Goal: Task Accomplishment & Management: Manage account settings

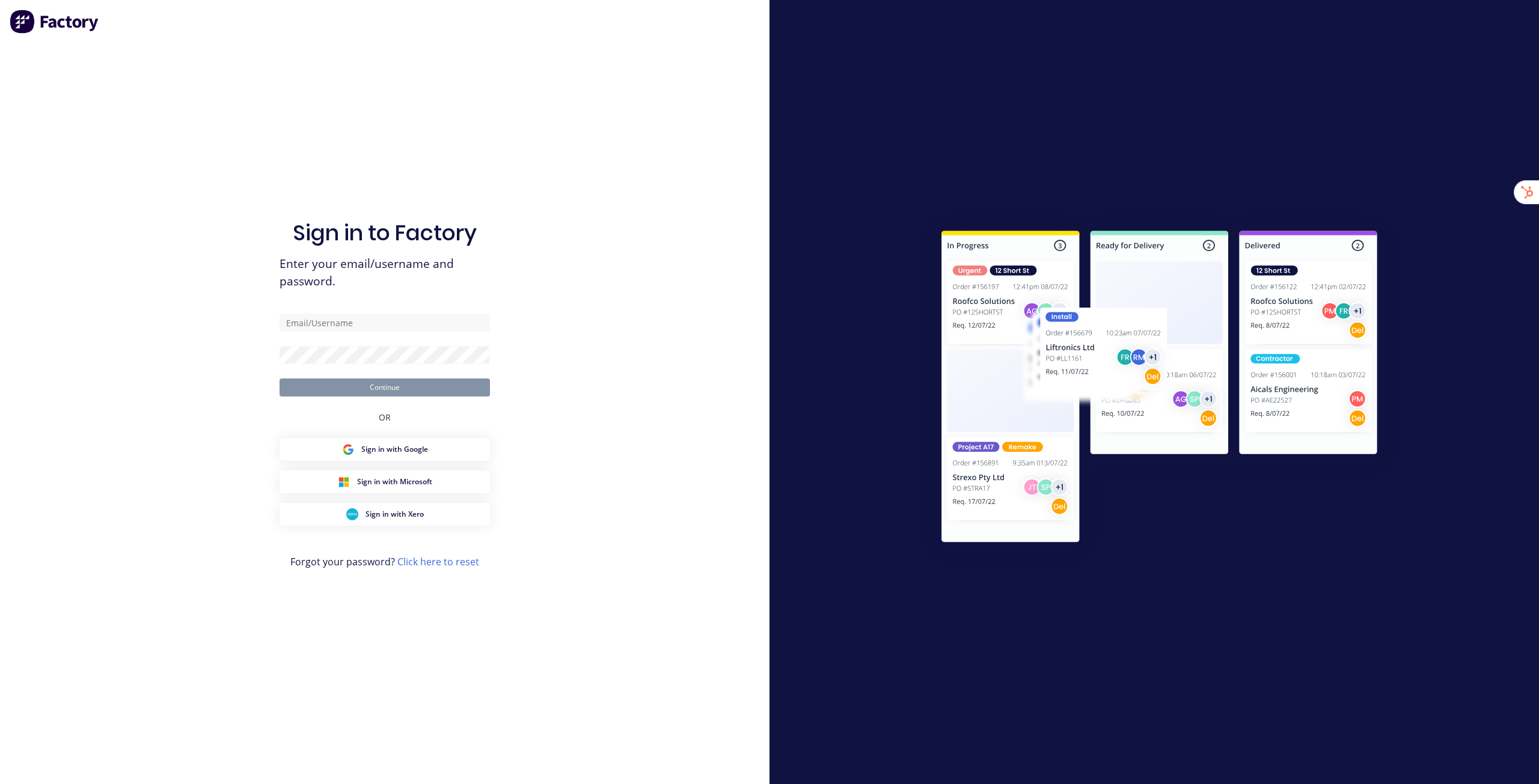
type input "stuart@factory.app"
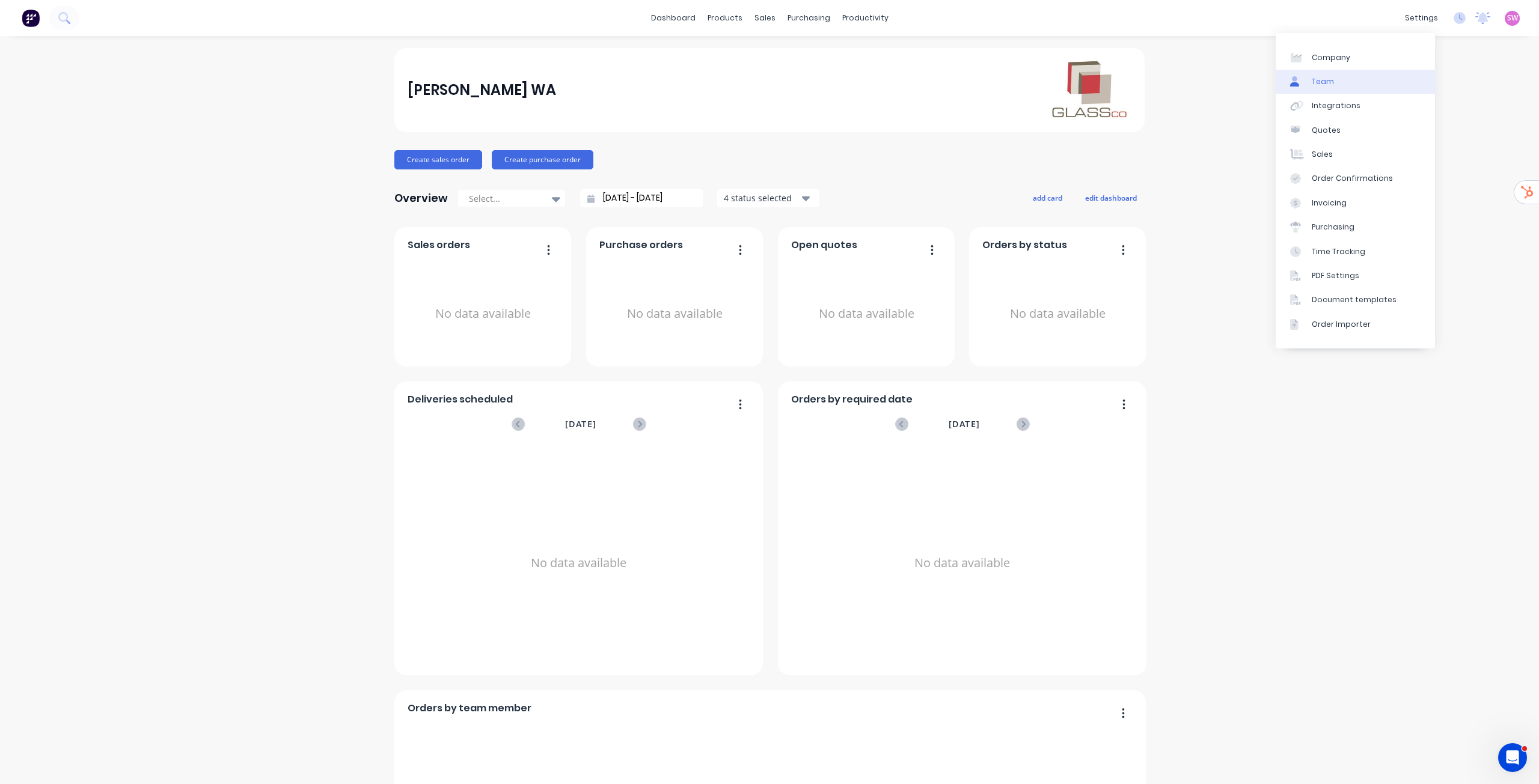
click at [1360, 83] on link "Team" at bounding box center [1355, 82] width 159 height 24
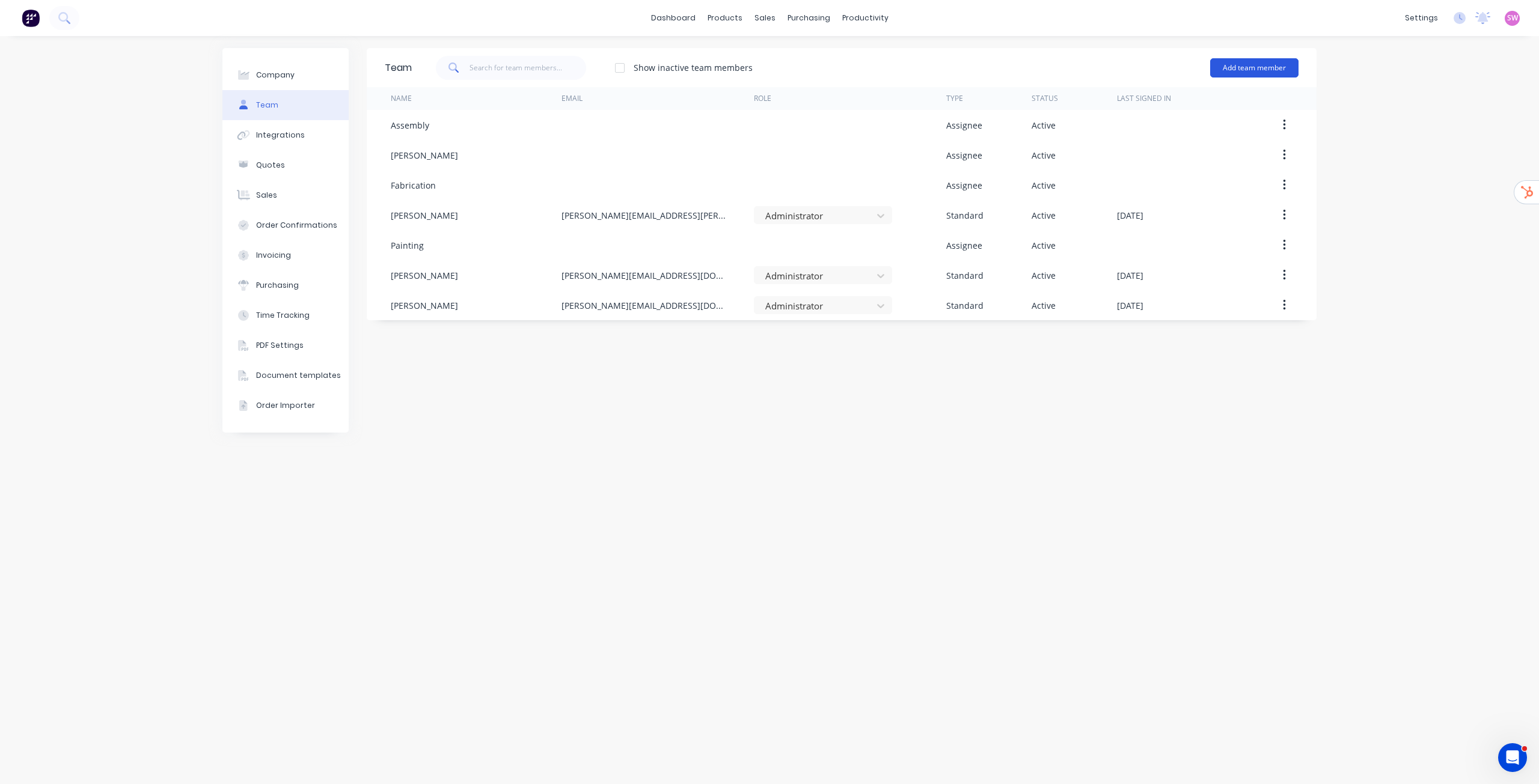
click at [1285, 71] on button "Add team member" at bounding box center [1255, 68] width 89 height 20
click at [1167, 97] on div "Standard team member A team member that can login to Factory" at bounding box center [1202, 103] width 171 height 35
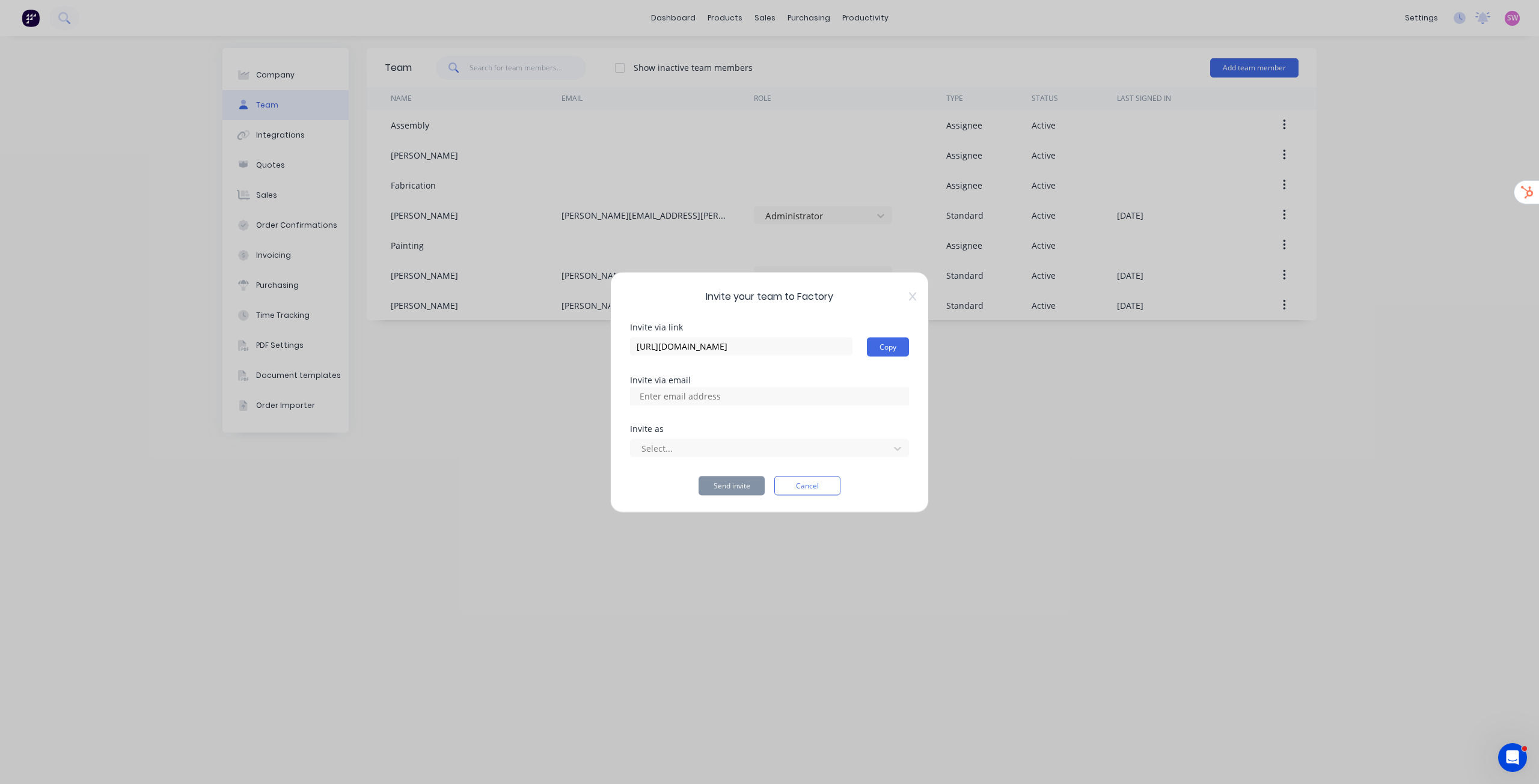
click at [698, 395] on input at bounding box center [693, 396] width 120 height 18
paste input "natalie.d@glasscowa.com.au"
type input "natalie.d@glasscowa.com.au"
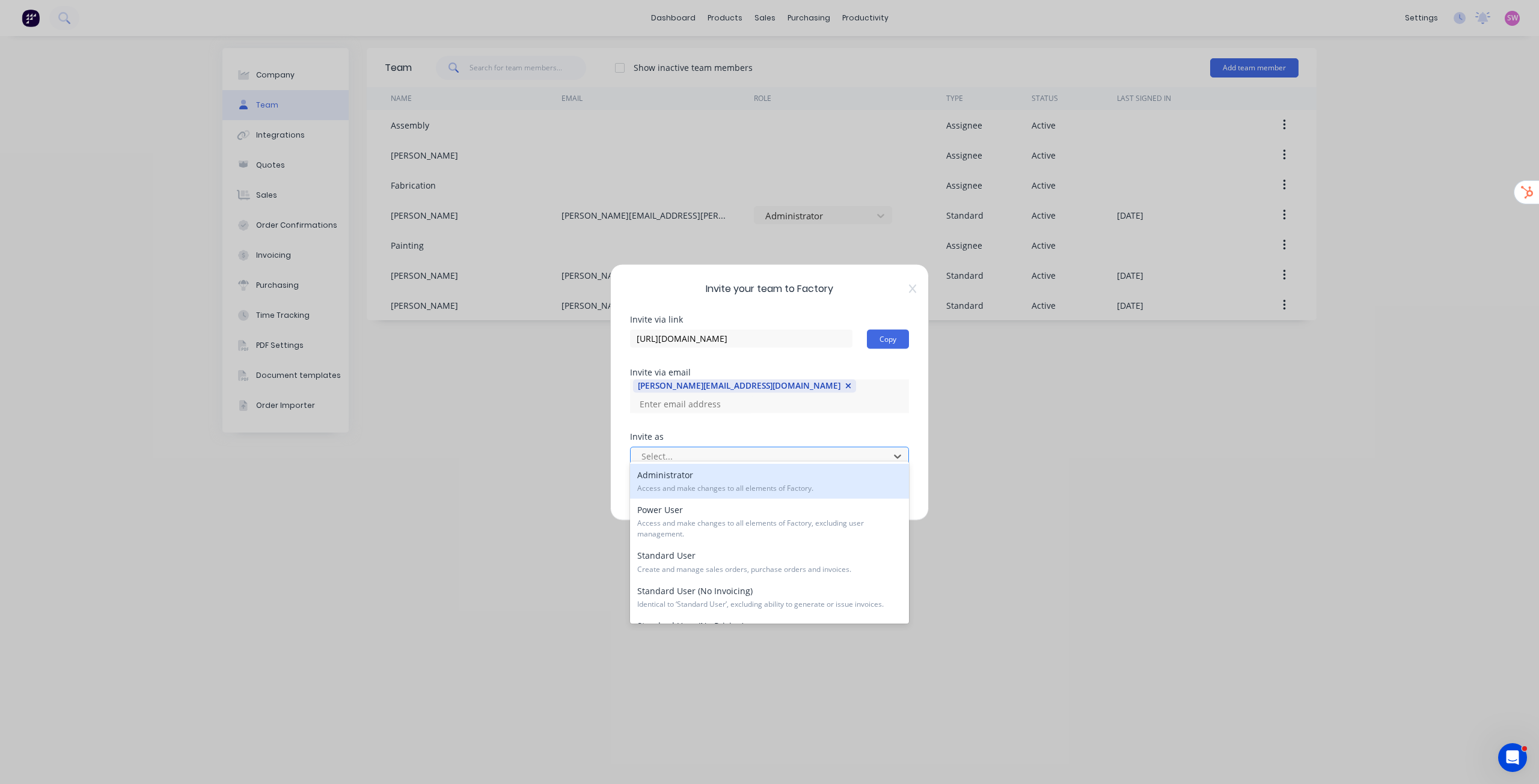
click at [721, 452] on div at bounding box center [761, 456] width 242 height 15
click at [704, 489] on span "Access and make changes to all elements of Factory." at bounding box center [770, 488] width 265 height 11
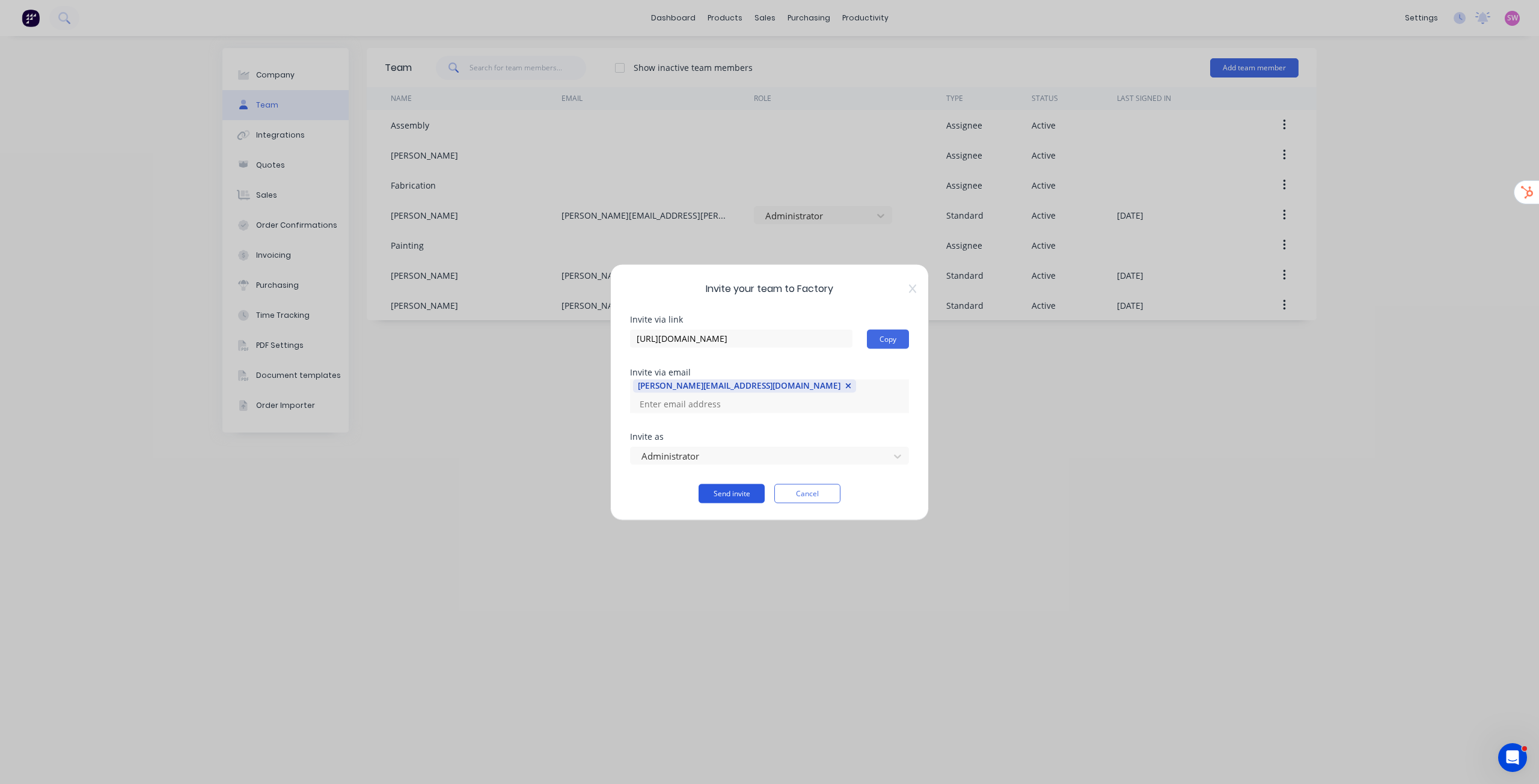
click at [734, 484] on button "Send invite" at bounding box center [732, 494] width 66 height 20
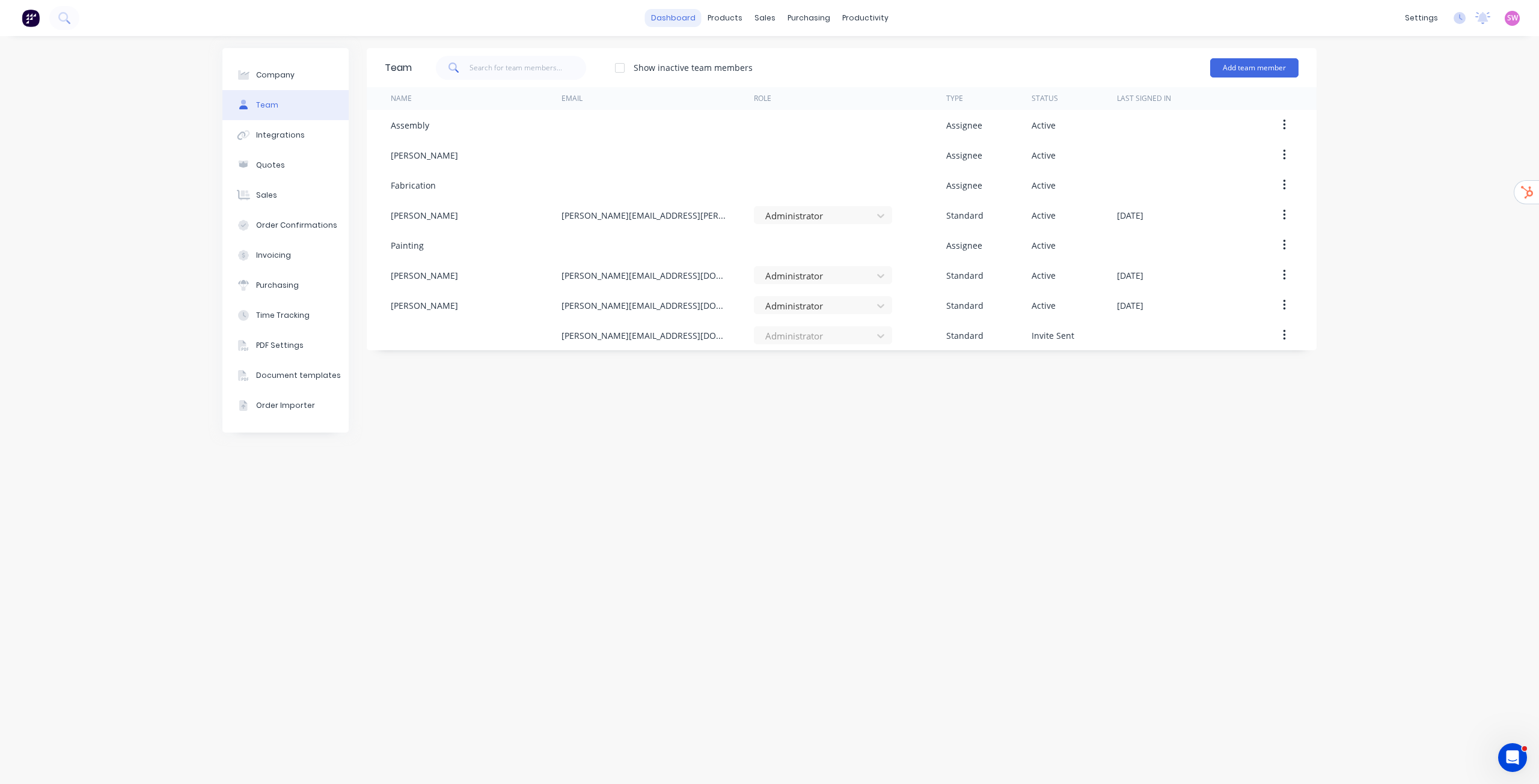
click at [694, 21] on link "dashboard" at bounding box center [673, 18] width 57 height 18
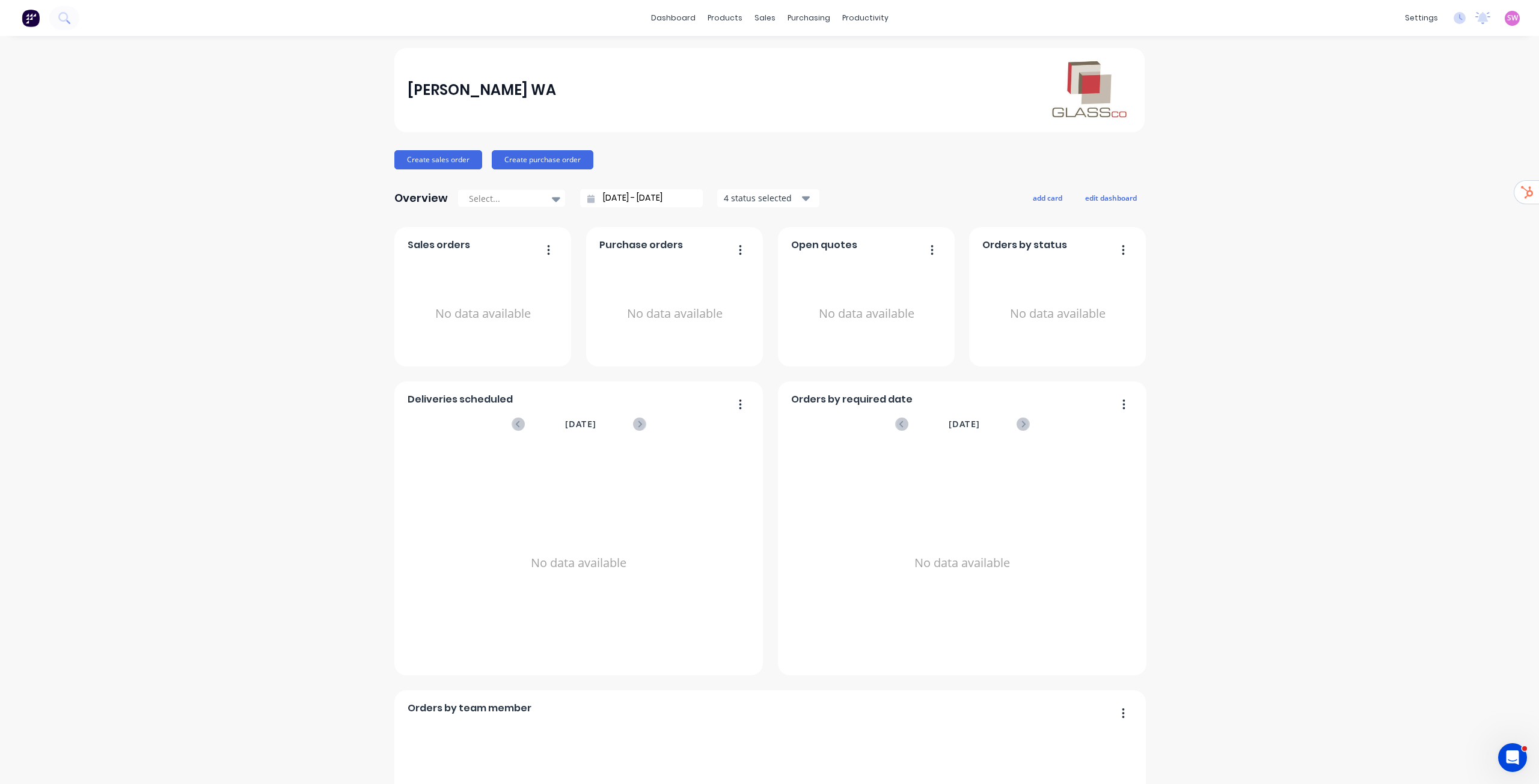
click at [1507, 20] on span "SW" at bounding box center [1512, 18] width 11 height 11
click at [1382, 150] on button "Sign out" at bounding box center [1437, 150] width 159 height 24
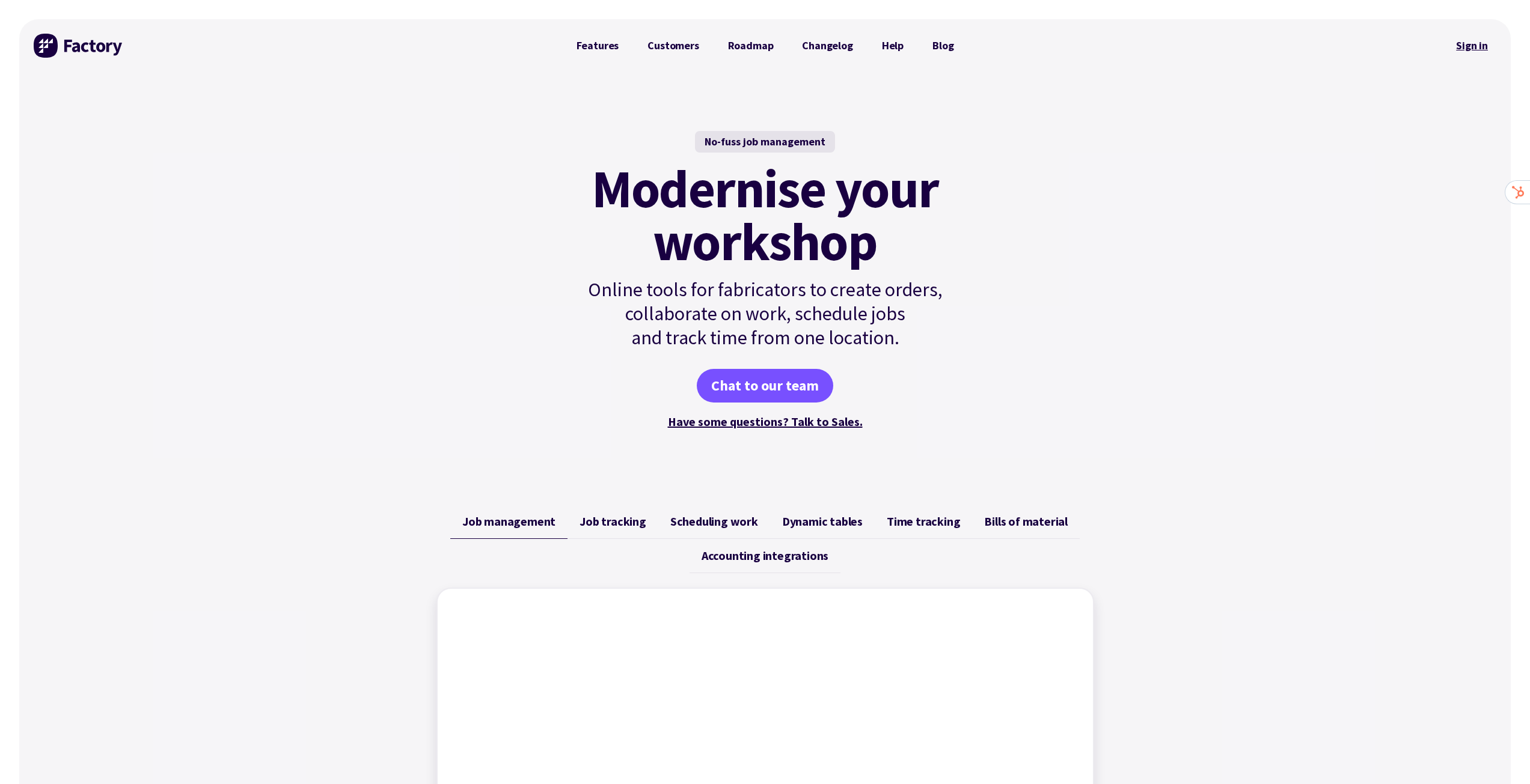
click at [1477, 55] on link "Sign in" at bounding box center [1471, 45] width 49 height 28
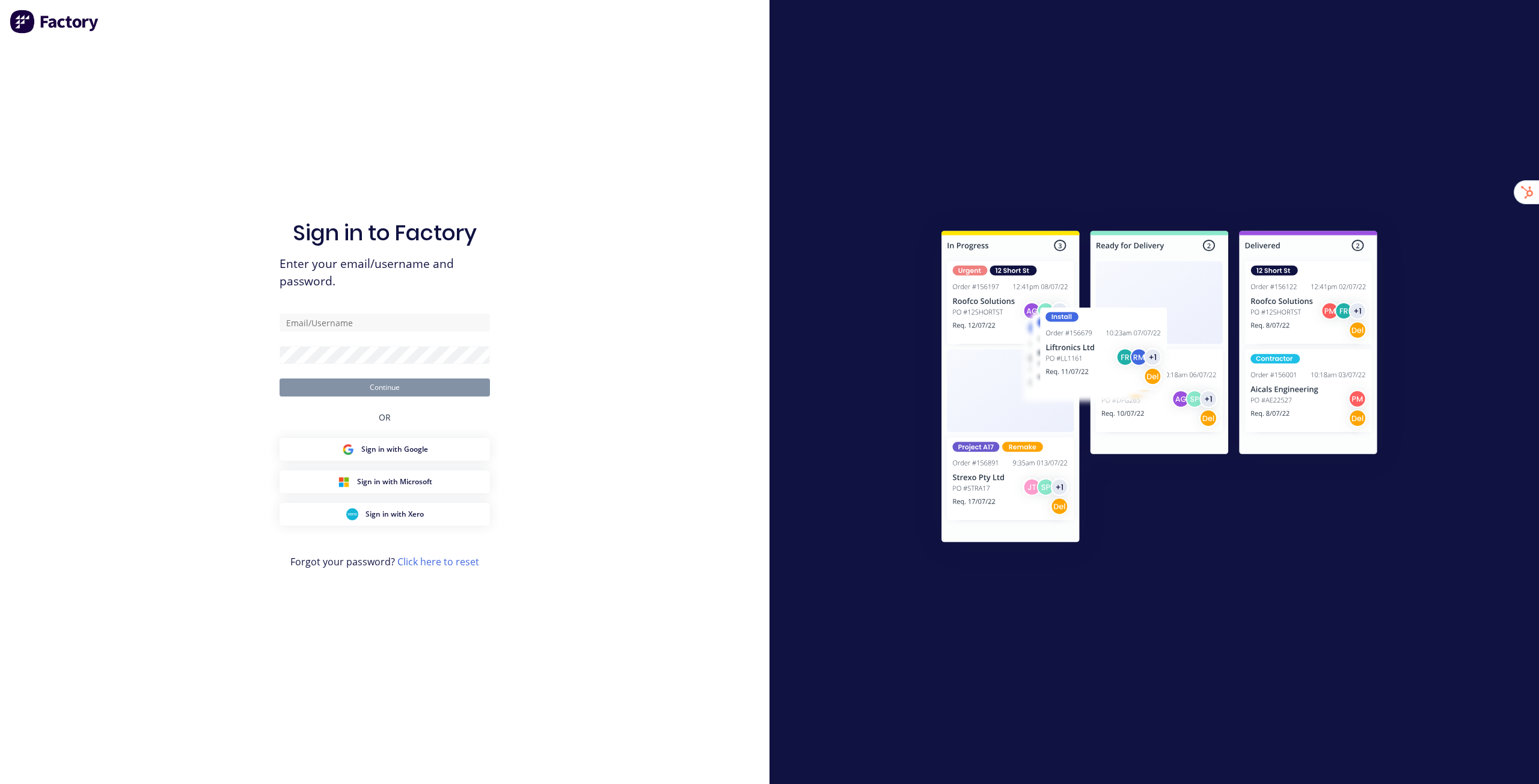
type input "[EMAIL_ADDRESS][DOMAIN_NAME]"
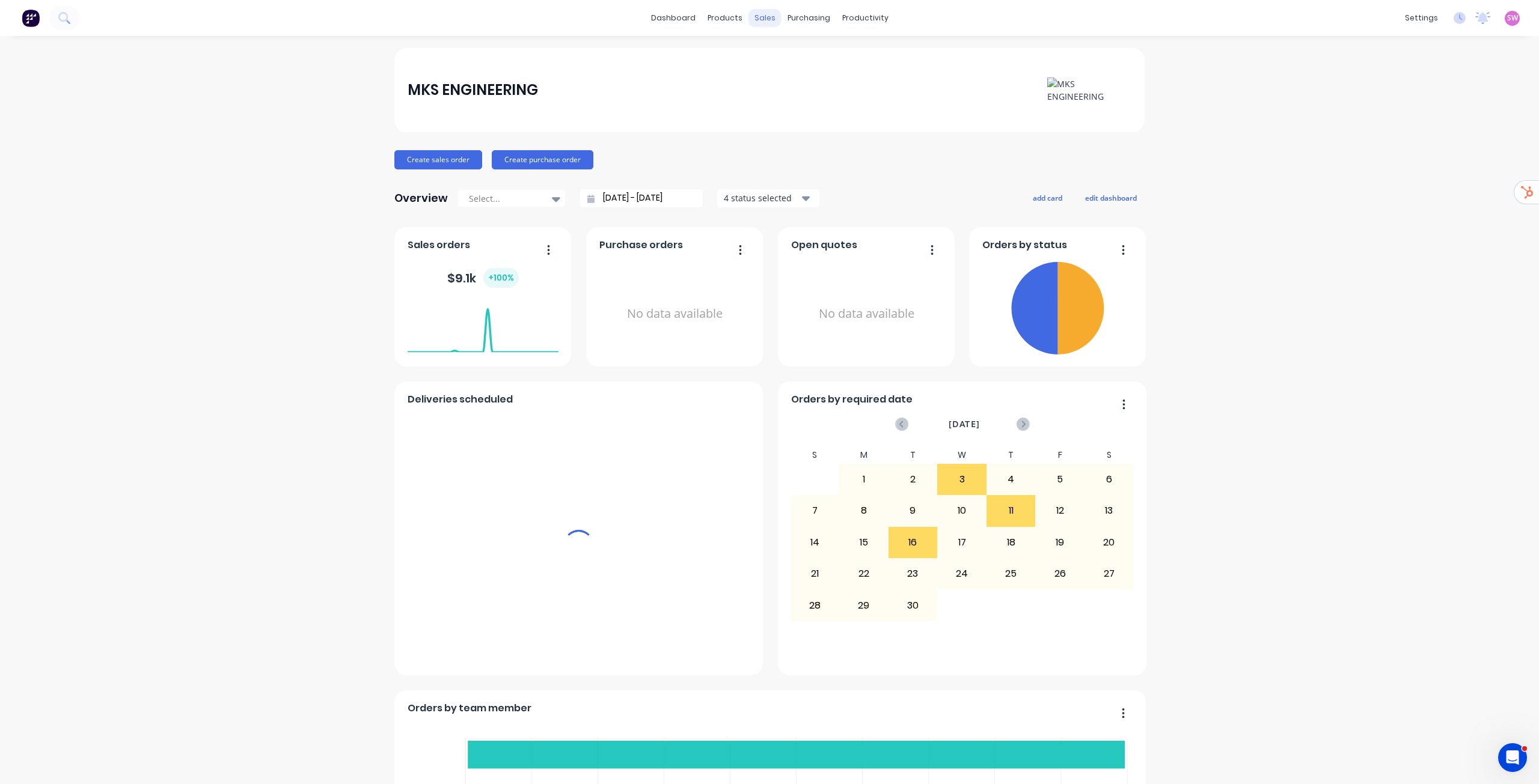
click at [758, 17] on div "sales" at bounding box center [765, 18] width 33 height 18
click at [779, 51] on link "Sales Orders" at bounding box center [823, 57] width 159 height 24
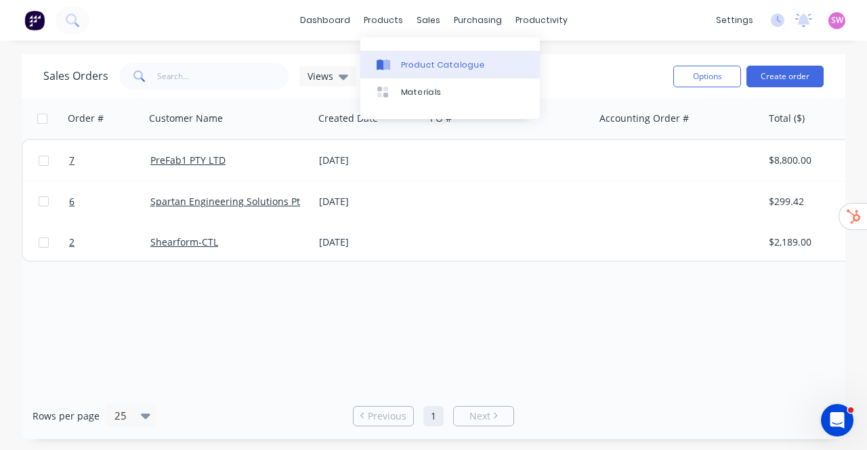
click at [389, 62] on icon at bounding box center [386, 65] width 7 height 11
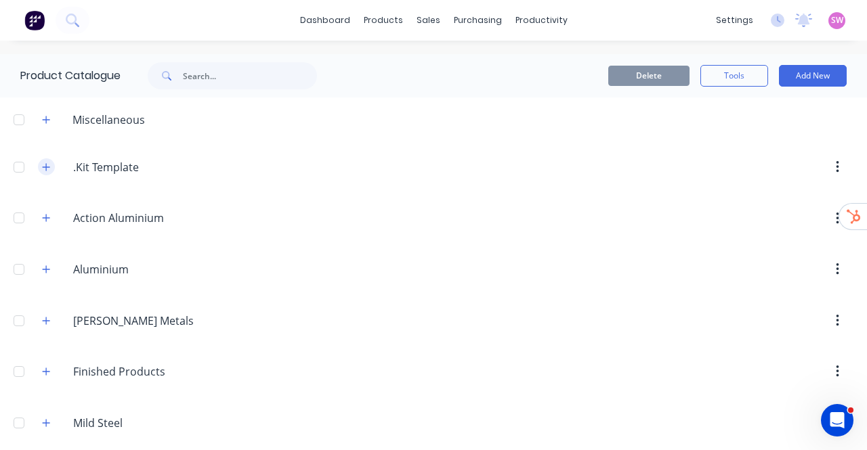
drag, startPoint x: 38, startPoint y: 159, endPoint x: 47, endPoint y: 165, distance: 10.9
click at [47, 165] on span at bounding box center [46, 166] width 17 height 17
click at [47, 165] on icon "button" at bounding box center [46, 166] width 8 height 9
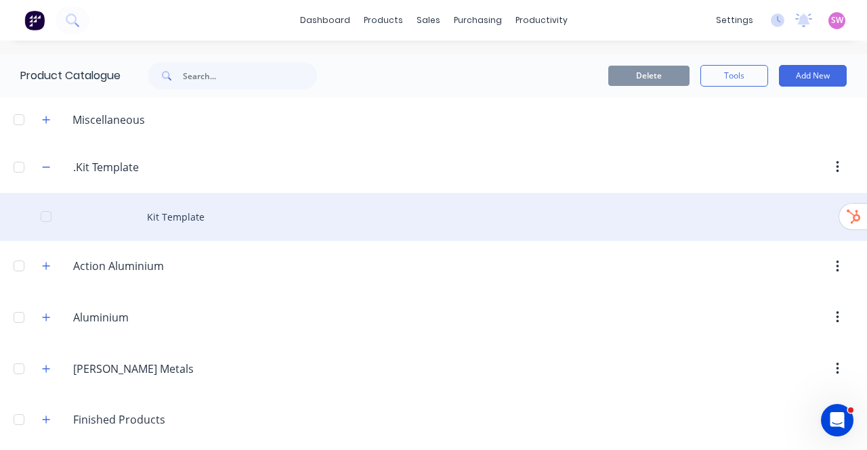
click at [193, 212] on div "Kit Template" at bounding box center [433, 217] width 867 height 48
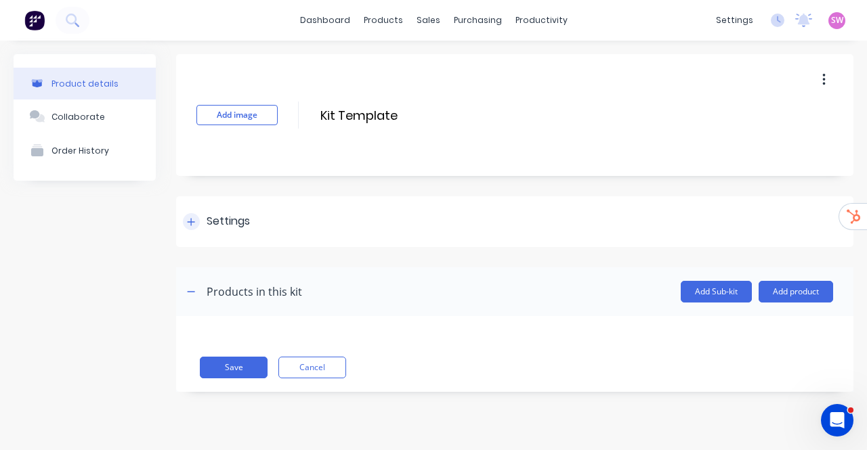
click at [190, 219] on icon at bounding box center [191, 221] width 8 height 9
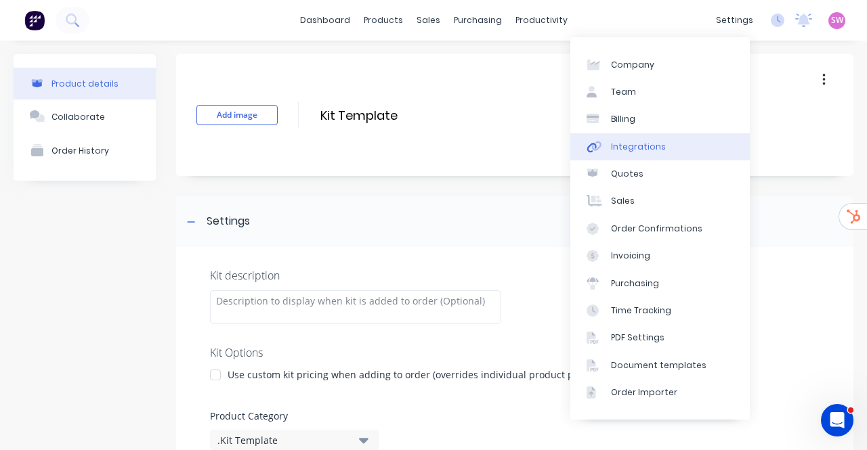
click at [646, 150] on div "Integrations" at bounding box center [638, 147] width 55 height 12
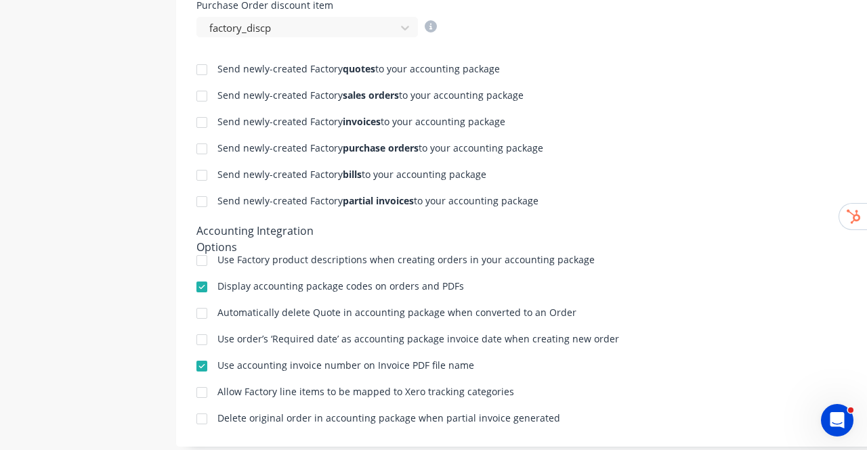
scroll to position [665, 0]
click at [200, 259] on div at bounding box center [201, 259] width 27 height 27
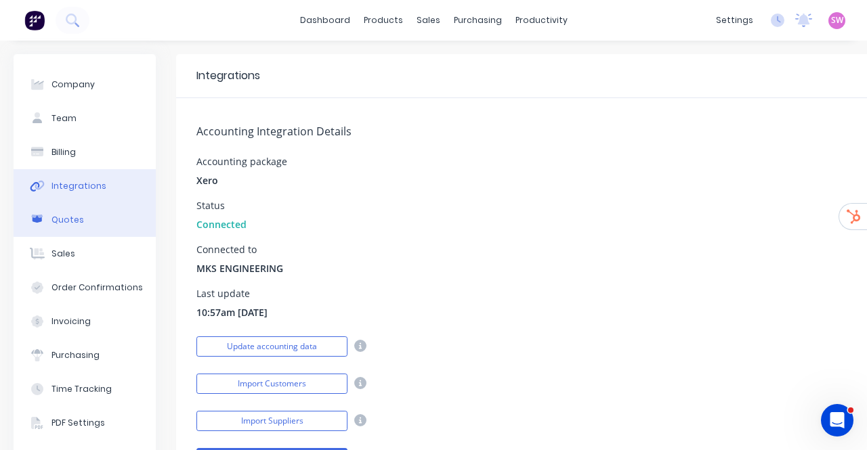
click at [95, 209] on button "Quotes" at bounding box center [85, 220] width 142 height 34
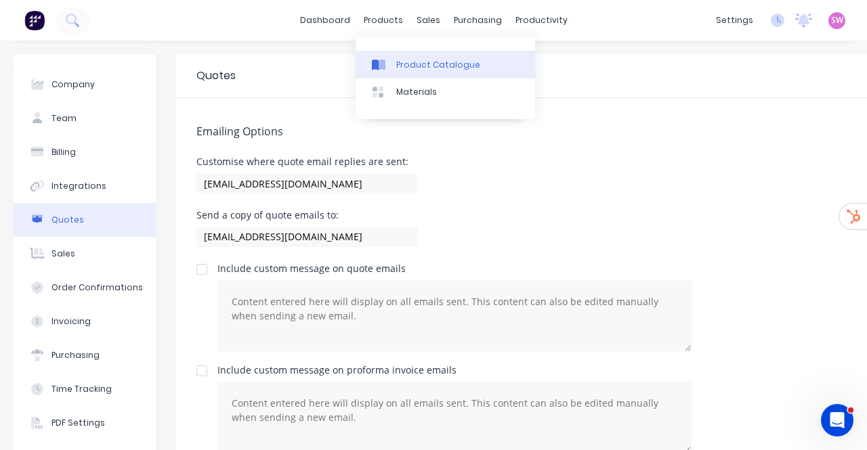
click at [407, 70] on div "Product Catalogue" at bounding box center [438, 65] width 84 height 12
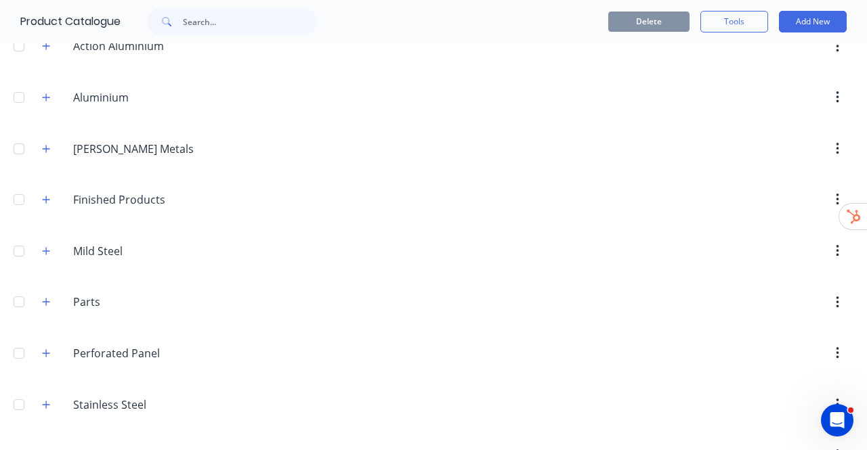
scroll to position [219, 0]
click at [48, 248] on icon "button" at bounding box center [46, 251] width 8 height 9
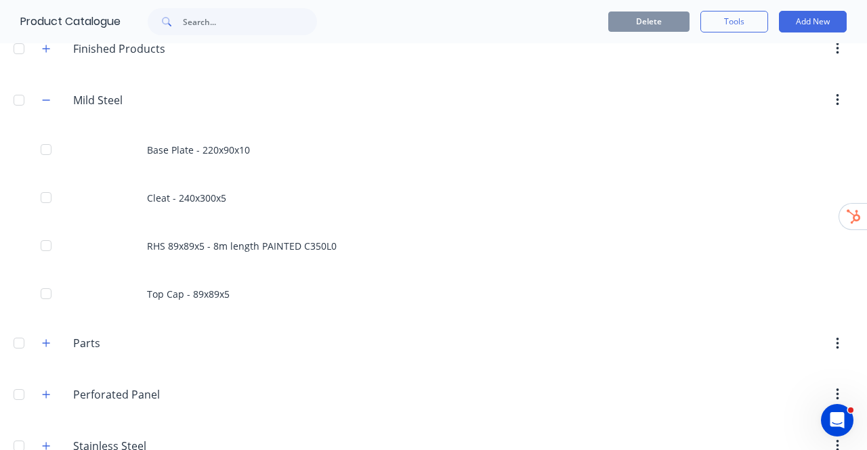
scroll to position [452, 0]
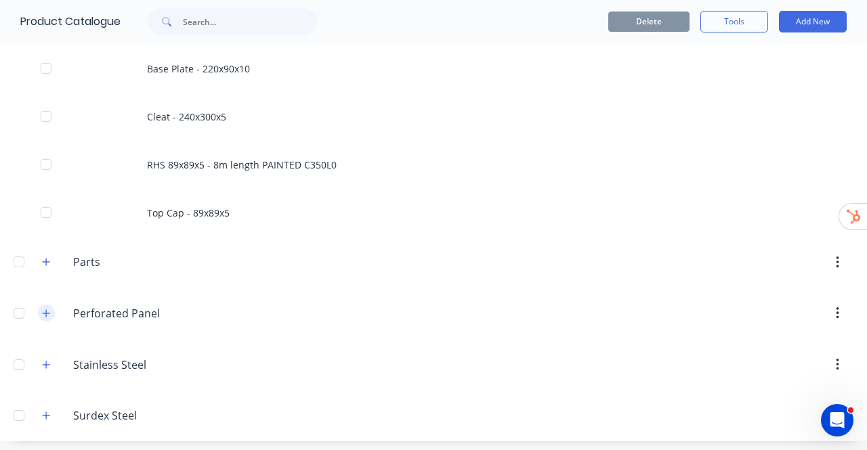
click at [47, 310] on icon "button" at bounding box center [46, 312] width 7 height 7
click at [47, 361] on icon "button" at bounding box center [46, 364] width 8 height 9
click at [45, 417] on button "button" at bounding box center [46, 416] width 17 height 17
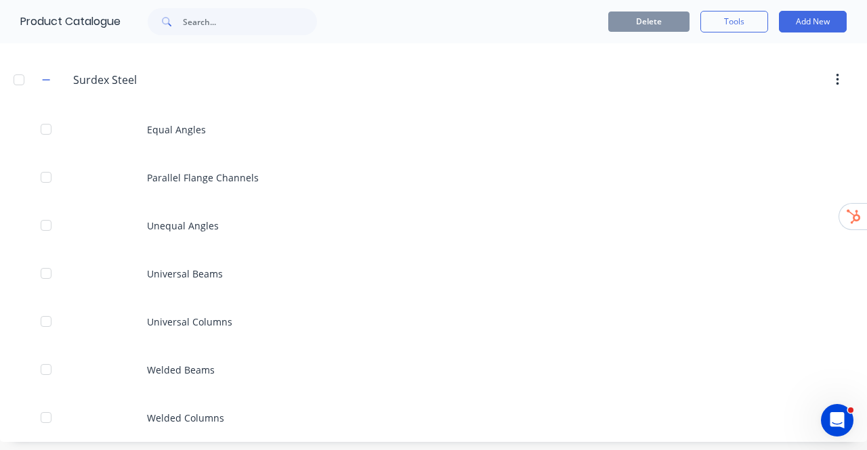
scroll to position [788, 0]
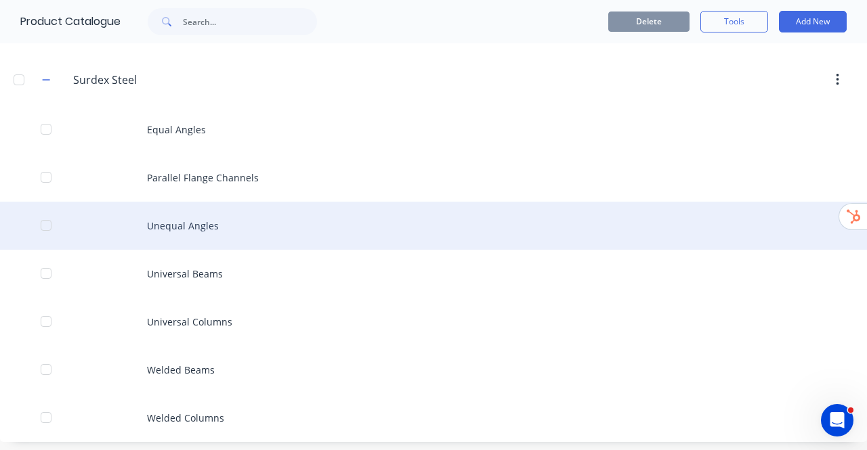
click at [201, 212] on div "Unequal Angles" at bounding box center [433, 226] width 867 height 48
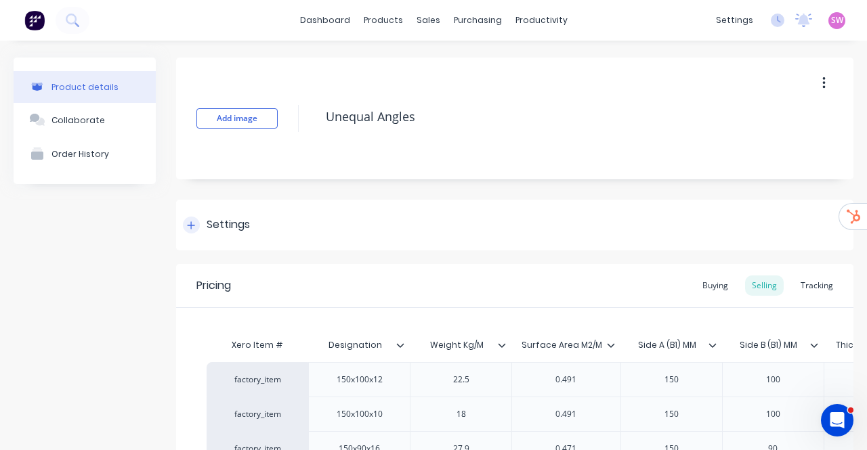
type textarea "x"
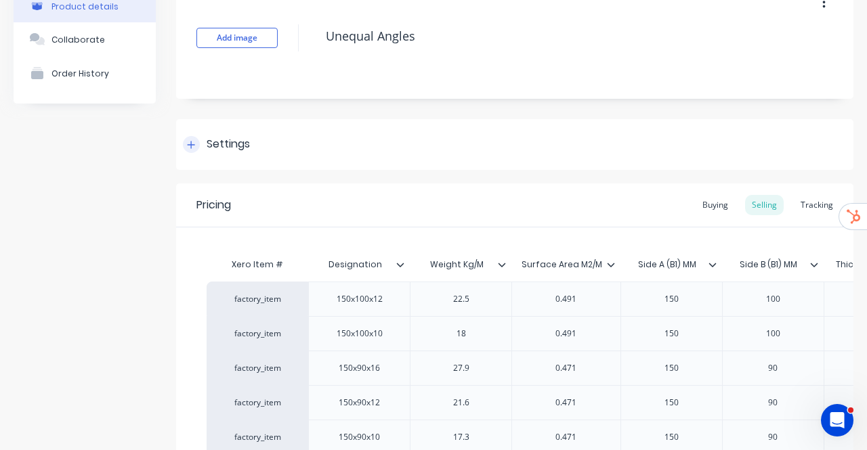
click at [202, 153] on div "Settings" at bounding box center [514, 144] width 677 height 51
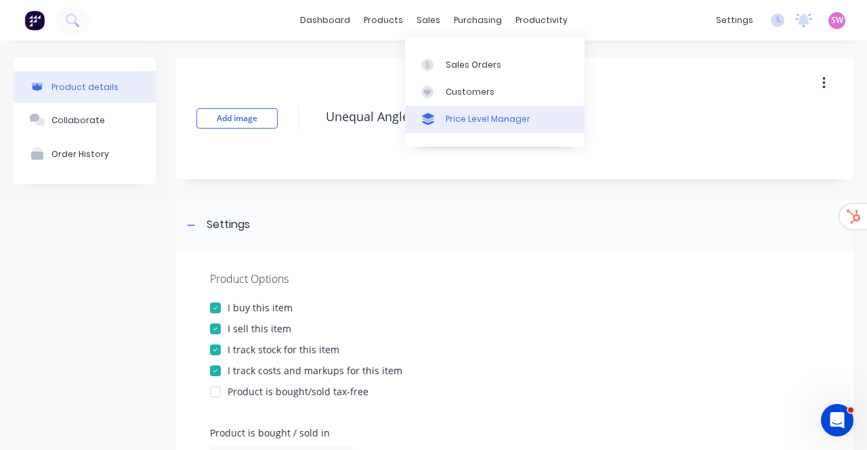
click at [454, 113] on div "Price Level Manager" at bounding box center [487, 119] width 85 height 12
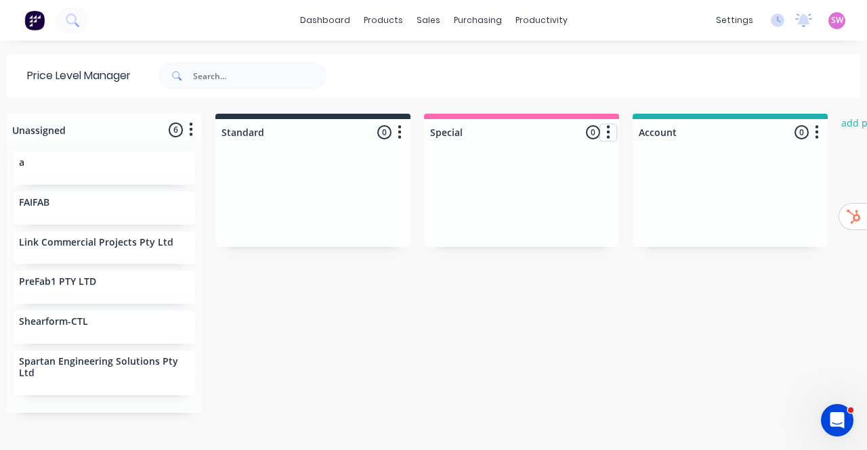
click at [609, 131] on icon "button" at bounding box center [608, 132] width 4 height 17
click at [550, 204] on button "Delete price level" at bounding box center [548, 206] width 135 height 22
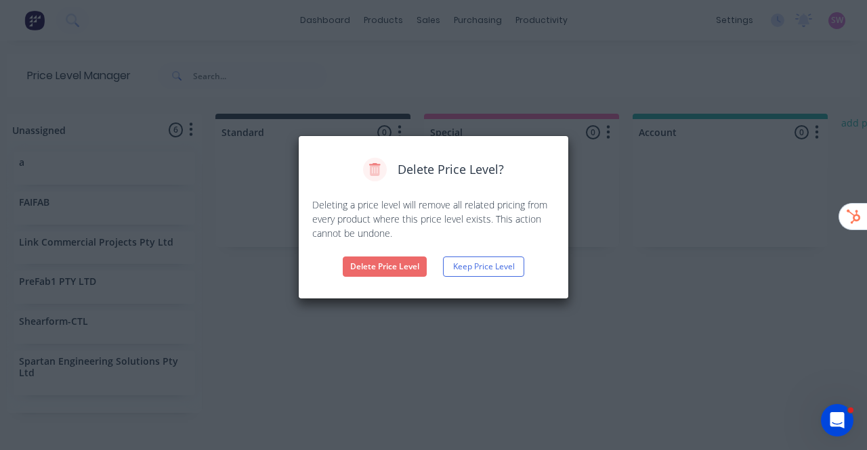
click at [406, 267] on button "Delete Price Level" at bounding box center [385, 267] width 84 height 20
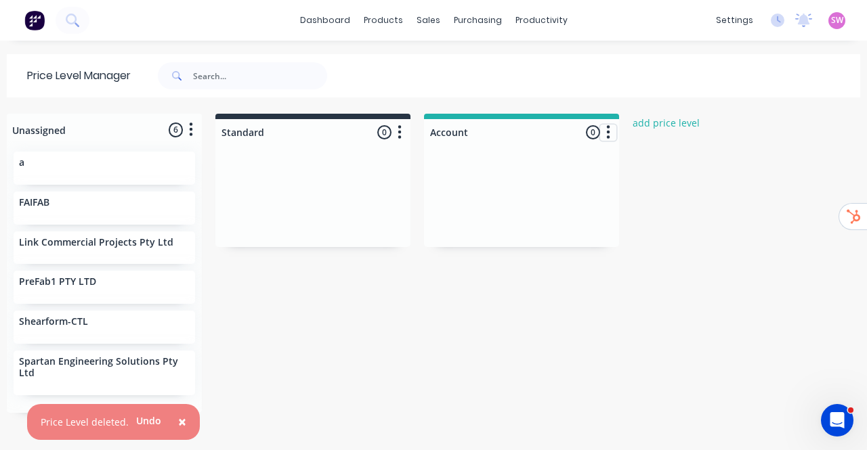
click at [608, 131] on icon "button" at bounding box center [608, 132] width 3 height 14
click at [535, 206] on button "Delete price level" at bounding box center [548, 206] width 135 height 22
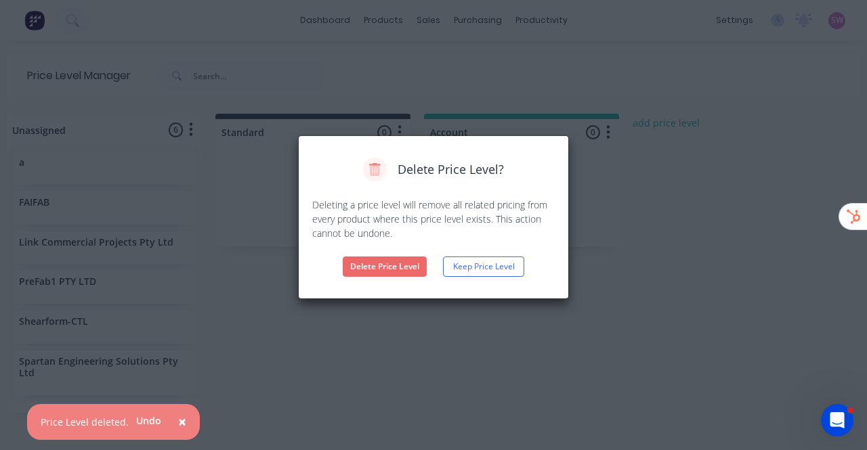
click at [412, 268] on button "Delete Price Level" at bounding box center [385, 267] width 84 height 20
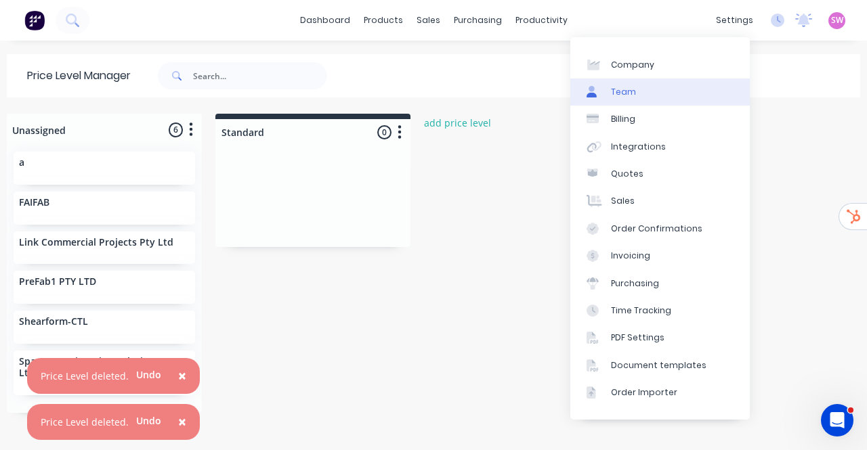
click at [637, 97] on link "Team" at bounding box center [659, 92] width 179 height 27
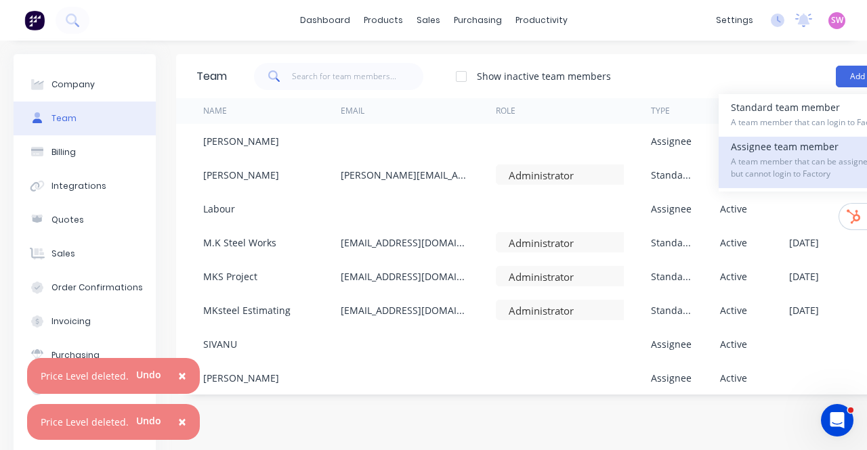
click at [760, 166] on span "A team member that can be assigned to orders, but cannot login to Factory" at bounding box center [826, 168] width 192 height 24
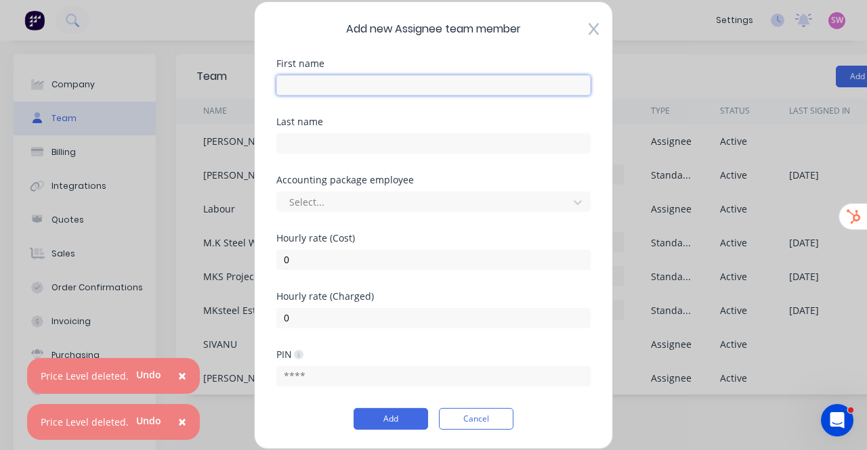
click at [381, 85] on input "text" at bounding box center [433, 84] width 314 height 20
type input "Labour - Fabrication"
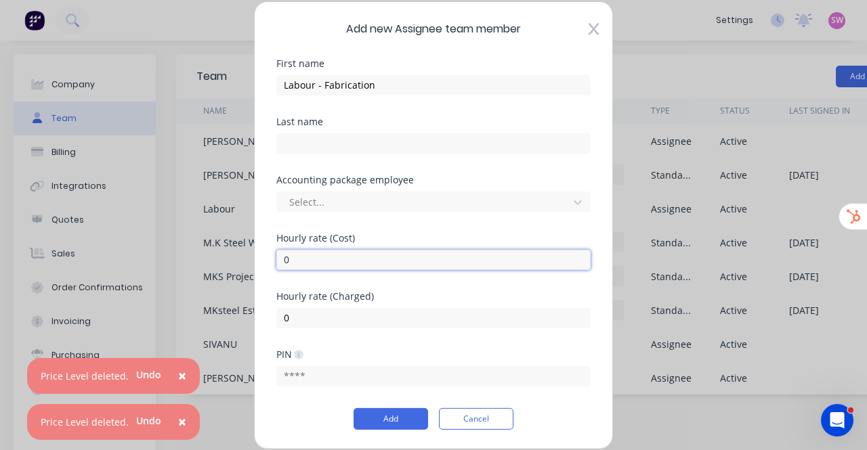
drag, startPoint x: 324, startPoint y: 258, endPoint x: 248, endPoint y: 259, distance: 75.8
click at [248, 259] on div "Add new Assignee team member First name Labour - Fabrication Last name Accounti…" at bounding box center [433, 225] width 867 height 450
type input "120"
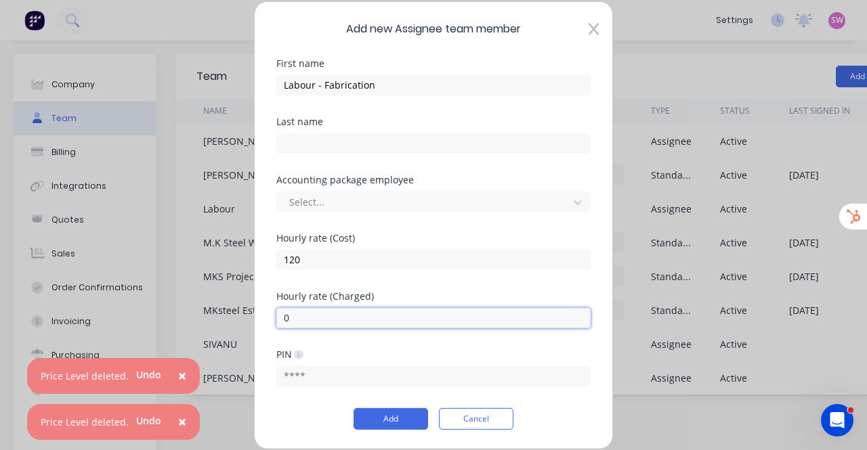
click at [421, 311] on input "0" at bounding box center [433, 317] width 314 height 20
type input "140"
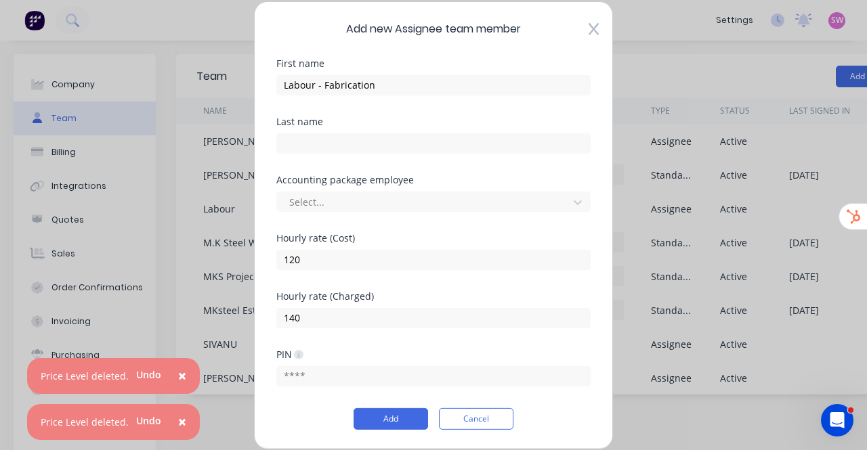
click at [531, 244] on div "Hourly rate (Cost) 120" at bounding box center [433, 251] width 314 height 37
click at [393, 419] on button "Add" at bounding box center [390, 419] width 74 height 22
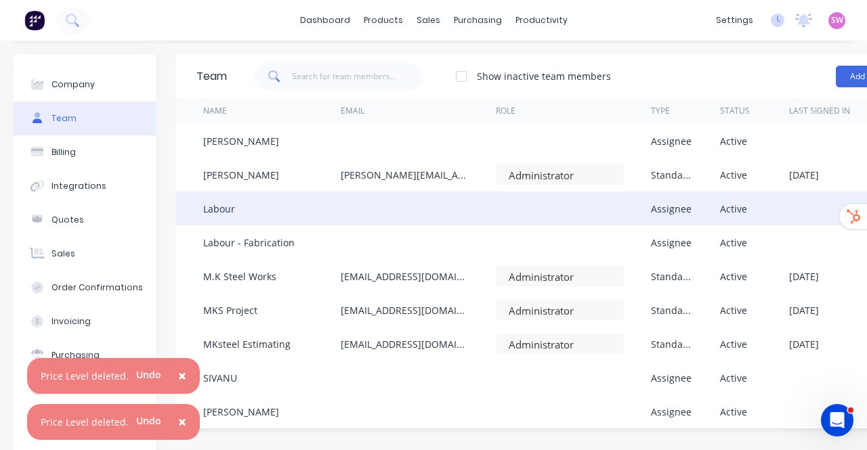
scroll to position [0, 99]
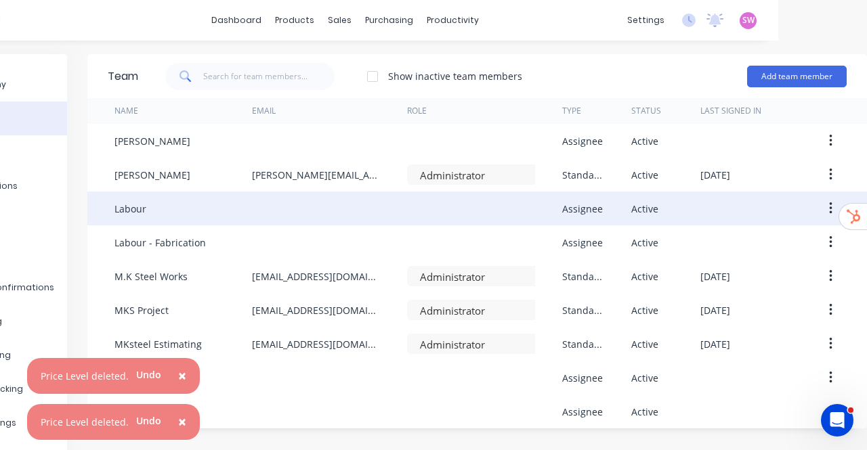
click at [829, 205] on icon "button" at bounding box center [830, 208] width 3 height 15
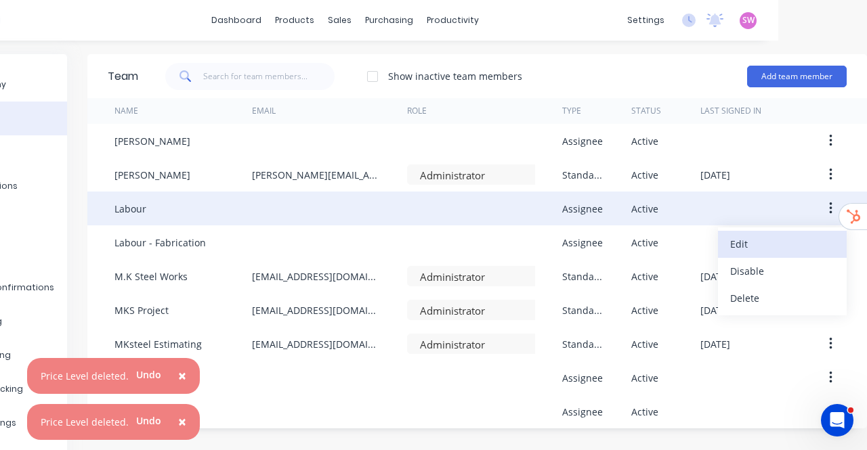
click at [758, 239] on div "Edit" at bounding box center [782, 244] width 104 height 20
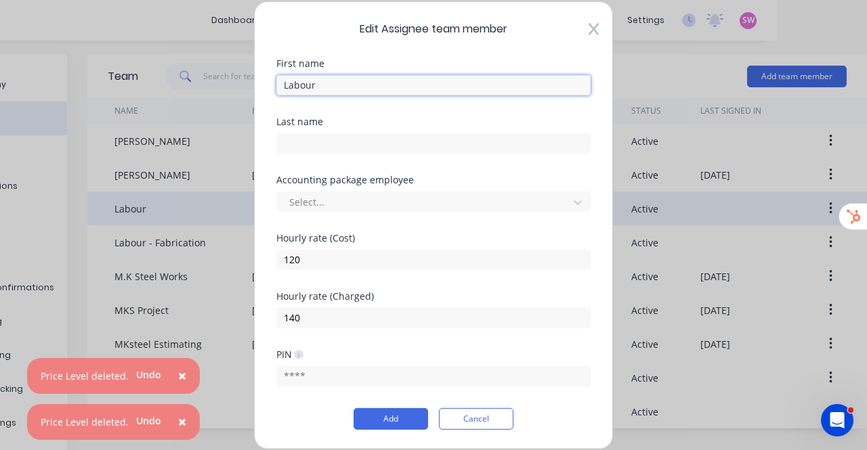
click at [383, 78] on input "Labour" at bounding box center [433, 84] width 314 height 20
type input "Labour - Installation"
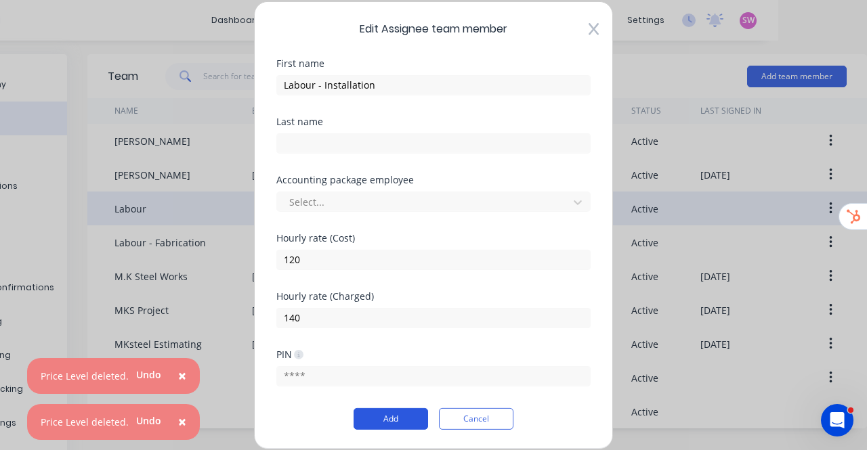
click at [410, 423] on button "Add" at bounding box center [390, 419] width 74 height 22
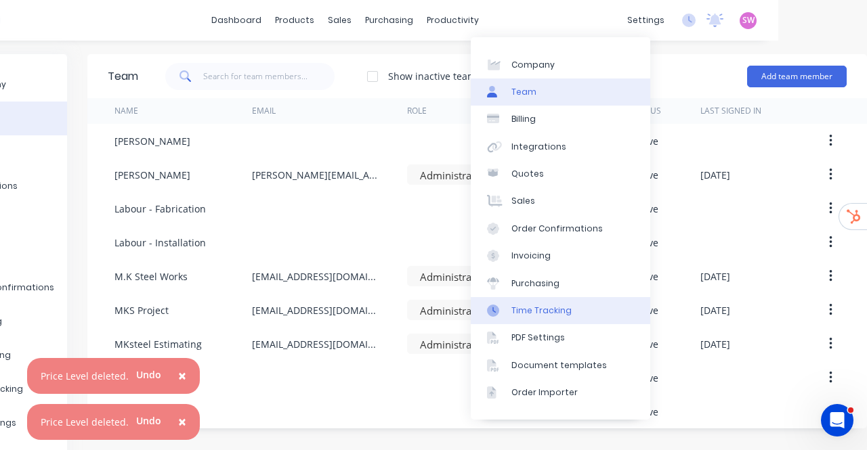
click at [538, 310] on div "Time Tracking" at bounding box center [541, 311] width 60 height 12
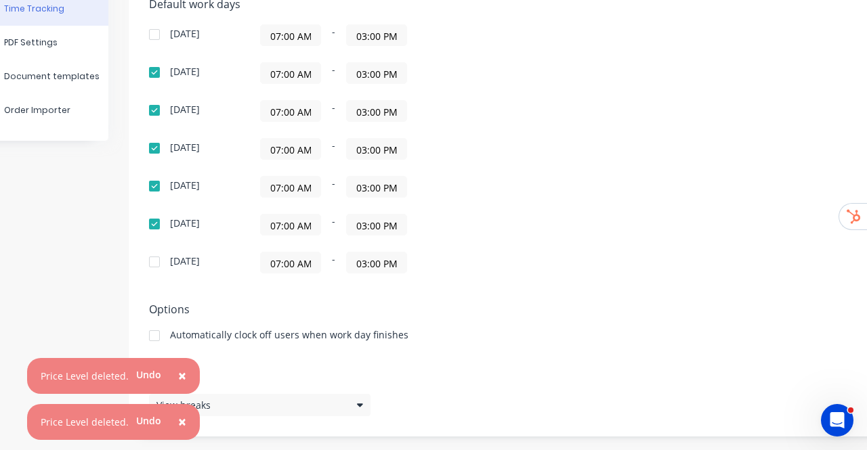
scroll to position [0, 47]
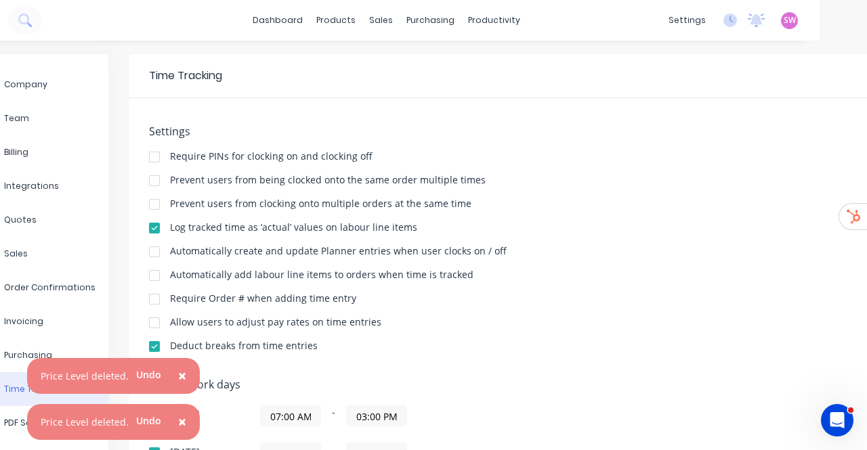
click at [783, 165] on div "Settings Require PINs for clocking on and clocking off Prevent users from being…" at bounding box center [518, 245] width 739 height 240
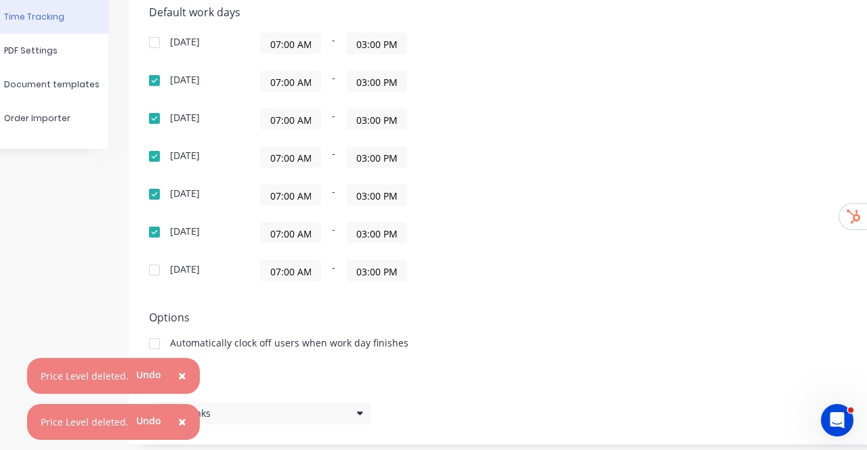
scroll to position [381, 47]
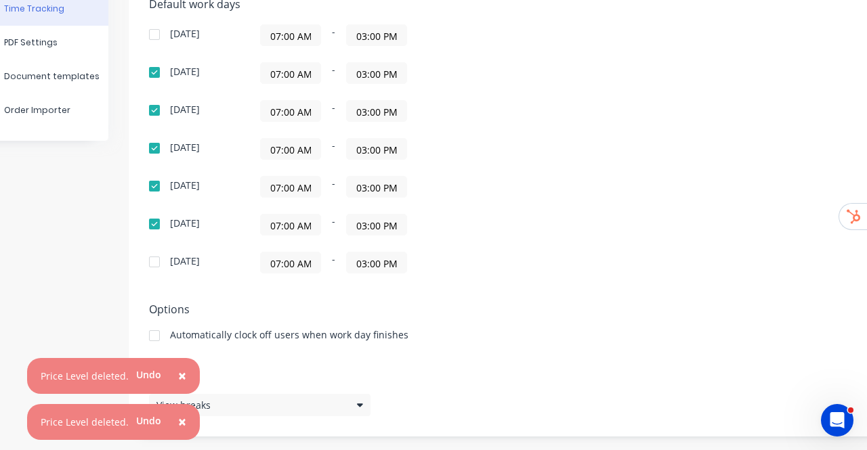
click at [282, 78] on input "07:00 AM" at bounding box center [291, 73] width 60 height 20
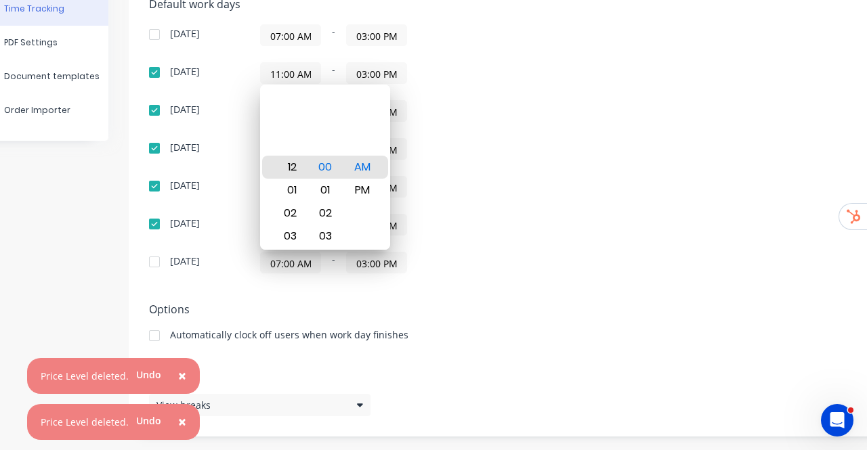
type input "12:00 AM"
click at [554, 125] on div "Sunday 07:00 AM - 03:00 PM Monday 12:00 AM - 03:00 PM Tuesday 07:00 AM - 03:00 …" at bounding box center [386, 148] width 474 height 249
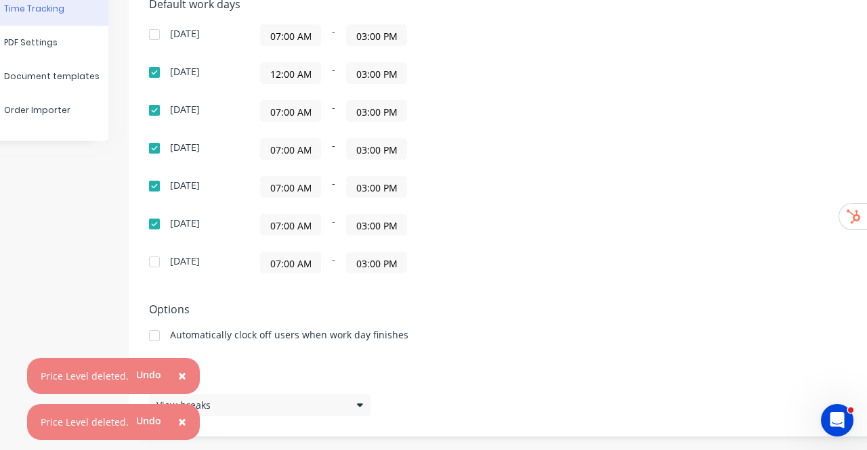
click at [378, 71] on input "03:00 PM" at bounding box center [377, 73] width 60 height 20
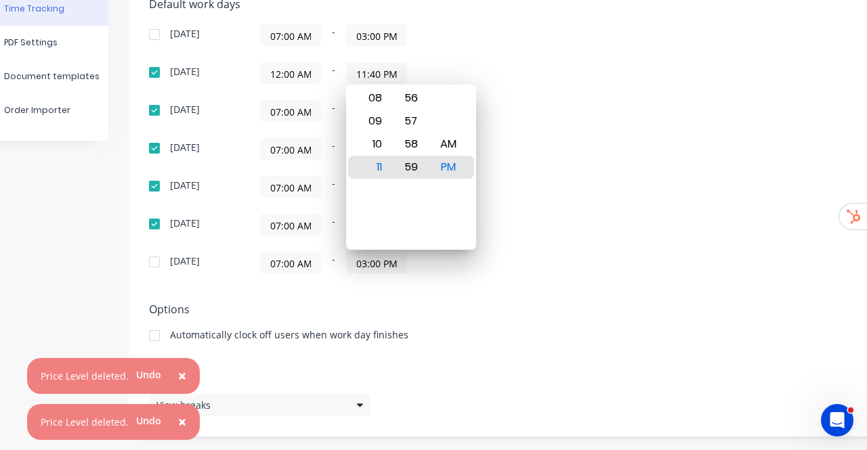
type input "11:59 PM"
click at [577, 162] on div "Sunday 07:00 AM - 03:00 PM Monday 12:00 AM - 11:59 PM Tuesday 07:00 AM - 03:00 …" at bounding box center [386, 148] width 474 height 249
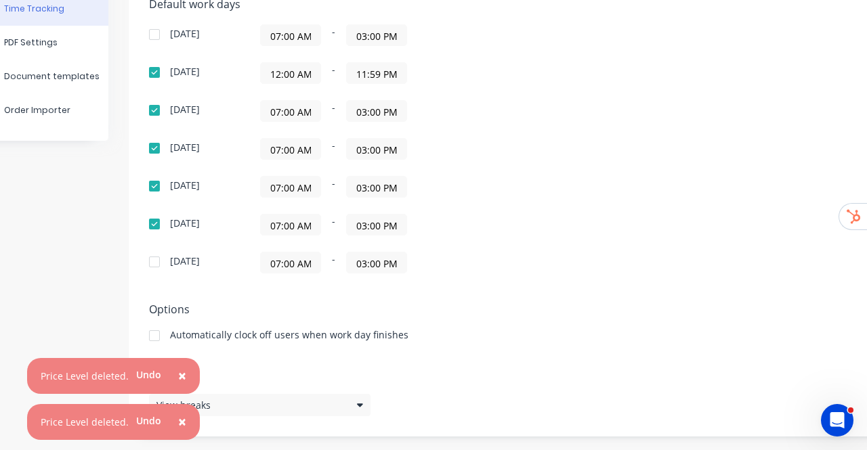
click at [297, 78] on input "12:00 AM" at bounding box center [291, 73] width 60 height 20
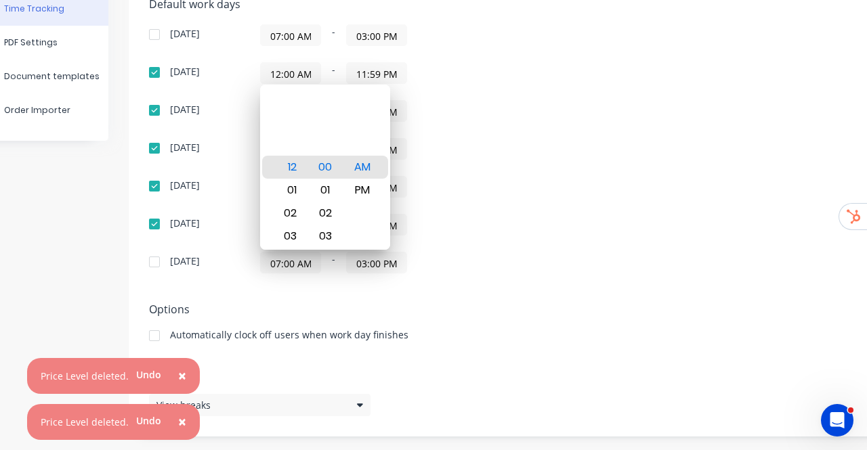
click at [507, 113] on div "07:00 AM - 03:00 PM" at bounding box center [429, 111] width 338 height 22
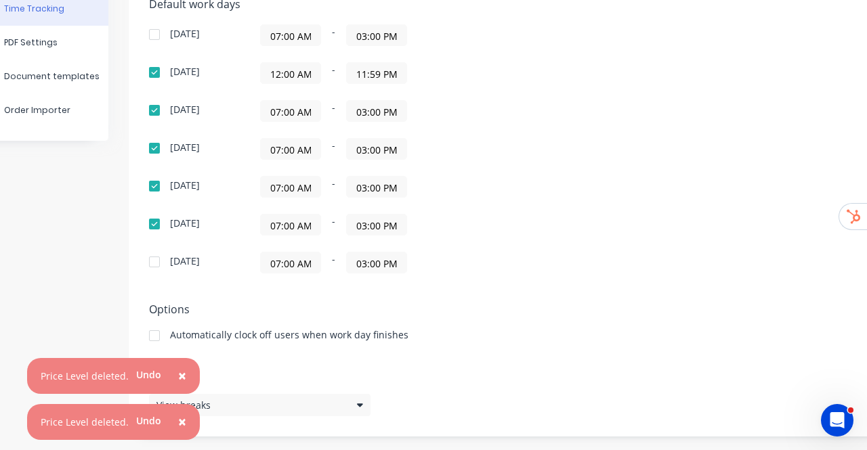
click at [284, 109] on input "07:00 AM" at bounding box center [291, 111] width 60 height 20
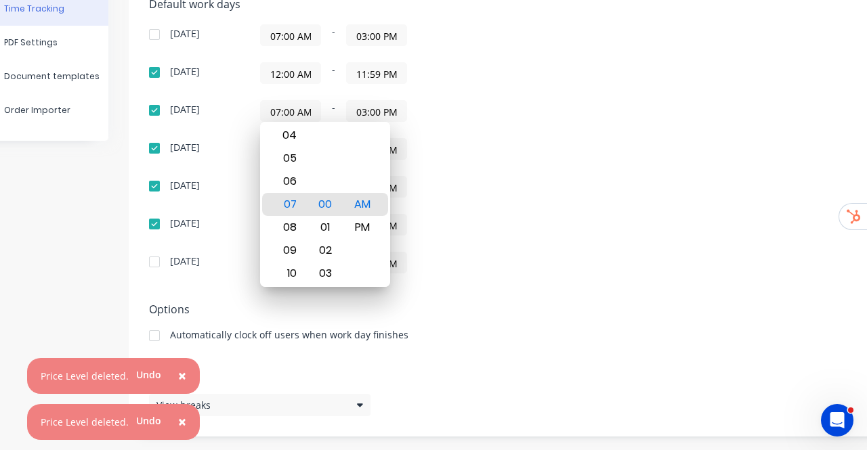
paste input "12"
type input "12:00 AM"
click at [548, 131] on div "Sunday 07:00 AM - 03:00 PM Monday 12:00 AM - 11:59 PM Tuesday 12:00 AM - 03:00 …" at bounding box center [386, 148] width 474 height 249
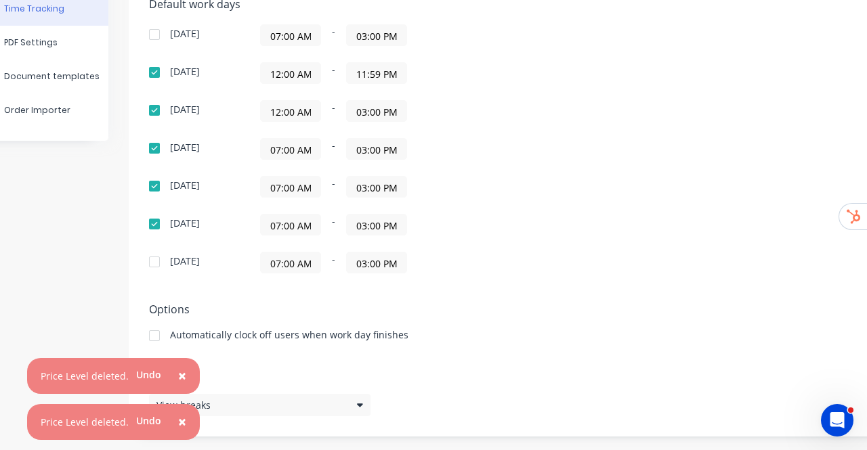
click at [299, 144] on input "07:00 AM" at bounding box center [291, 149] width 60 height 20
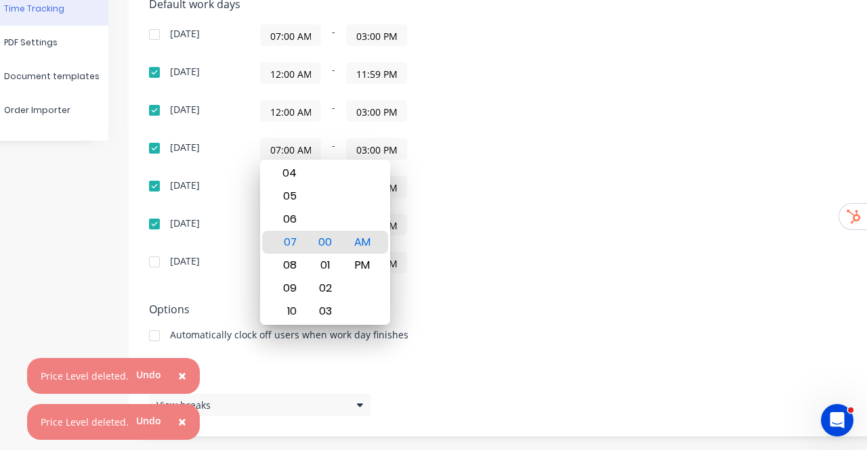
paste input "12"
type input "12:00 AM"
click at [496, 171] on div "Sunday 07:00 AM - 03:00 PM Monday 12:00 AM - 11:59 PM Tuesday 12:00 AM - 03:00 …" at bounding box center [386, 148] width 474 height 249
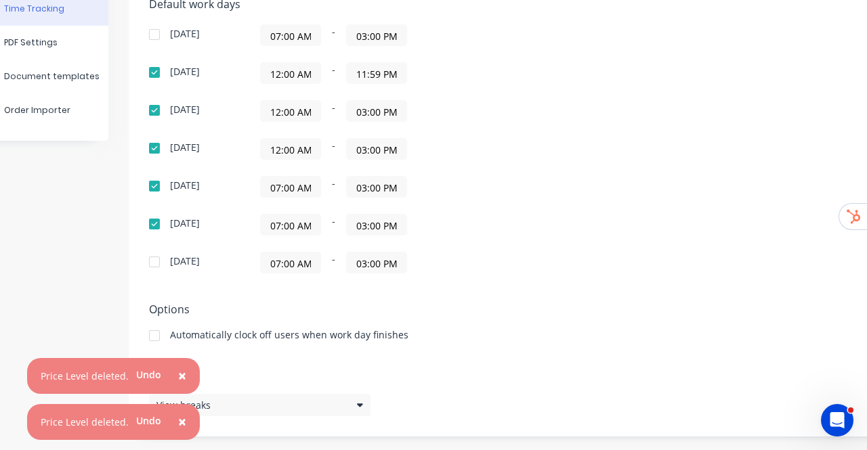
click at [283, 188] on input "07:00 AM" at bounding box center [291, 187] width 60 height 20
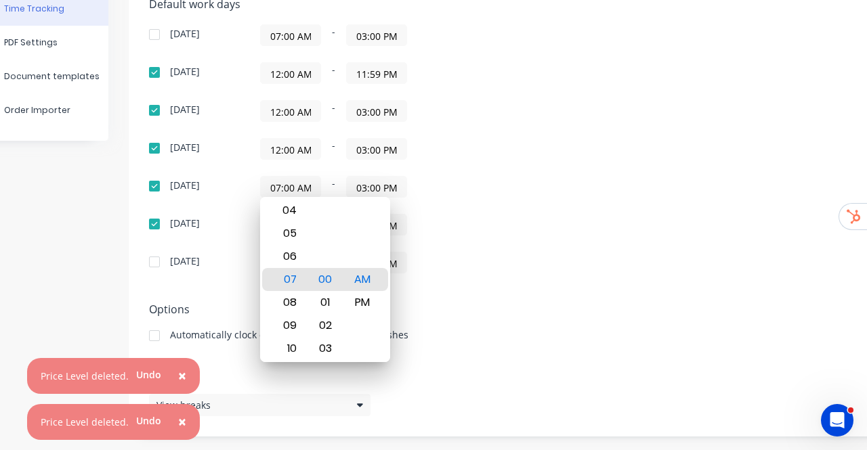
paste input "12"
type input "12:00 AM"
click at [472, 210] on div "Sunday 07:00 AM - 03:00 PM Monday 12:00 AM - 11:59 PM Tuesday 12:00 AM - 03:00 …" at bounding box center [386, 148] width 474 height 249
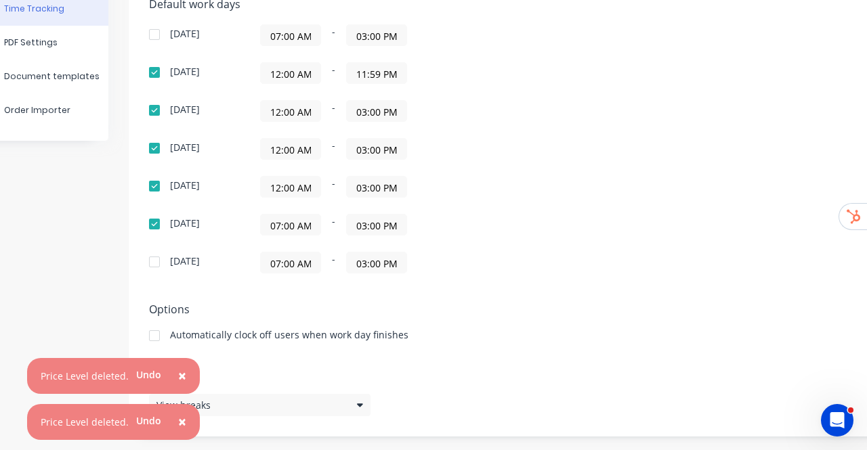
click at [298, 224] on input "07:00 AM" at bounding box center [291, 225] width 60 height 20
paste input "12"
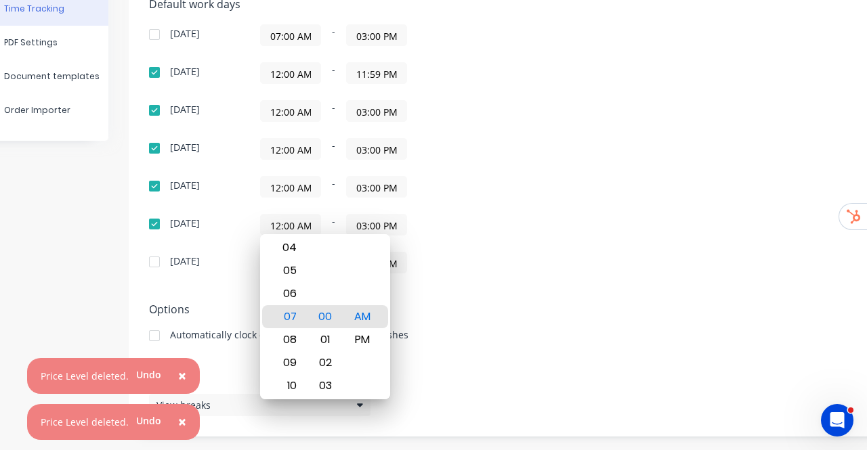
type input "12:00 AM"
click at [471, 228] on div "12:00 AM - 03:00 PM" at bounding box center [429, 225] width 338 height 22
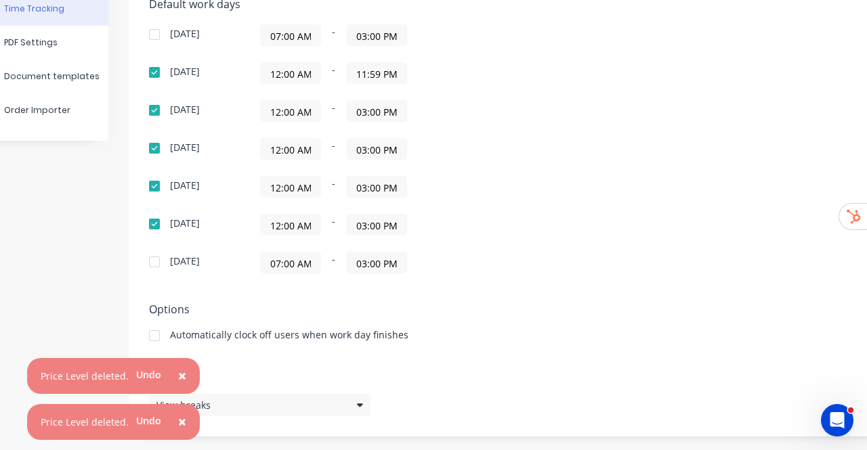
click at [307, 262] on input "07:00 AM" at bounding box center [291, 263] width 60 height 20
paste input "12"
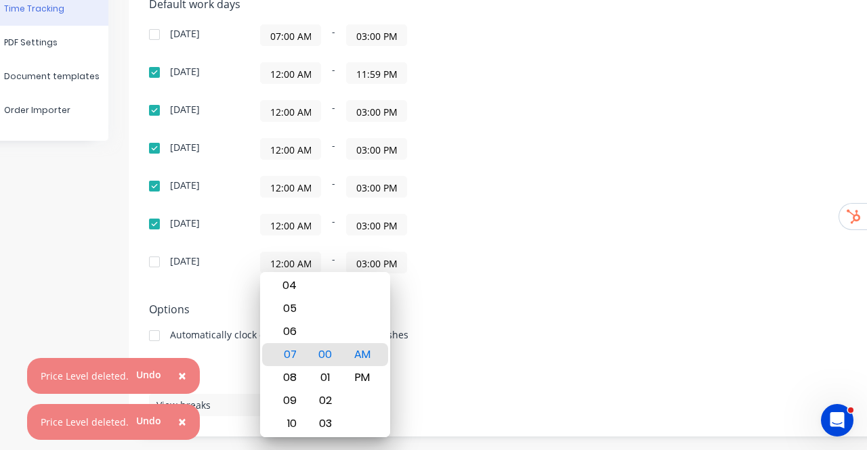
type input "12:00 AM"
click at [433, 214] on div "12:00 AM - 03:00 PM" at bounding box center [429, 225] width 338 height 22
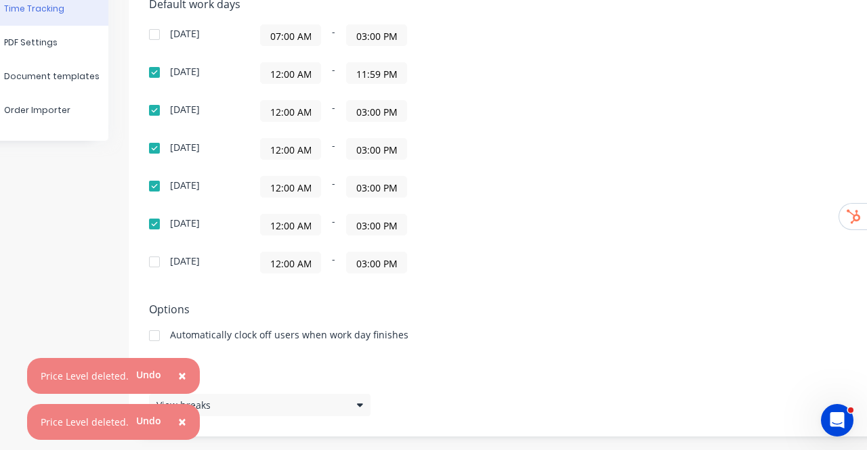
click at [289, 40] on input "07:00 AM" at bounding box center [291, 35] width 60 height 20
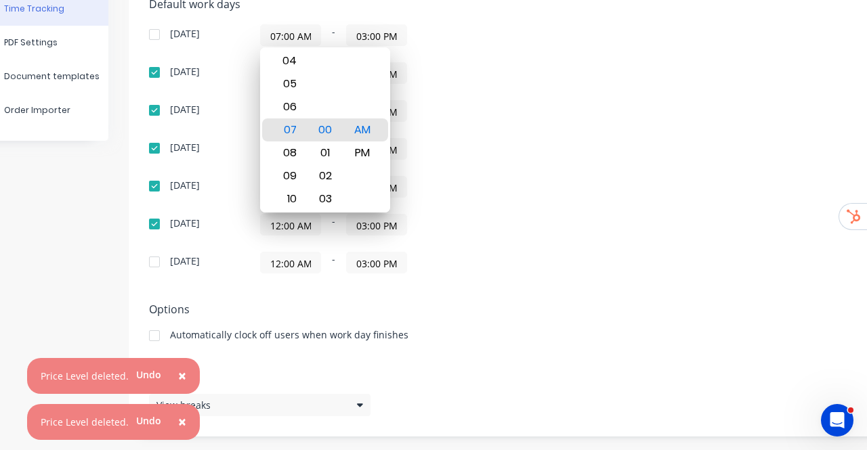
paste input "12"
type input "12:00 AM"
click at [467, 71] on div "12:00 AM - 11:59 PM" at bounding box center [429, 73] width 338 height 22
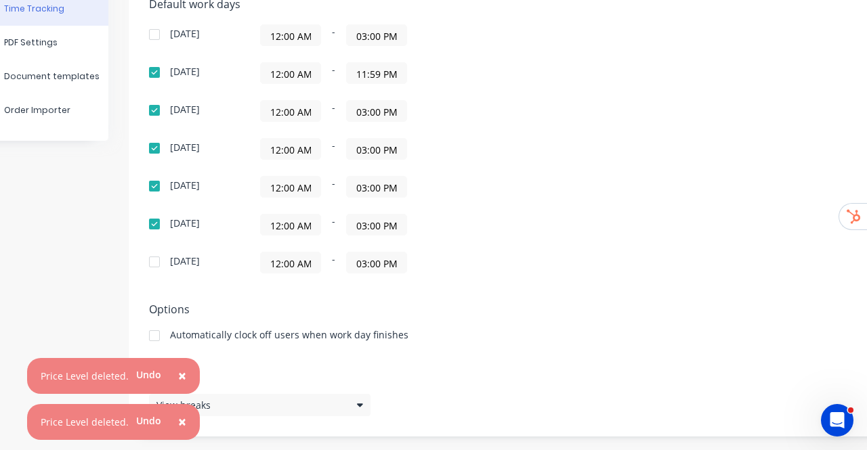
click at [385, 73] on input "11:59 PM" at bounding box center [377, 73] width 60 height 20
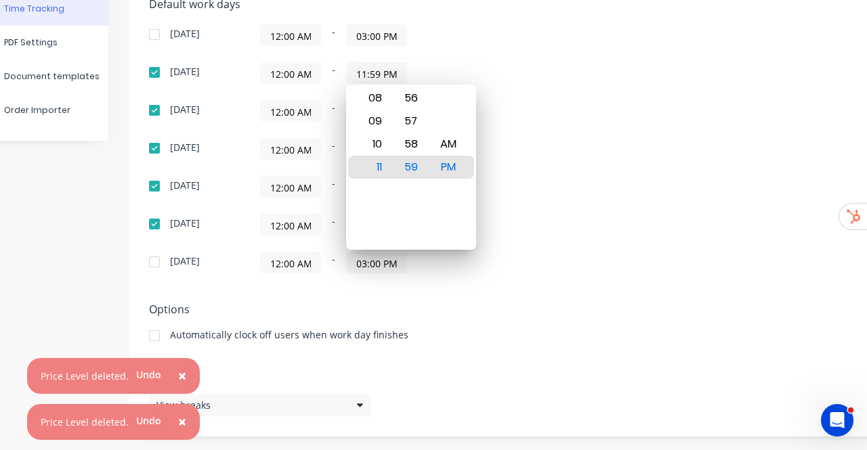
paste input "2:00 A"
type input "11:59 PM"
click at [389, 39] on input "03:00 PM" at bounding box center [377, 35] width 60 height 20
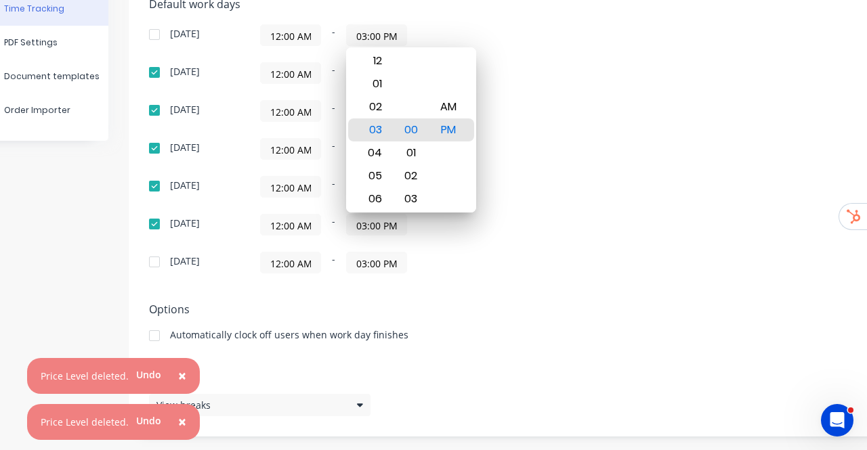
click at [384, 35] on input "03:00 PM" at bounding box center [377, 35] width 60 height 20
paste input "11:59"
type input "11:59 PM"
click at [548, 58] on div "Sunday 12:00 AM - 11:59 PM Monday 12:00 AM - 11:59 PM Tuesday 12:00 AM - 03:00 …" at bounding box center [386, 148] width 474 height 249
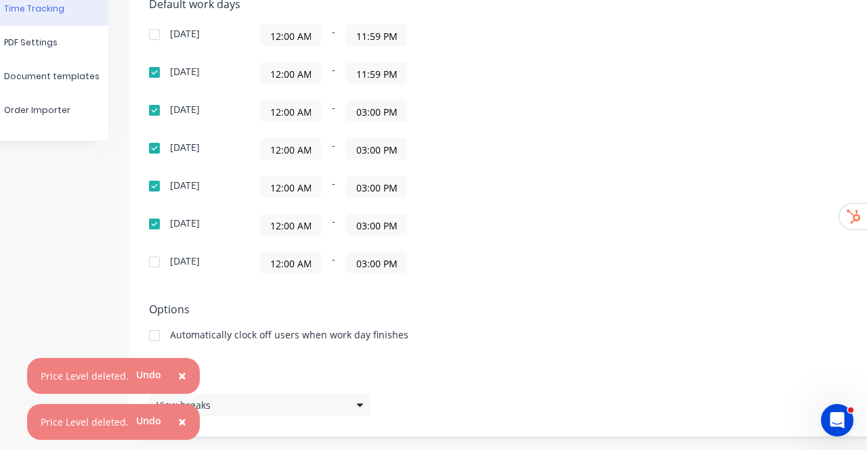
click at [380, 105] on input "03:00 PM" at bounding box center [377, 111] width 60 height 20
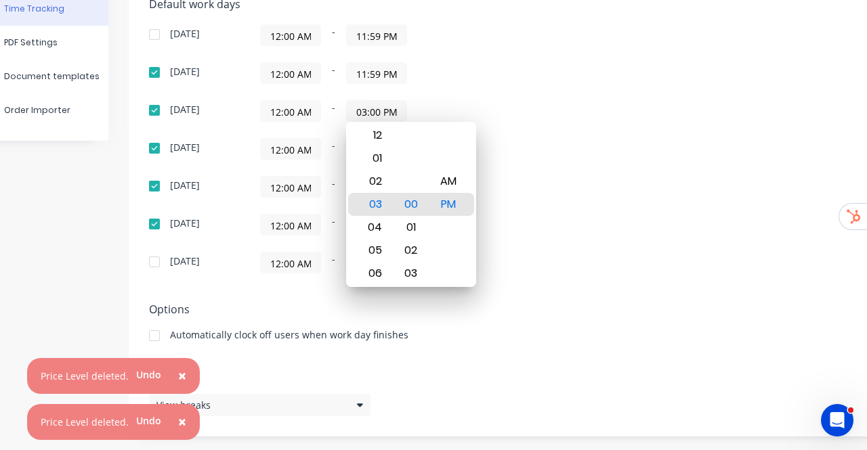
paste input "11:59"
type input "11:59 PM"
click at [565, 120] on div "Sunday 12:00 AM - 11:59 PM Monday 12:00 AM - 11:59 PM Tuesday 12:00 AM - 11:59 …" at bounding box center [386, 148] width 474 height 249
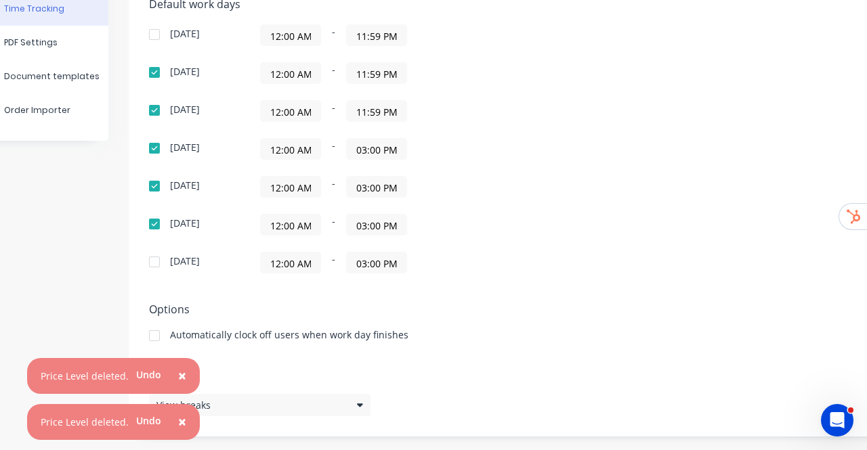
click at [390, 147] on input "03:00 PM" at bounding box center [377, 149] width 60 height 20
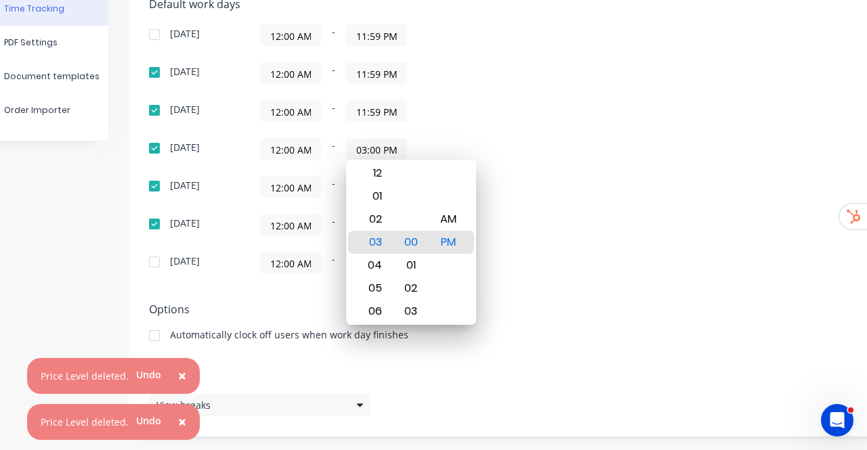
paste input "11:59"
type input "11:59 PM"
click at [504, 129] on div "Sunday 12:00 AM - 11:59 PM Monday 12:00 AM - 11:59 PM Tuesday 12:00 AM - 11:59 …" at bounding box center [386, 148] width 474 height 249
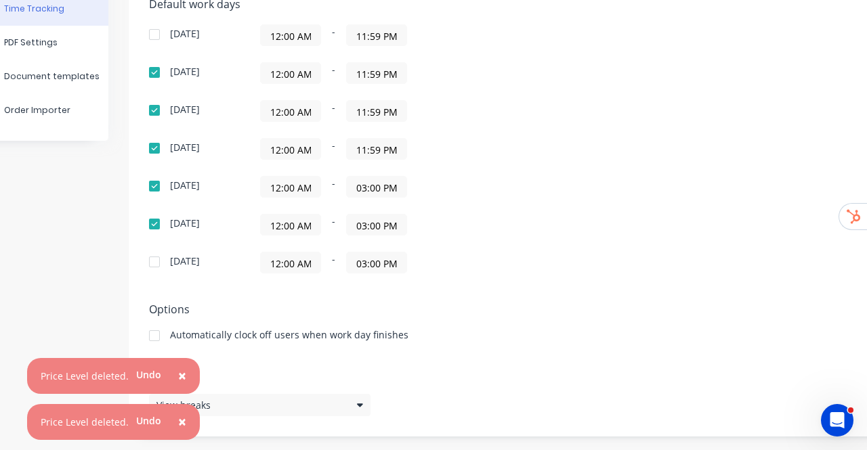
click at [372, 188] on input "03:00 PM" at bounding box center [377, 187] width 60 height 20
paste input "11:59"
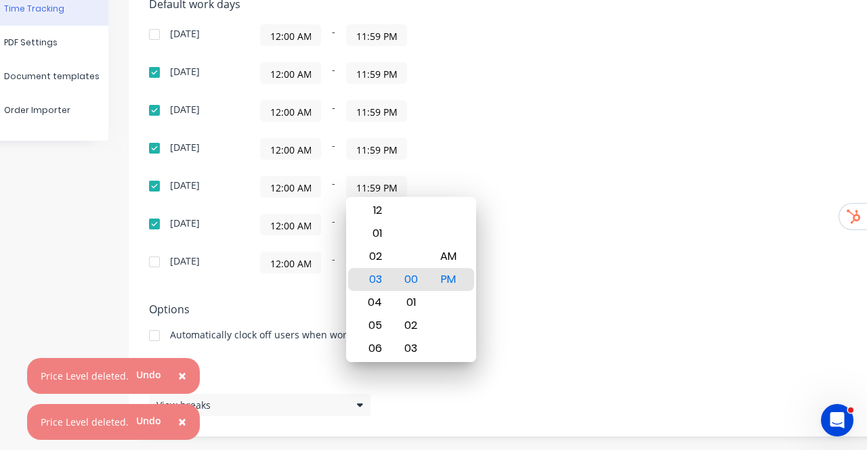
type input "11:59 PM"
click at [506, 177] on div "12:00 AM - 11:59 PM" at bounding box center [429, 187] width 338 height 22
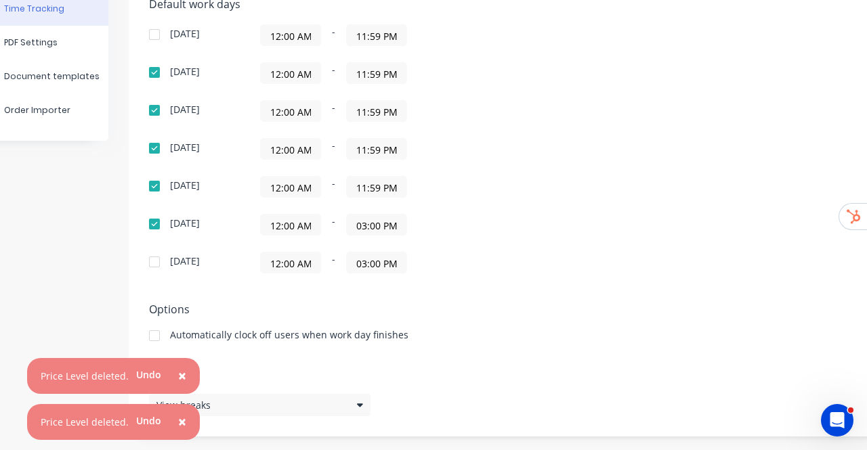
click at [393, 218] on input "03:00 PM" at bounding box center [377, 225] width 60 height 20
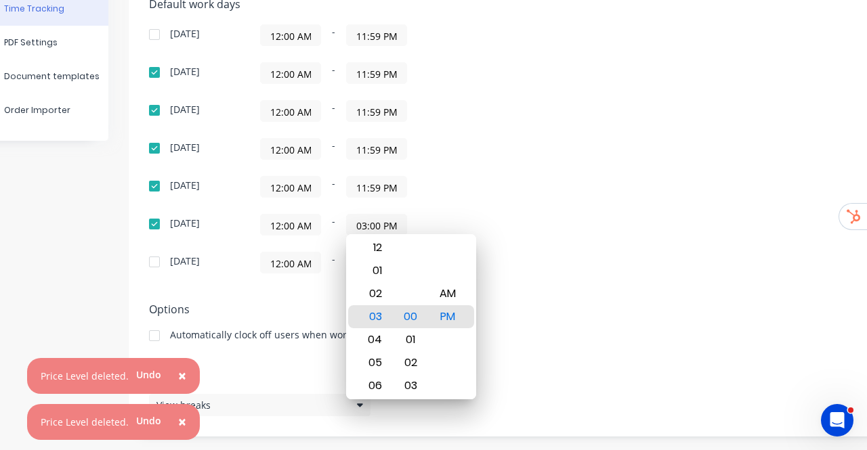
paste input "11:59"
type input "11:59 PM"
click at [479, 215] on div "12:00 AM - 11:59 PM" at bounding box center [429, 225] width 338 height 22
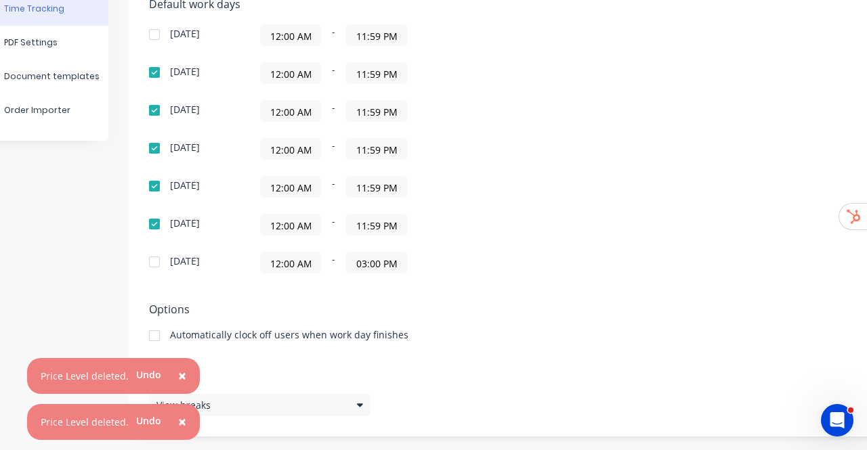
click at [374, 264] on input "03:00 PM" at bounding box center [377, 263] width 60 height 20
paste input "11:59"
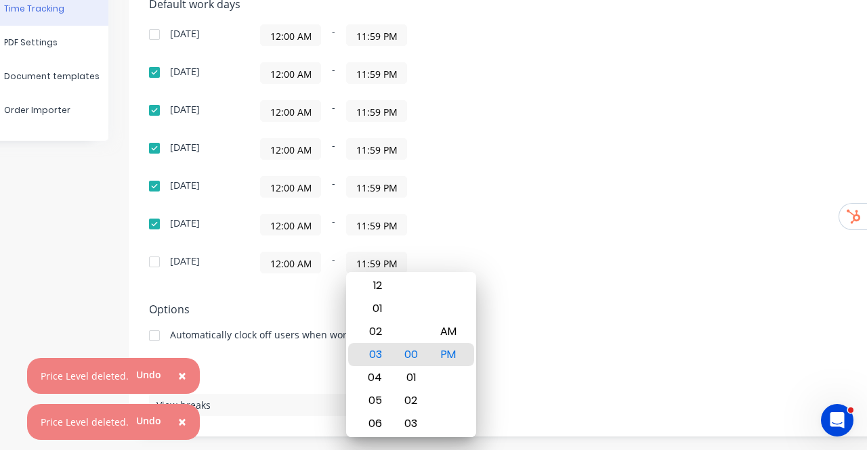
type input "11:59 PM"
click at [592, 247] on div "Sunday 12:00 AM - 11:59 PM Monday 12:00 AM - 11:59 PM Tuesday 12:00 AM - 11:59 …" at bounding box center [386, 148] width 474 height 249
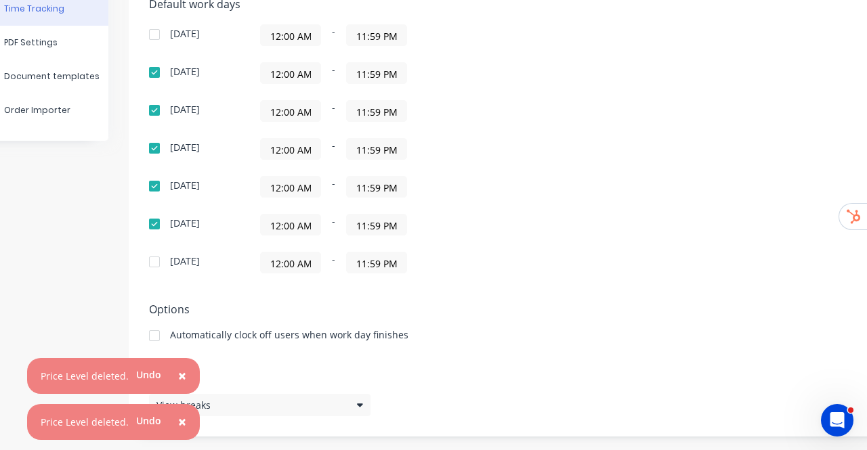
scroll to position [0, 47]
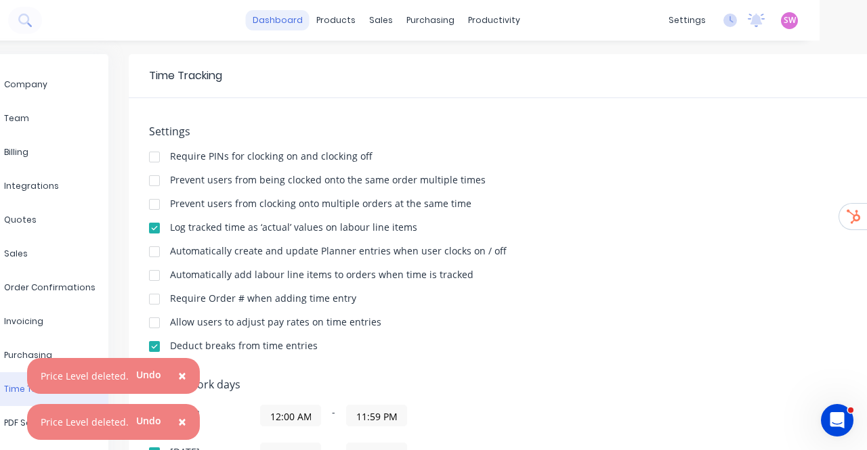
click at [293, 18] on link "dashboard" at bounding box center [278, 20] width 64 height 20
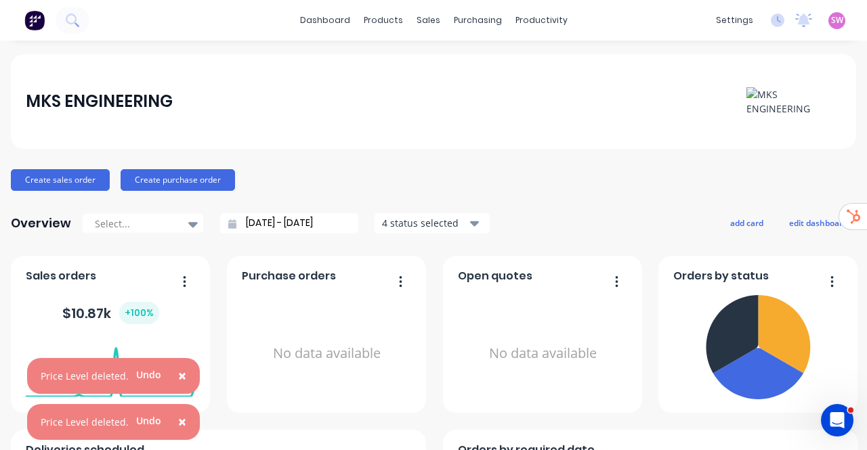
click at [828, 26] on div "SW MKS ENGINEERING Stuart Wheatley Administrator Profile Sign out" at bounding box center [836, 20] width 17 height 17
click at [831, 22] on span "SW" at bounding box center [837, 20] width 12 height 12
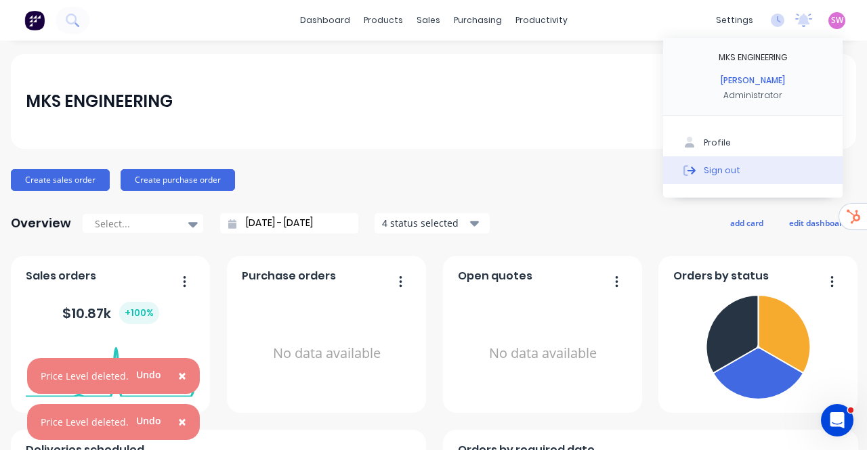
click at [722, 169] on div "Sign out" at bounding box center [721, 170] width 37 height 12
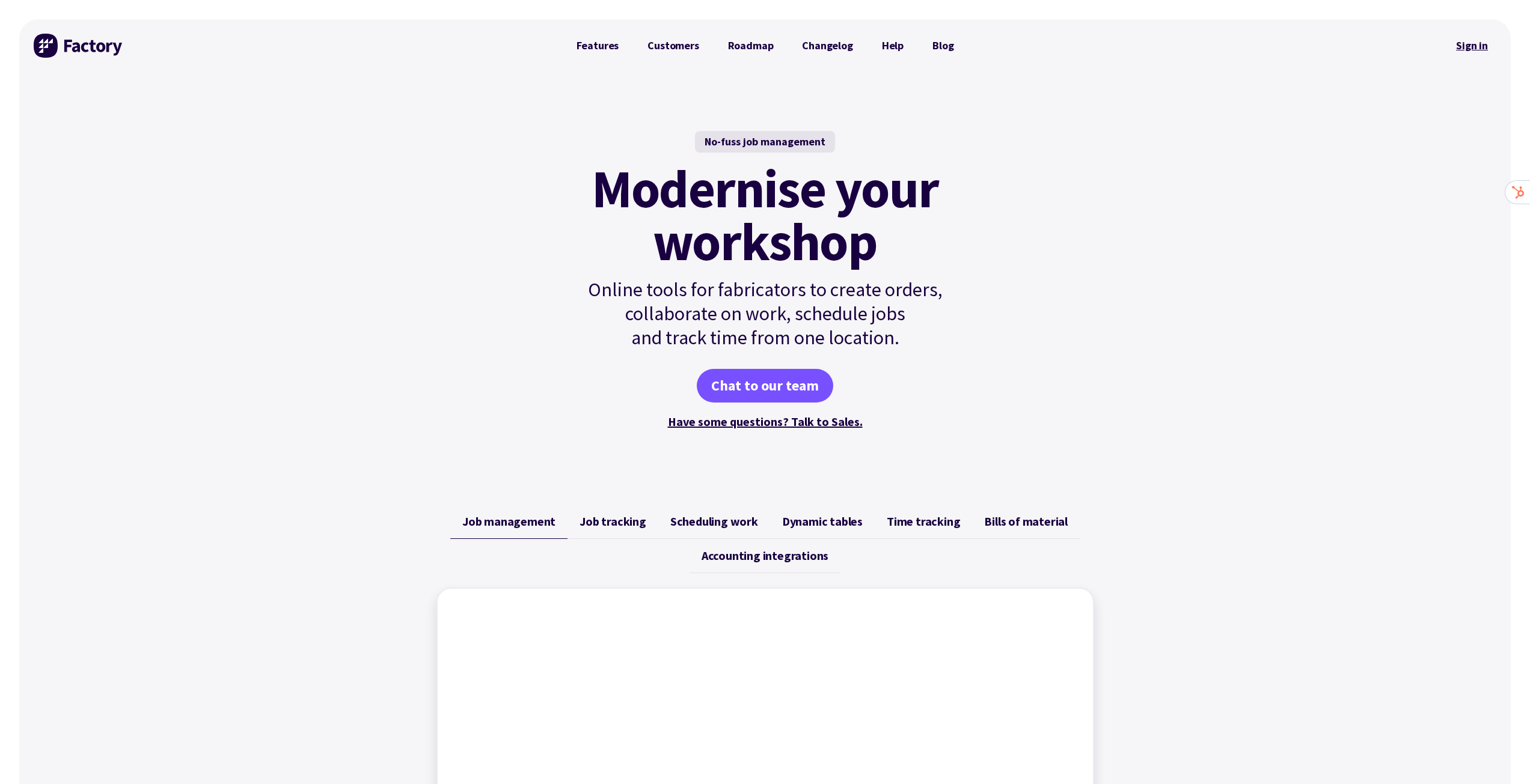
click at [606, 59] on link "Sign in" at bounding box center [1471, 45] width 49 height 28
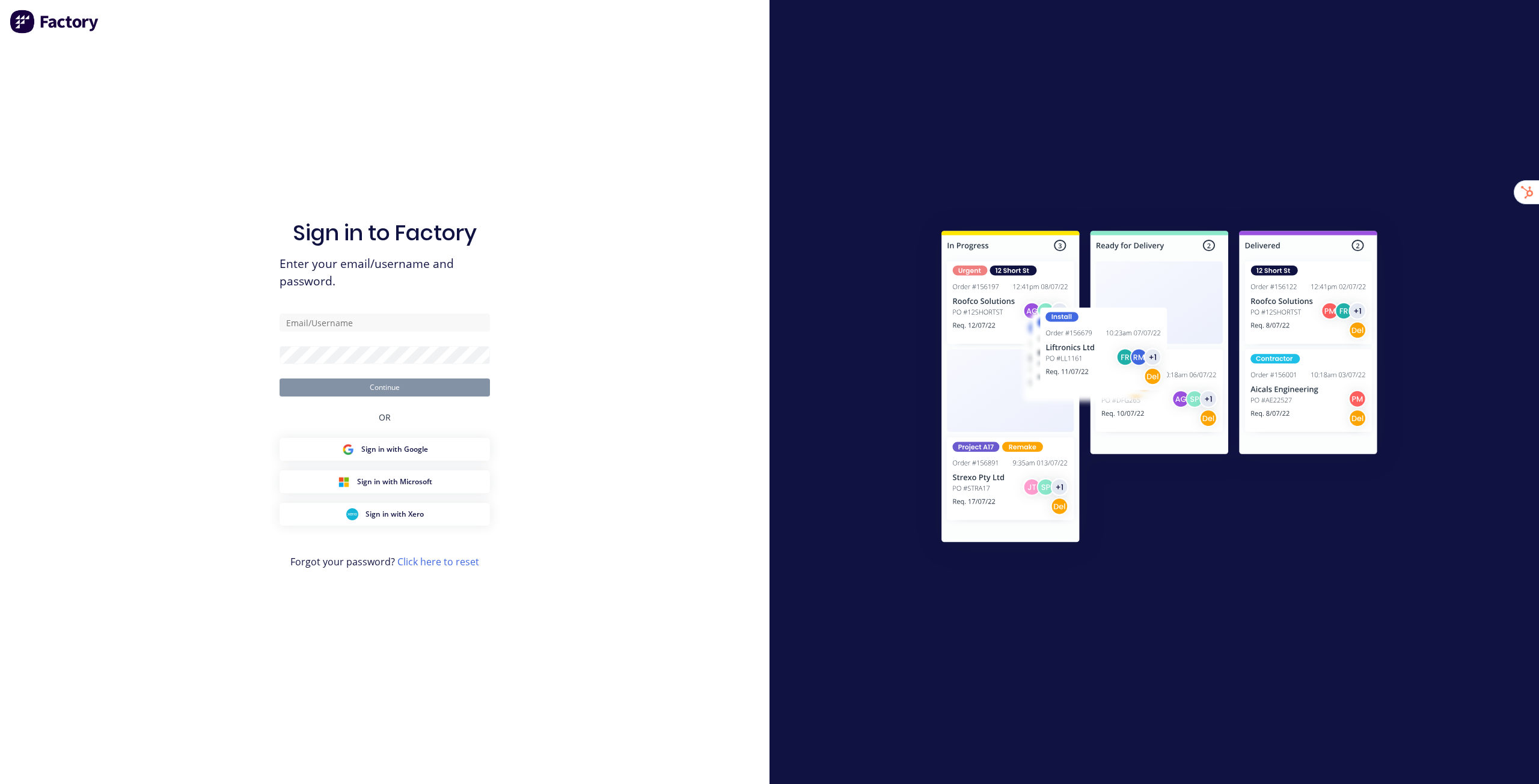
click at [859, 146] on div at bounding box center [1154, 392] width 770 height 784
type input "[EMAIL_ADDRESS][DOMAIN_NAME]"
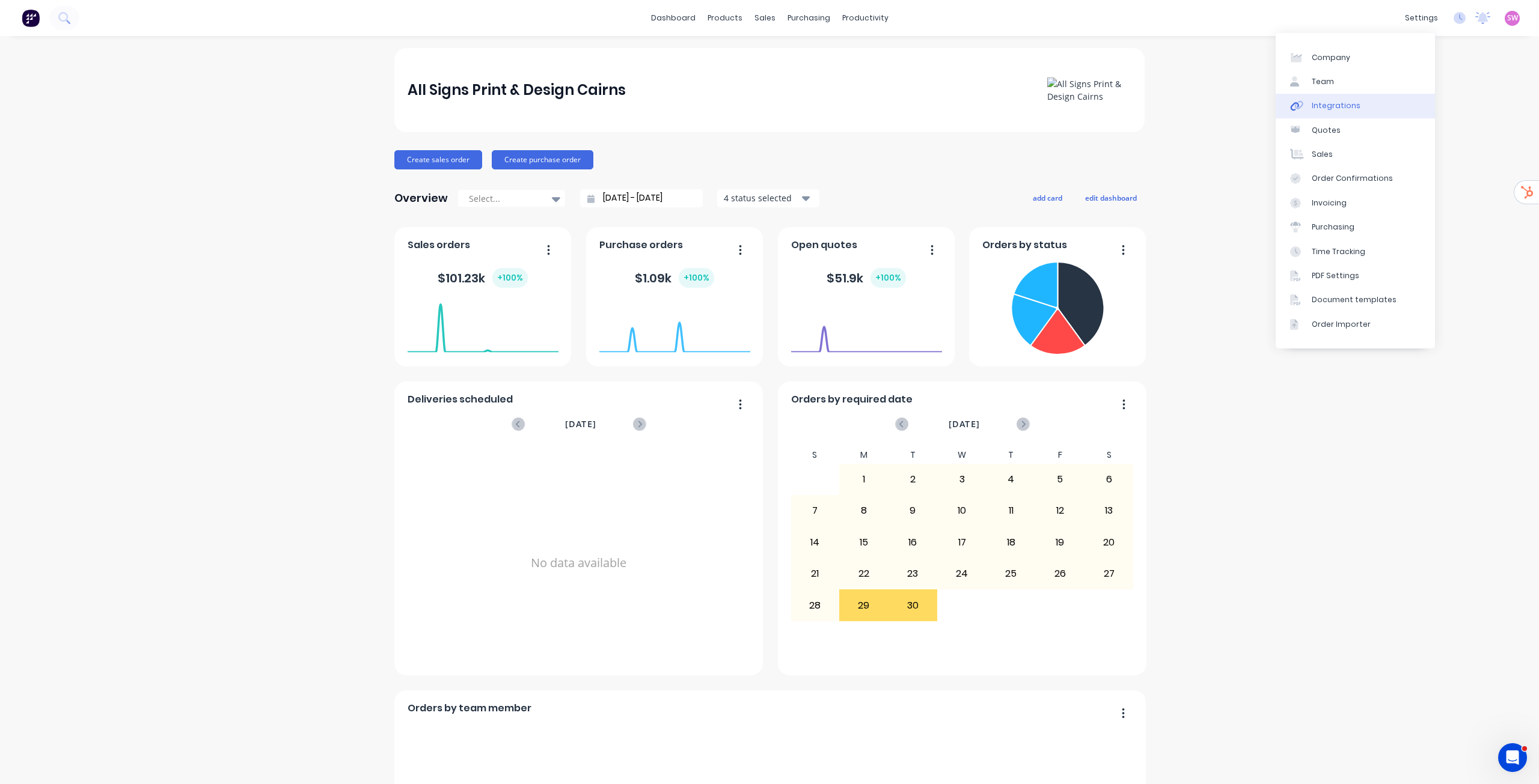
click at [1332, 113] on link "Integrations" at bounding box center [1355, 106] width 159 height 24
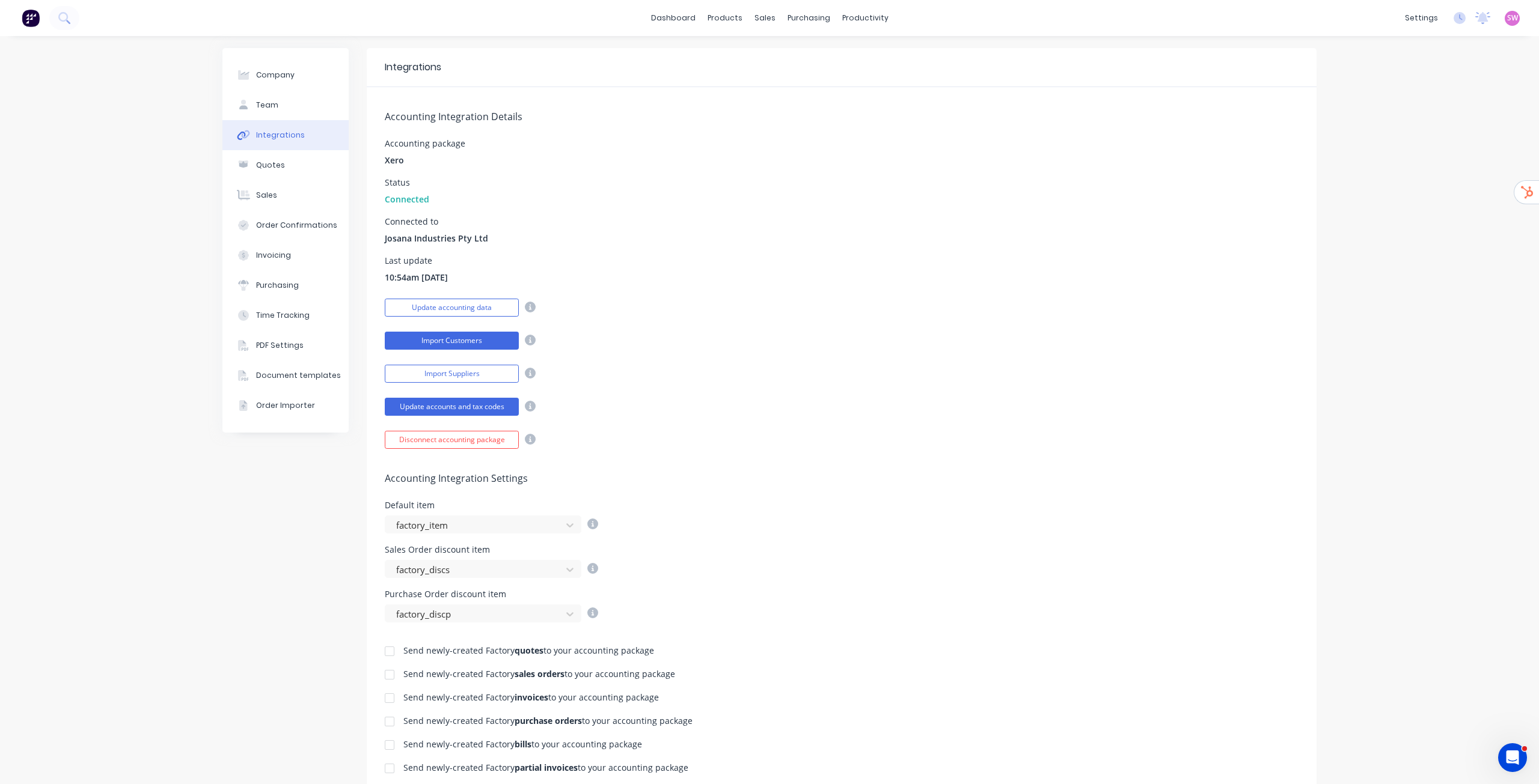
click at [461, 337] on button "Import Customers" at bounding box center [451, 341] width 134 height 18
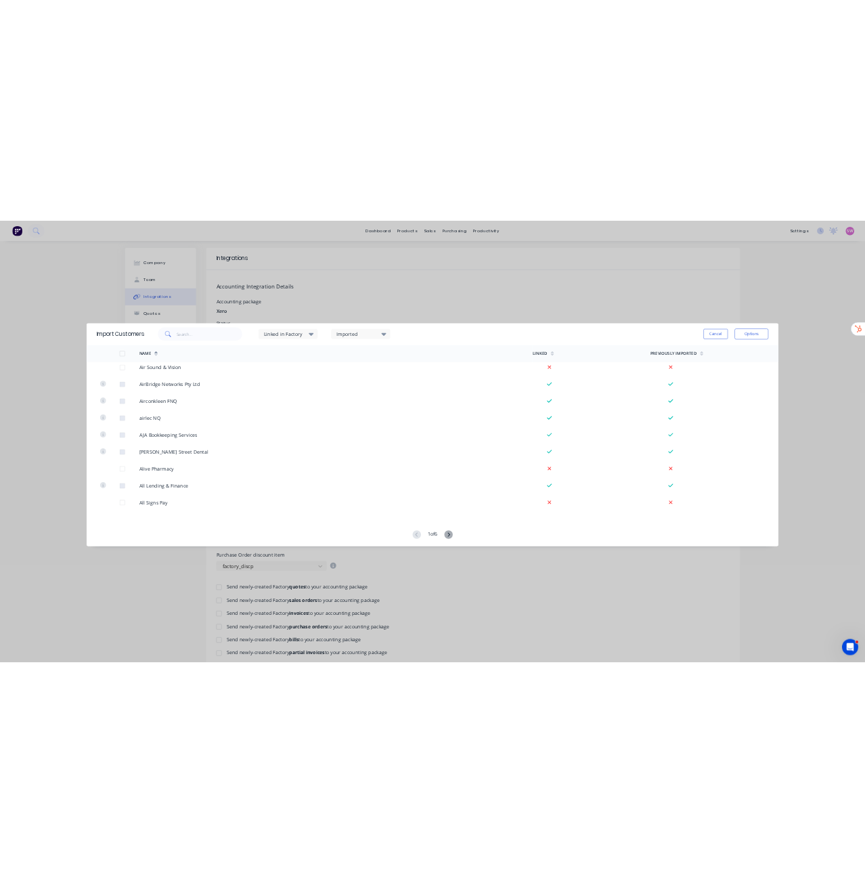
scroll to position [212, 0]
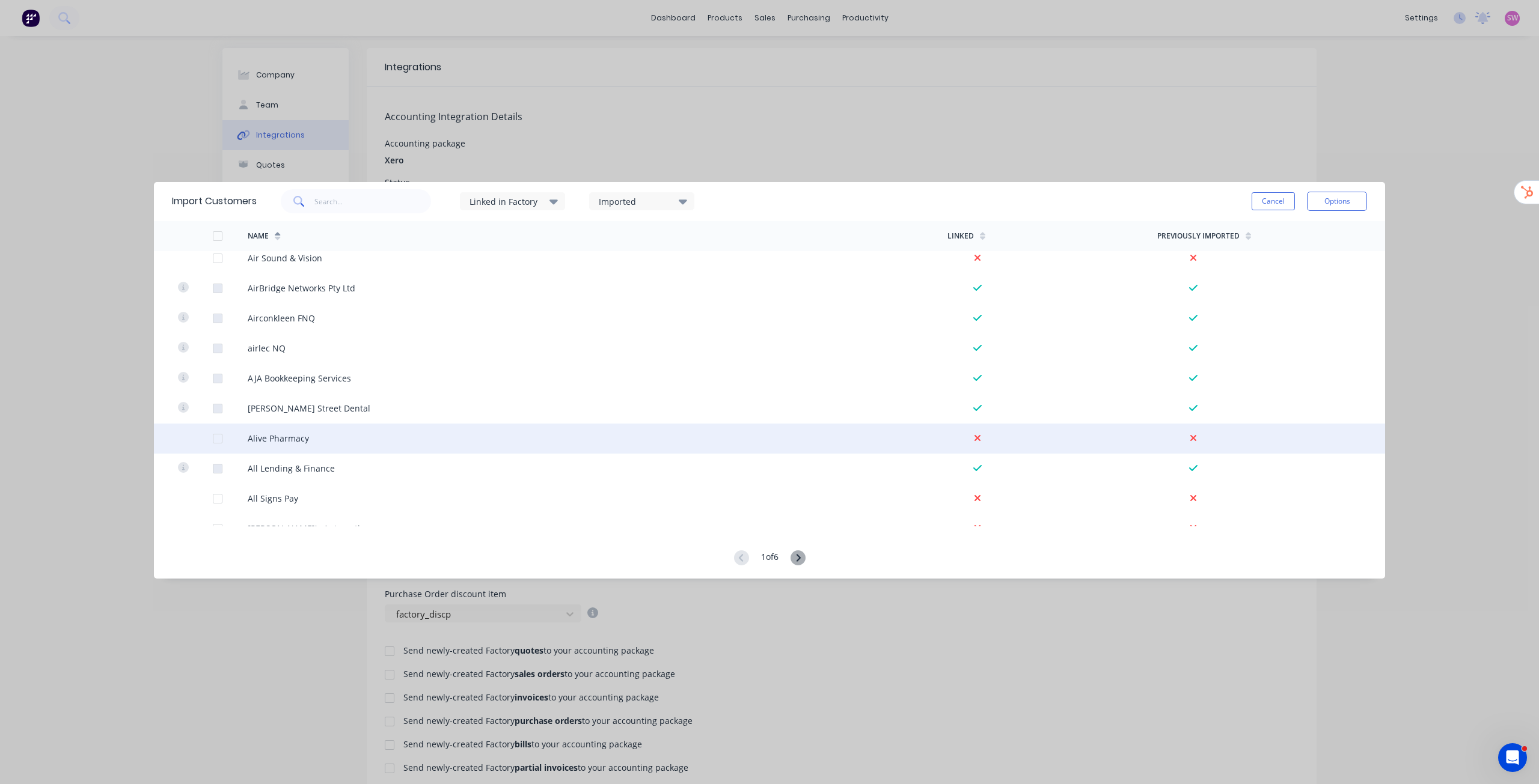
click at [220, 434] on div at bounding box center [218, 439] width 24 height 24
click at [1343, 195] on button "Options" at bounding box center [1337, 202] width 60 height 20
click at [219, 440] on div at bounding box center [218, 439] width 24 height 24
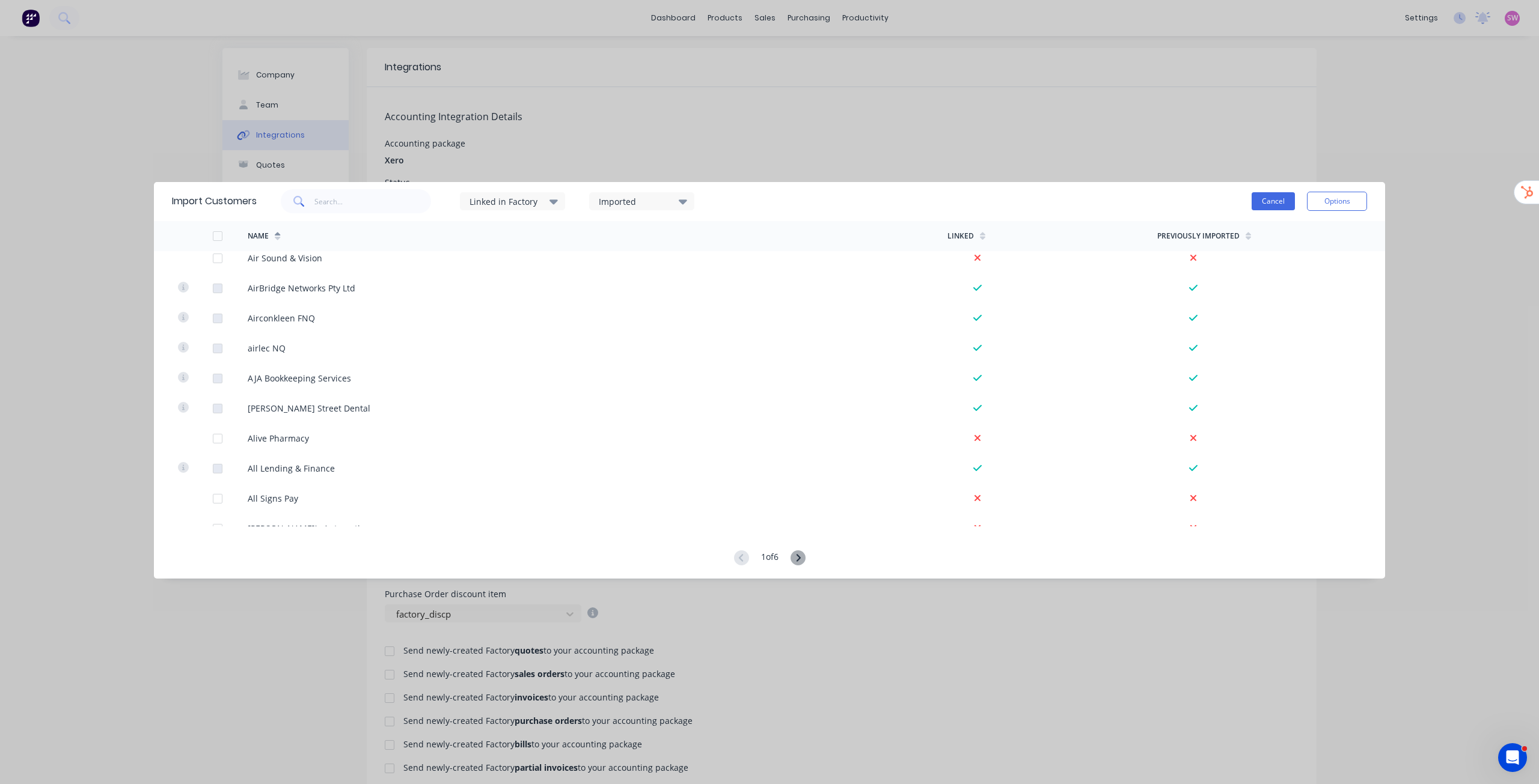
click at [1273, 194] on button "Cancel" at bounding box center [1273, 202] width 44 height 18
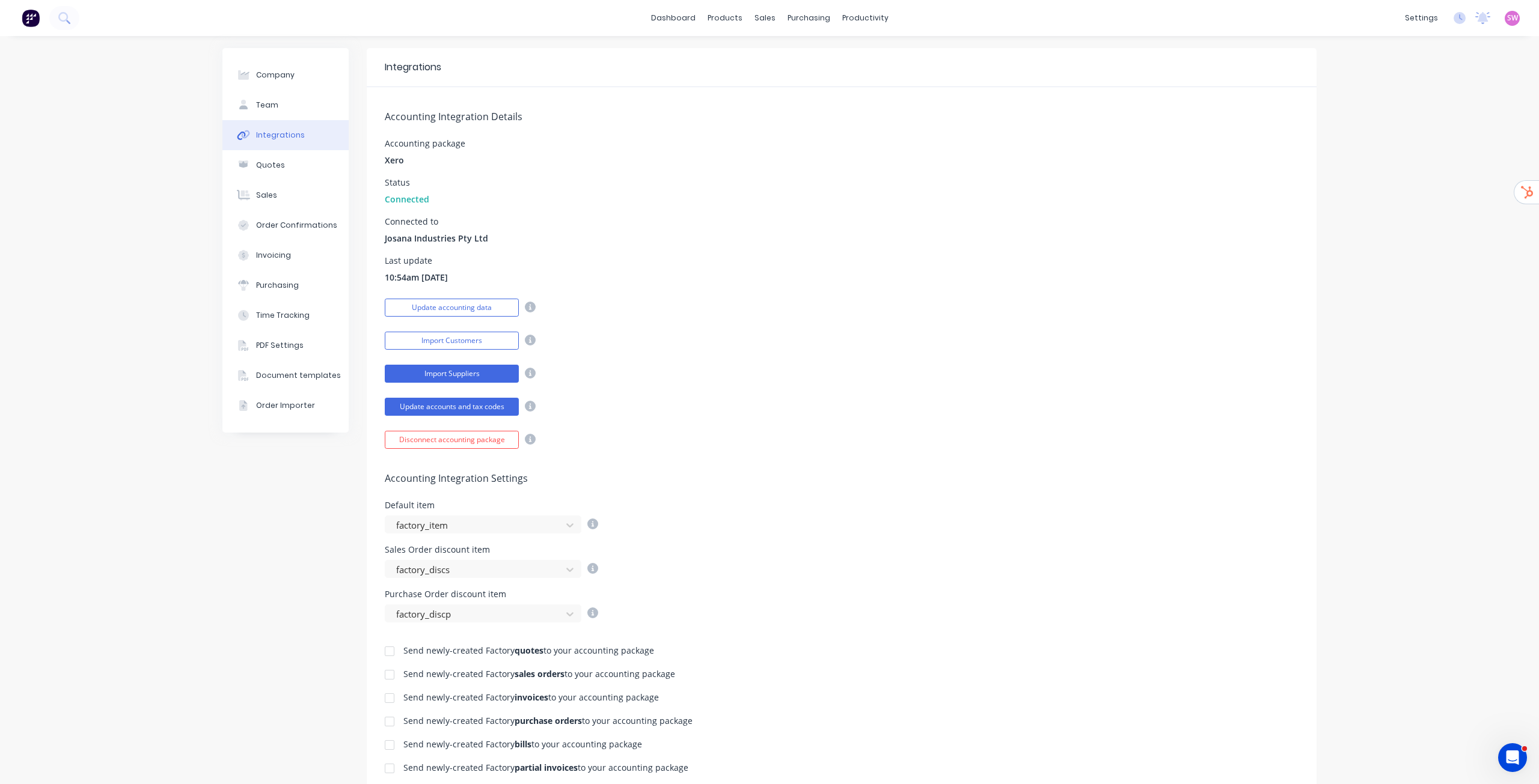
click at [484, 374] on button "Import Suppliers" at bounding box center [451, 374] width 134 height 18
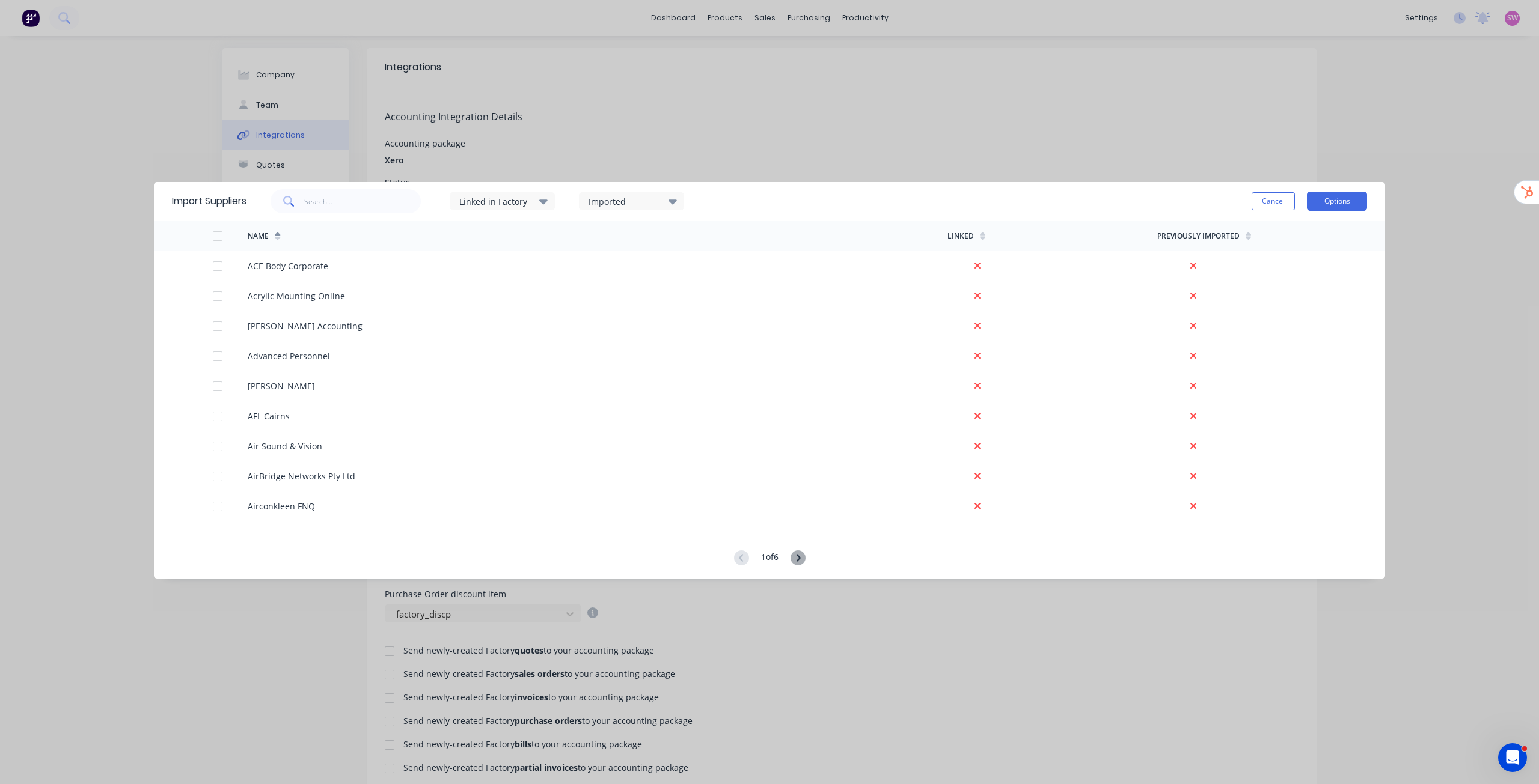
click at [1361, 200] on button "Options" at bounding box center [1337, 202] width 60 height 20
click at [1284, 208] on button "Cancel" at bounding box center [1273, 202] width 44 height 18
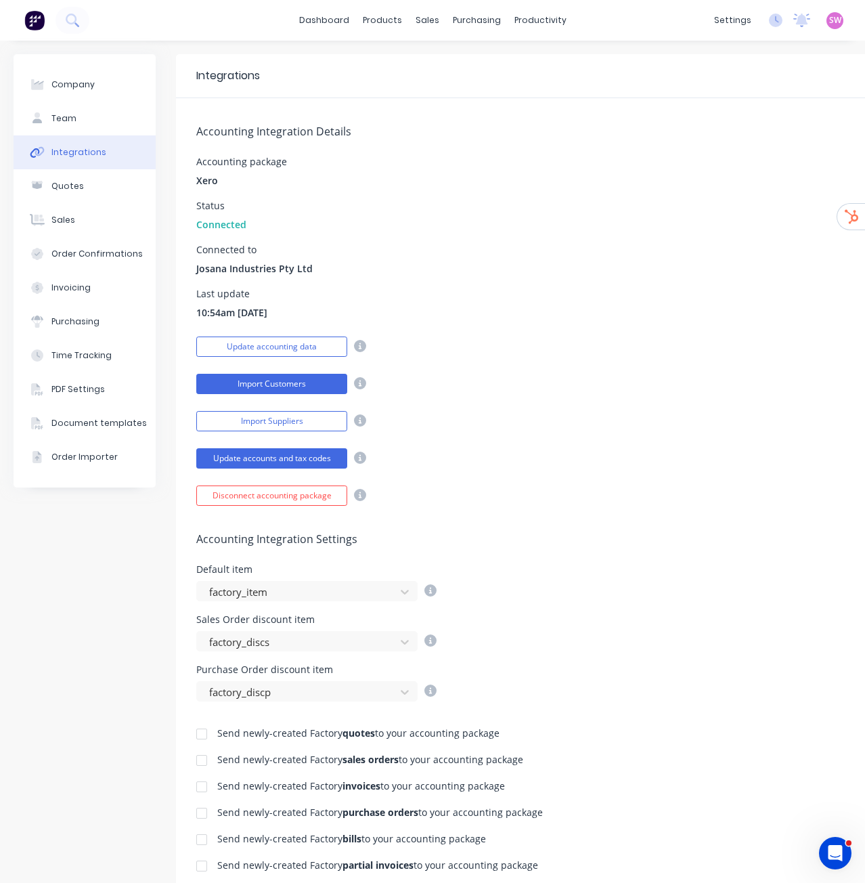
click at [312, 380] on button "Import Customers" at bounding box center [271, 384] width 151 height 20
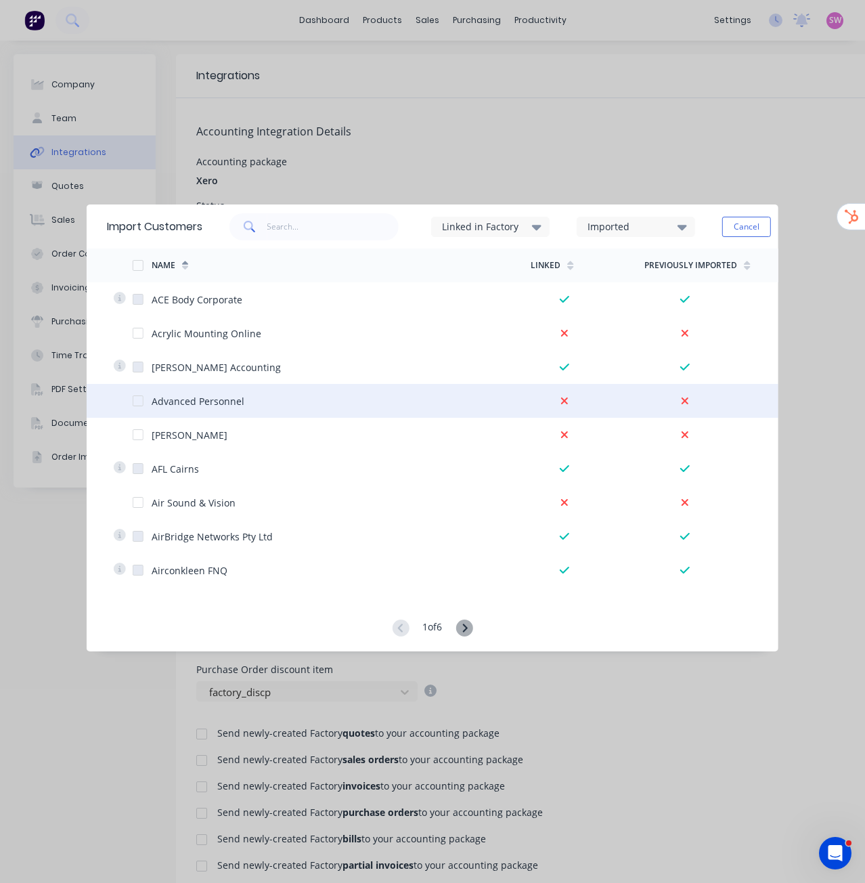
click at [141, 401] on div at bounding box center [138, 400] width 27 height 27
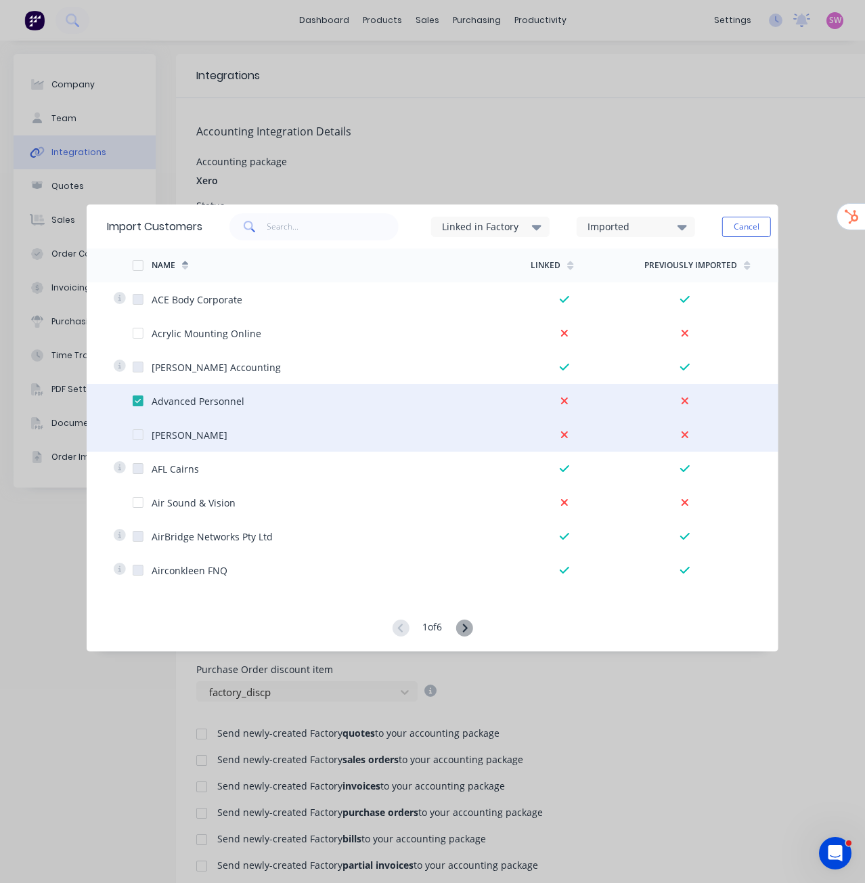
click at [141, 431] on div at bounding box center [138, 434] width 27 height 27
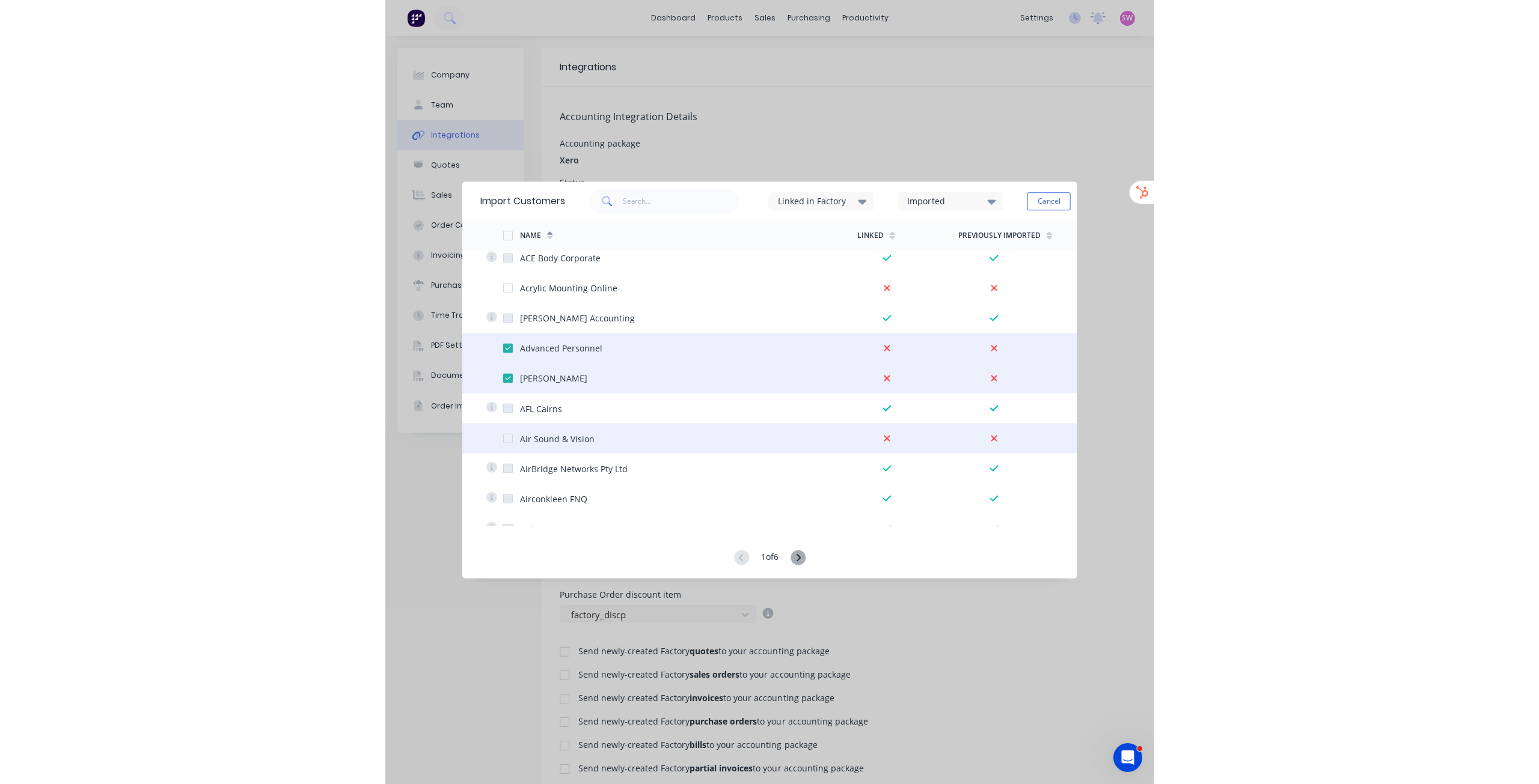
scroll to position [0, 0]
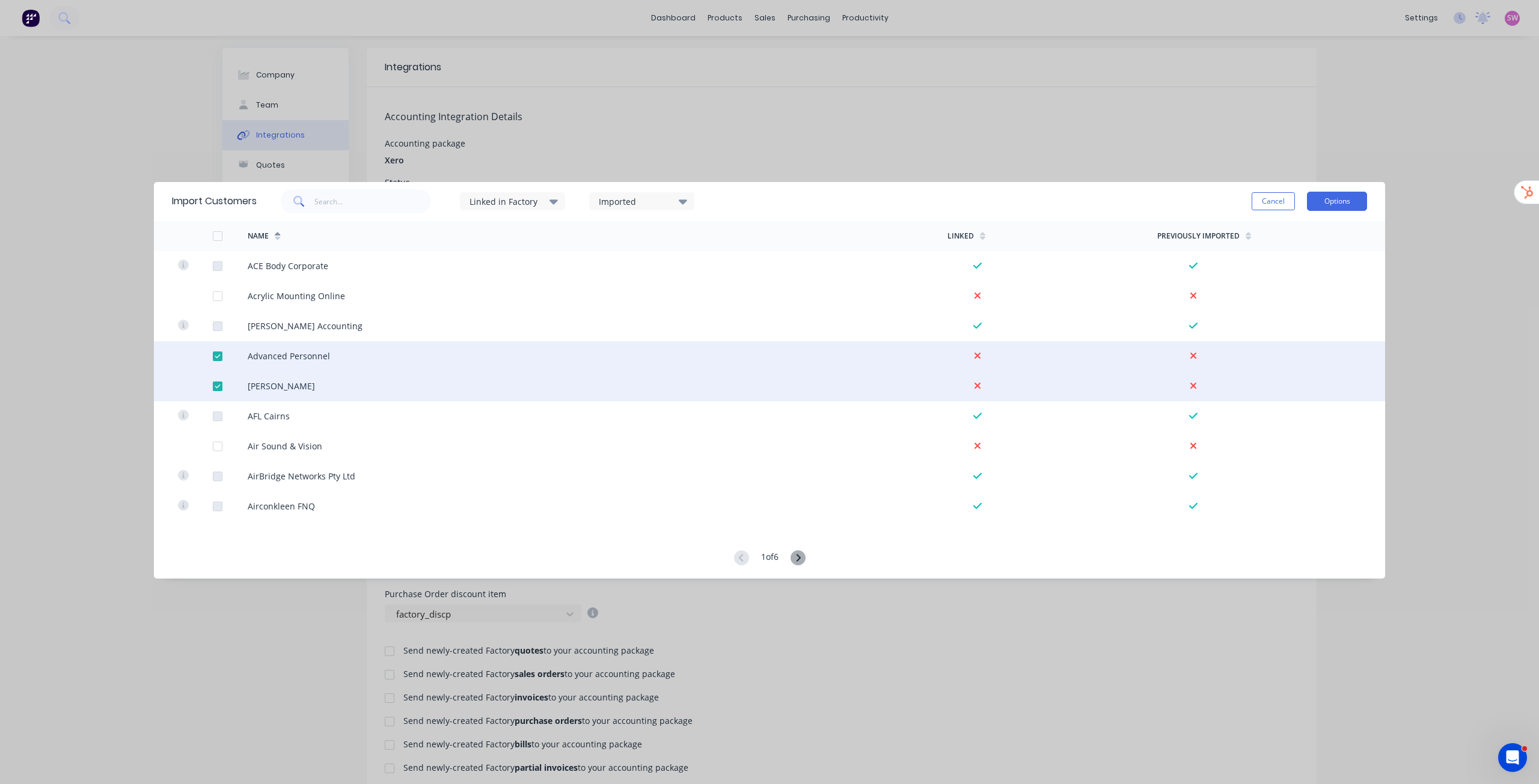
click at [1332, 197] on button "Options" at bounding box center [1337, 202] width 60 height 20
click at [1296, 228] on div "Import selected customers" at bounding box center [1310, 235] width 92 height 30
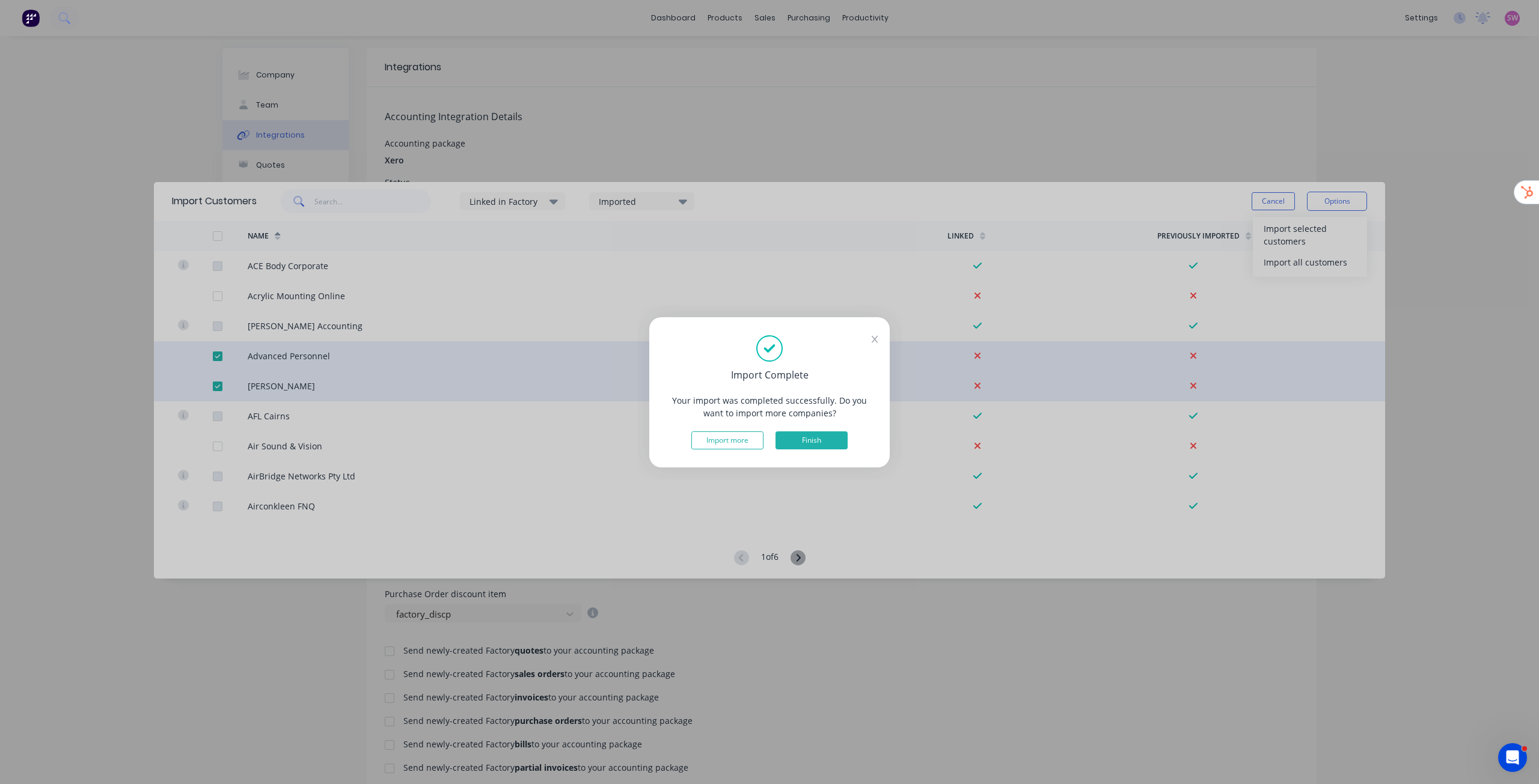
click at [814, 443] on button "Finish" at bounding box center [811, 440] width 72 height 18
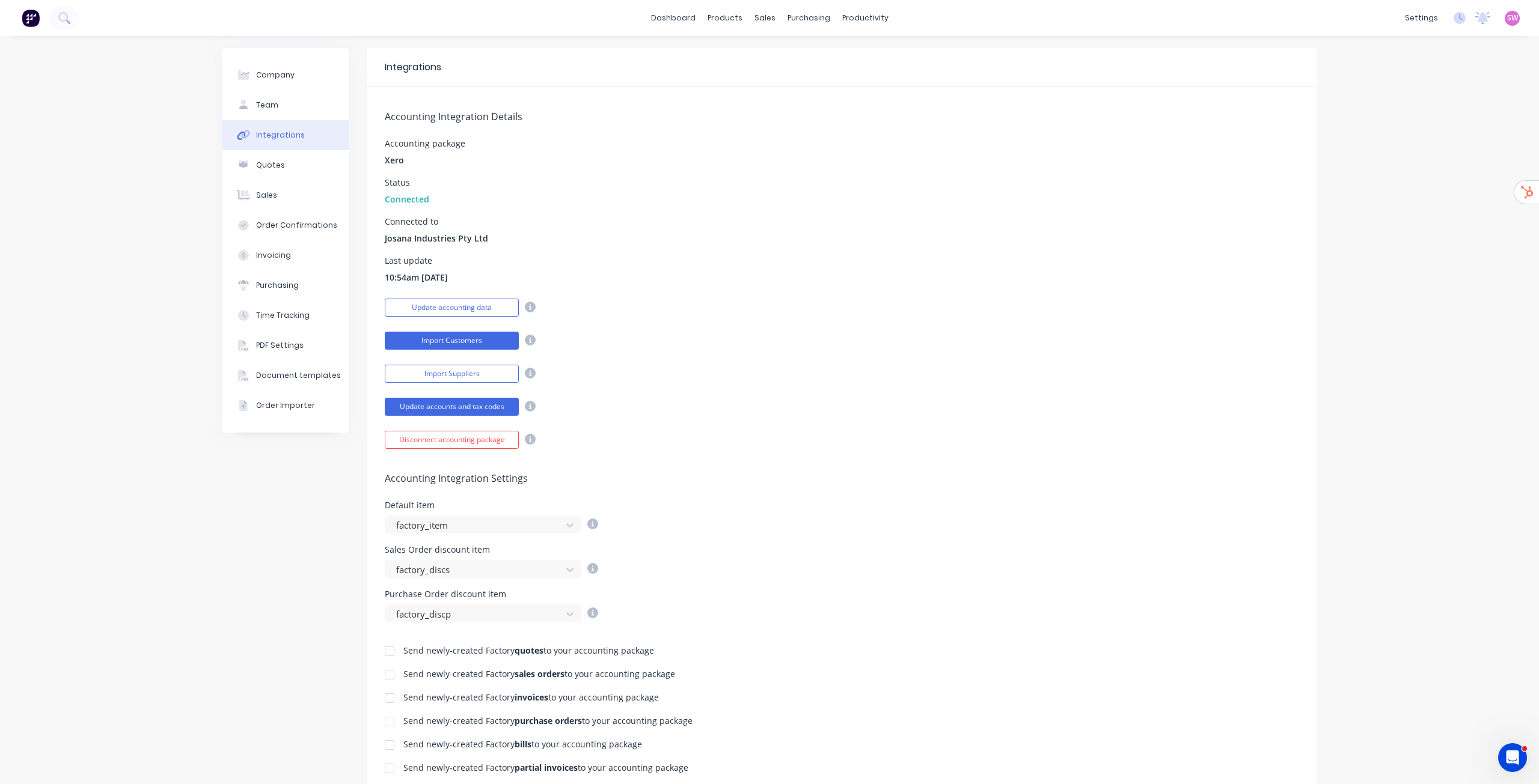
click at [472, 347] on button "Import Customers" at bounding box center [451, 341] width 134 height 18
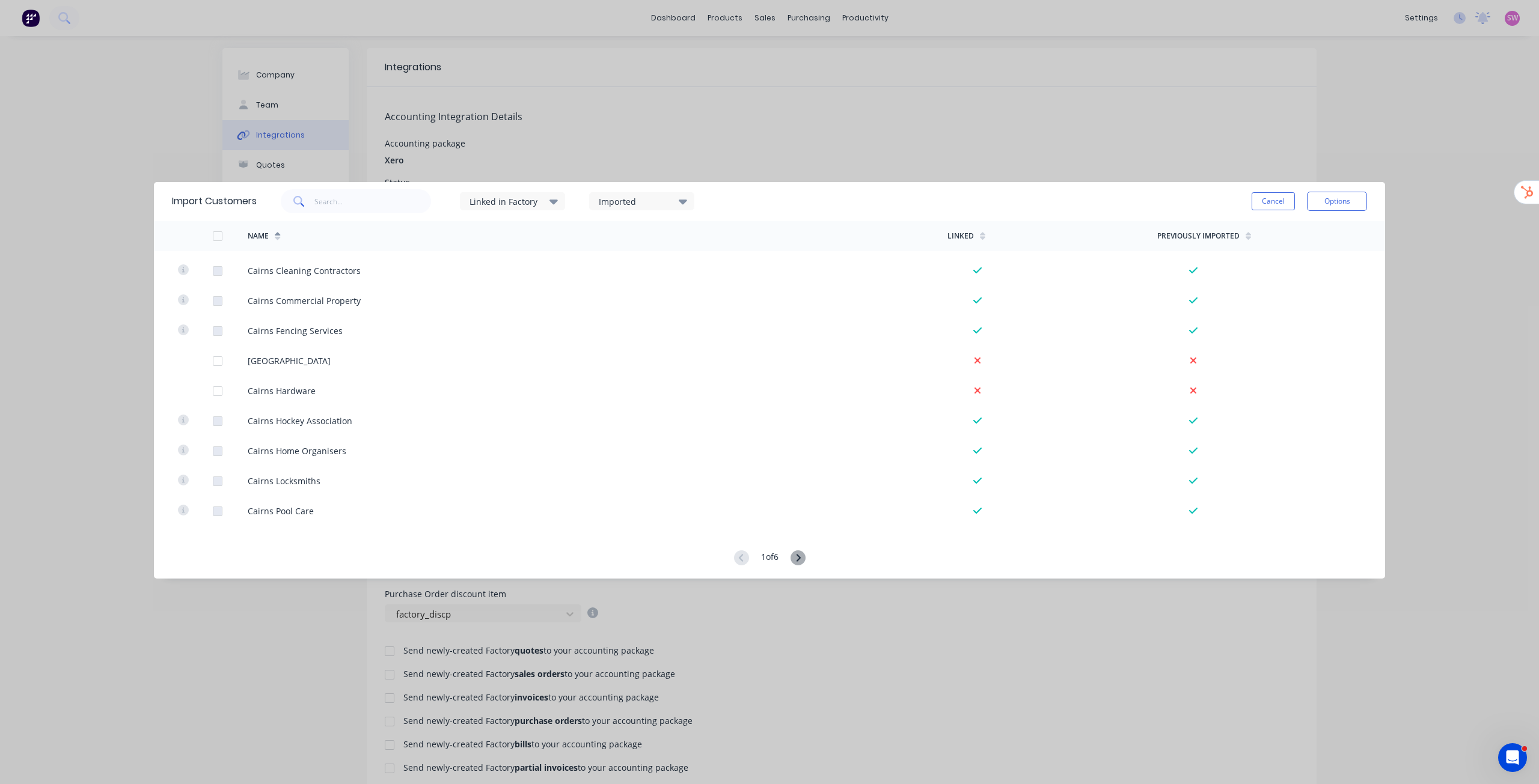
scroll to position [2730, 0]
click at [801, 554] on icon at bounding box center [797, 558] width 15 height 15
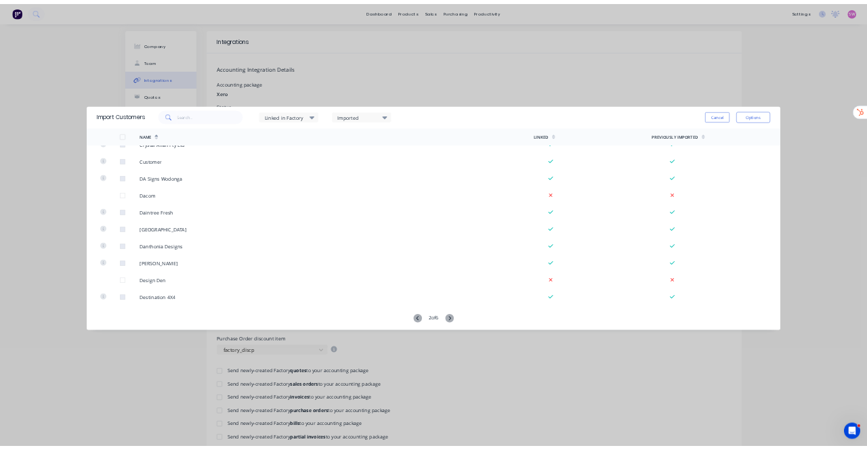
scroll to position [1660, 0]
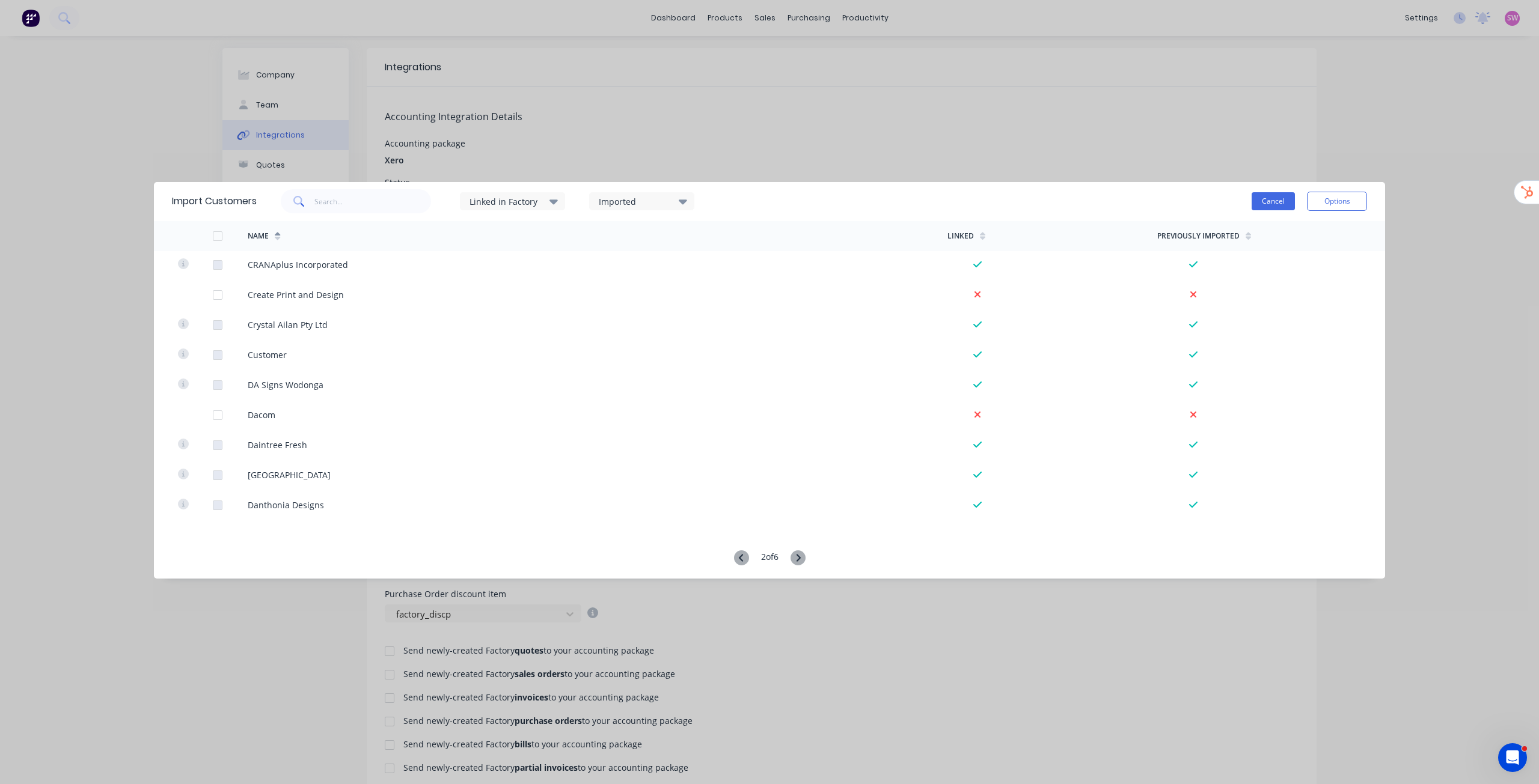
click at [1268, 203] on button "Cancel" at bounding box center [1273, 202] width 44 height 18
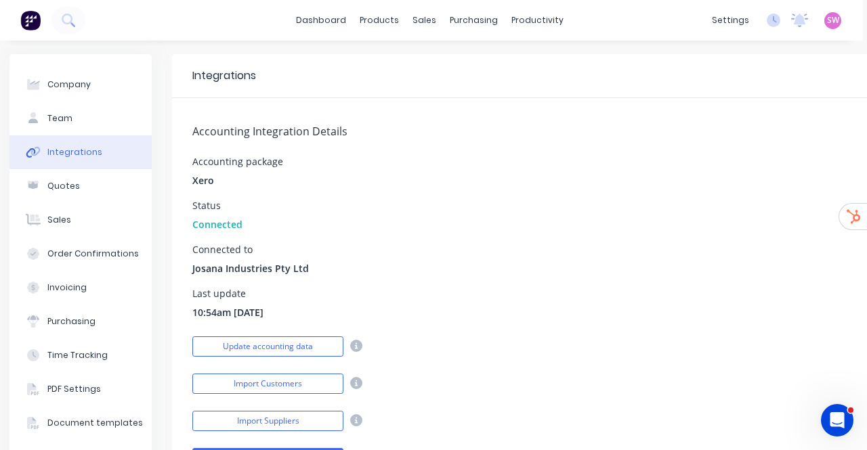
scroll to position [0, 5]
click at [54, 94] on button "Company" at bounding box center [80, 85] width 142 height 34
select select "AU"
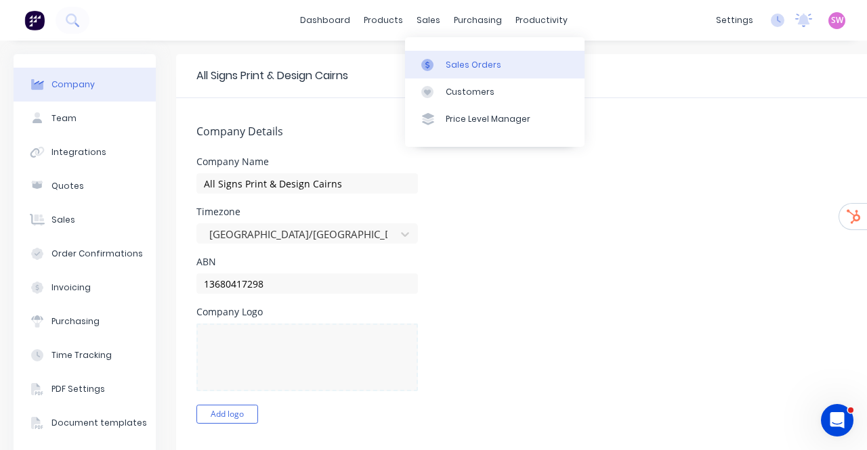
click at [455, 57] on link "Sales Orders" at bounding box center [494, 64] width 179 height 27
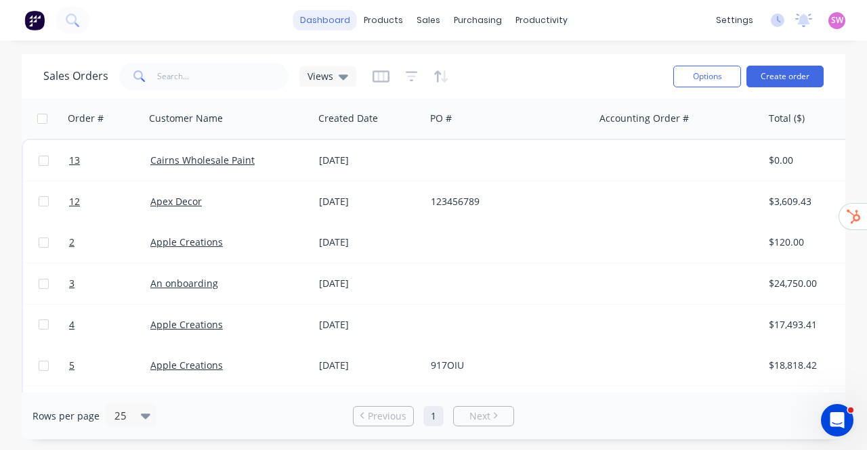
click at [347, 30] on link "dashboard" at bounding box center [325, 20] width 64 height 20
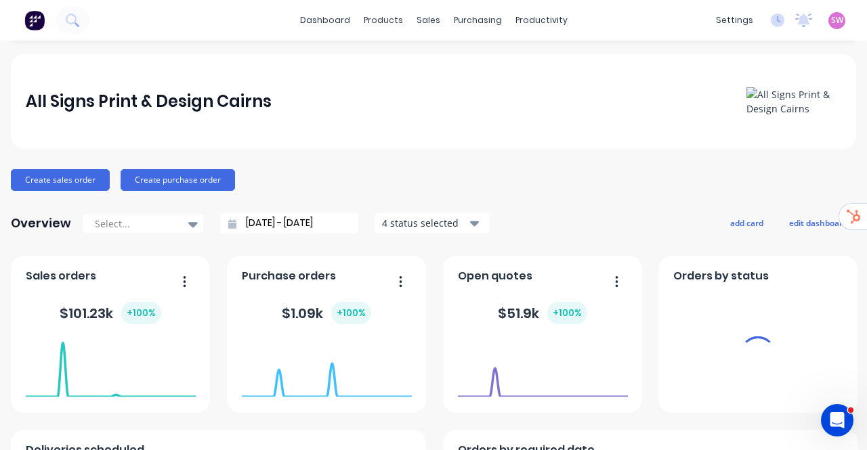
click at [831, 20] on span "SW" at bounding box center [837, 20] width 12 height 12
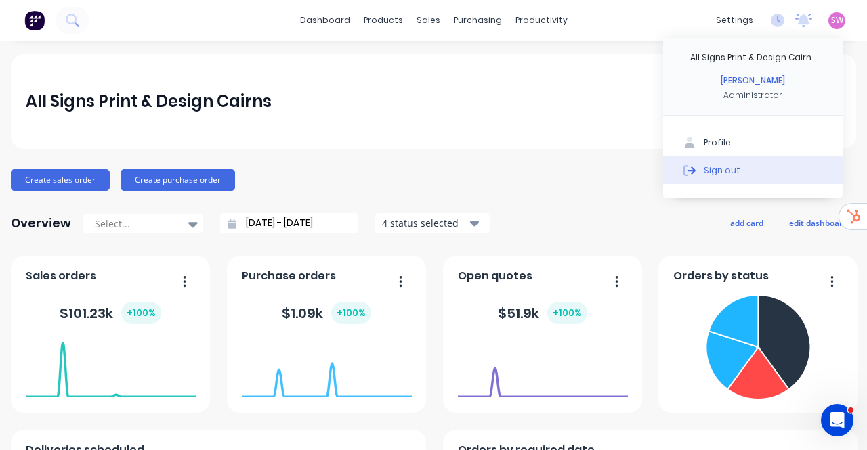
click at [715, 170] on div "Sign out" at bounding box center [721, 170] width 37 height 12
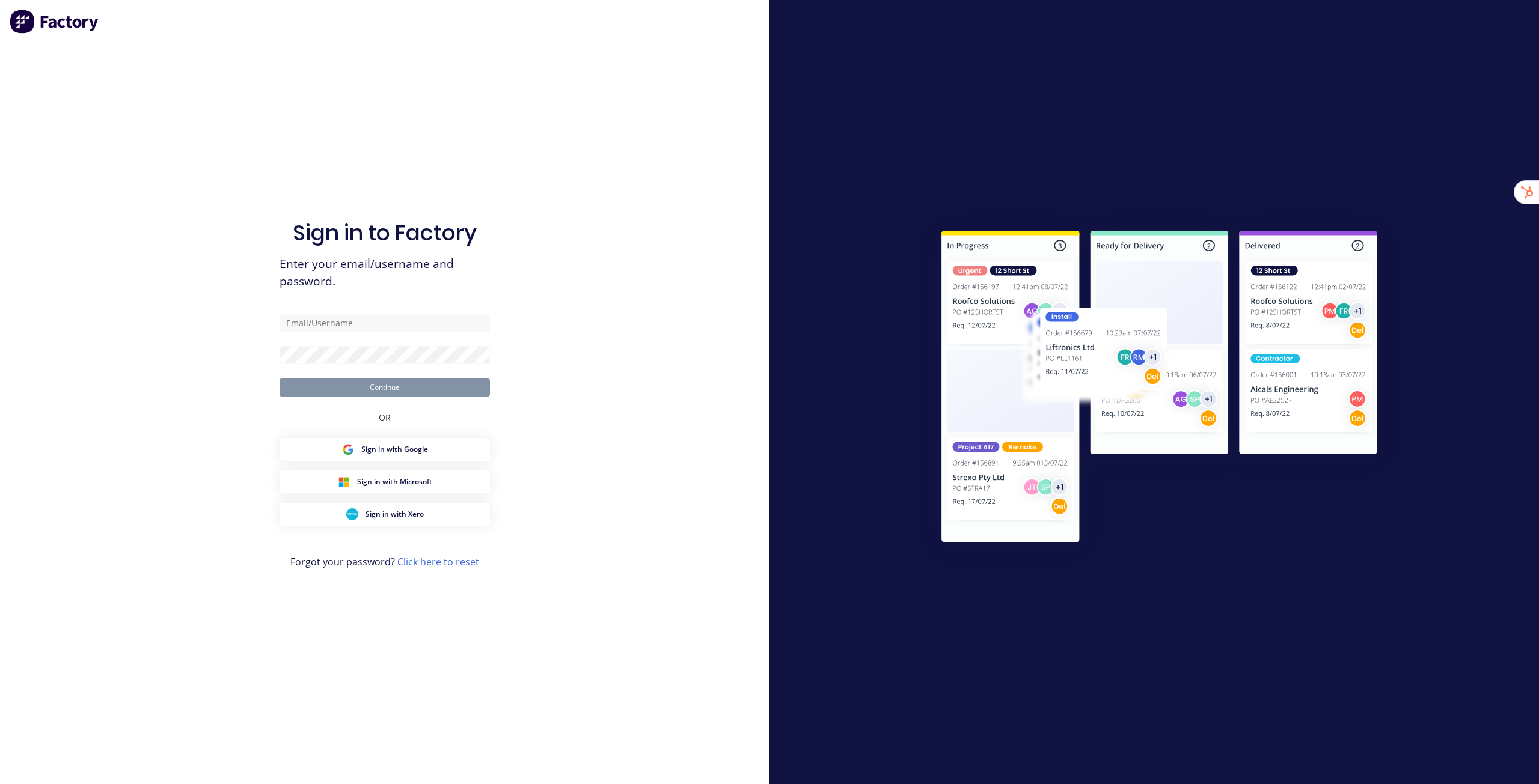
click at [608, 400] on div "Sign in to Factory Enter your email/username and password. Continue OR Sign in …" at bounding box center [385, 392] width 770 height 784
type input "stuart@factory.app"
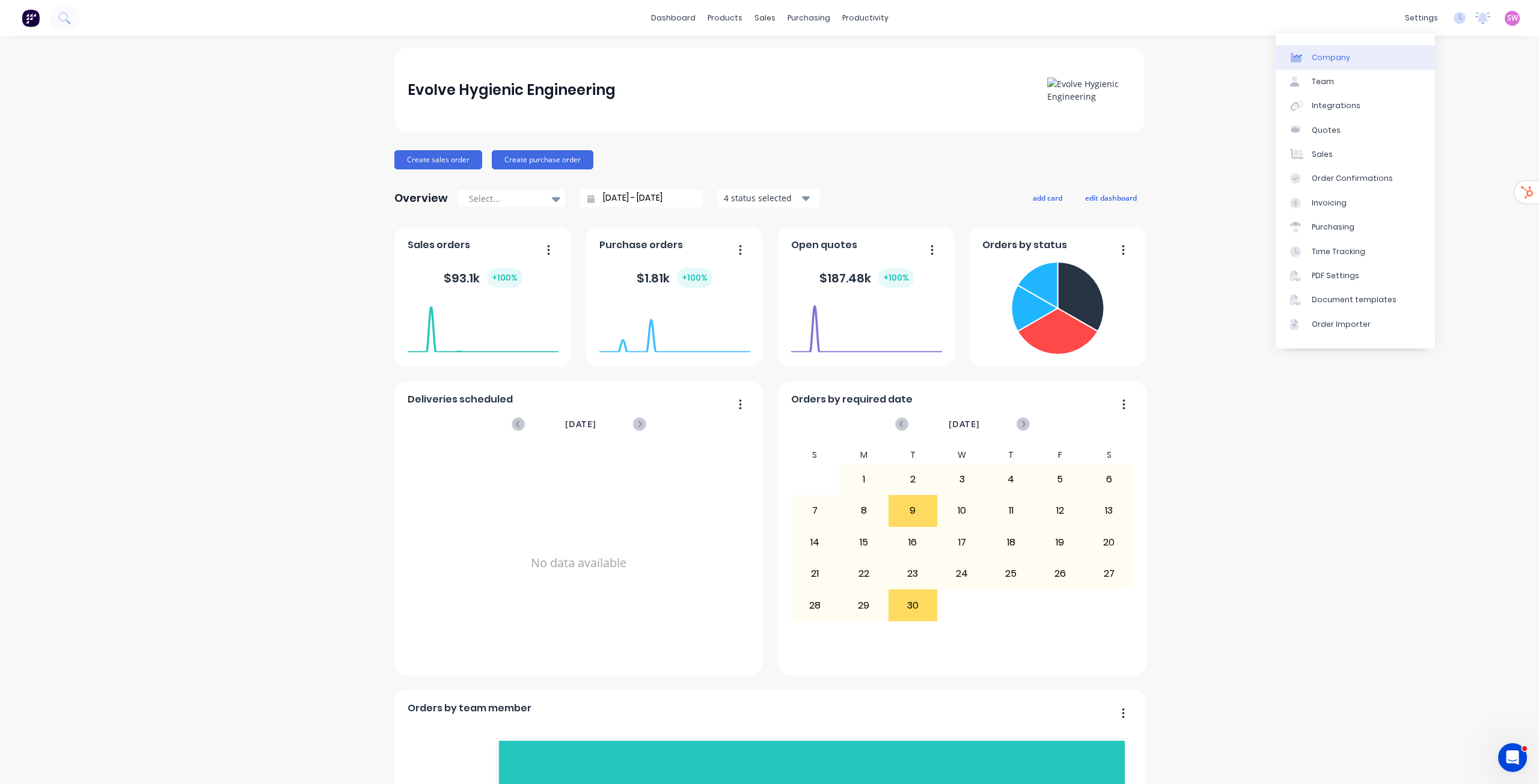
click at [1337, 59] on div "Company" at bounding box center [1330, 58] width 38 height 11
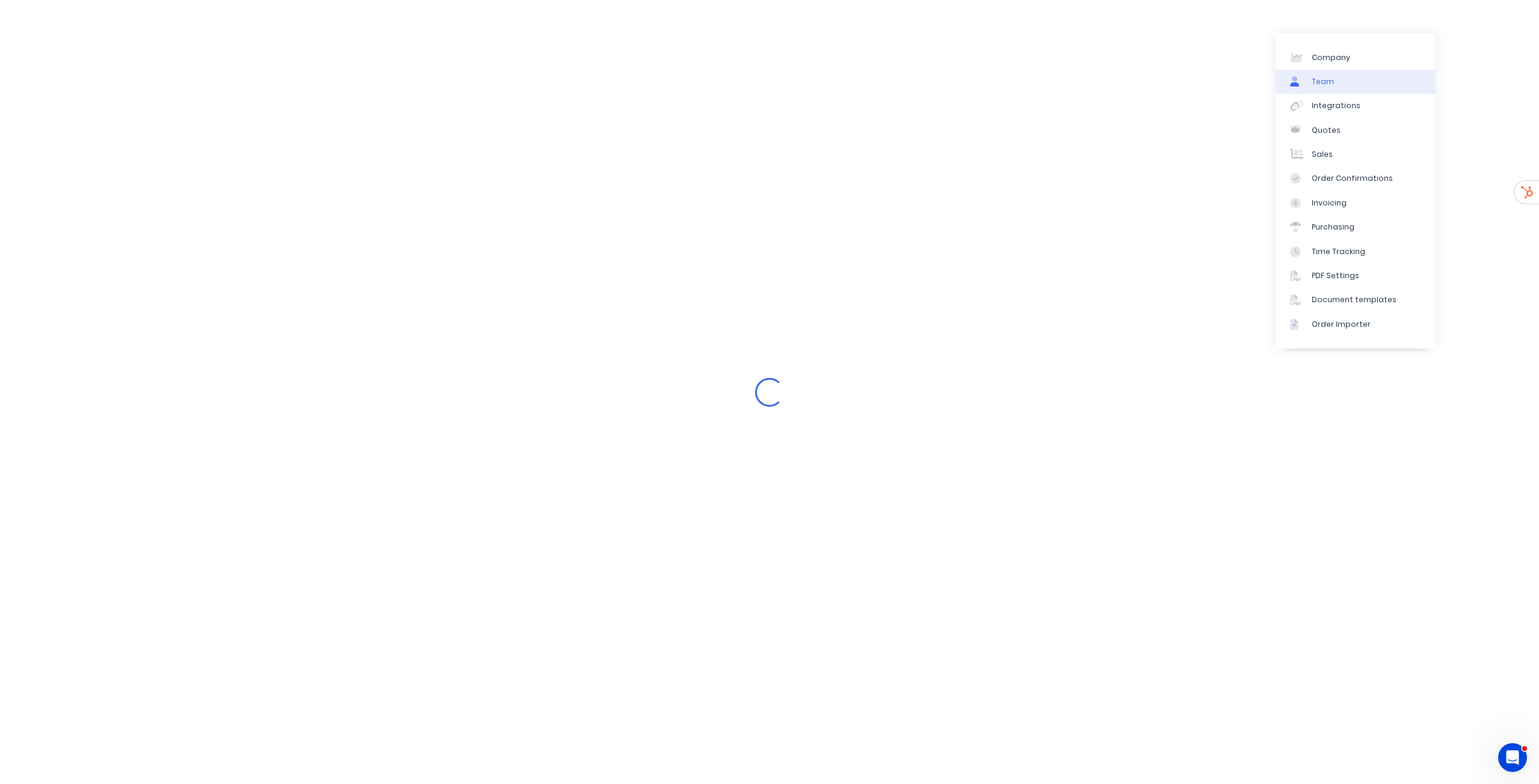
select select "AU"
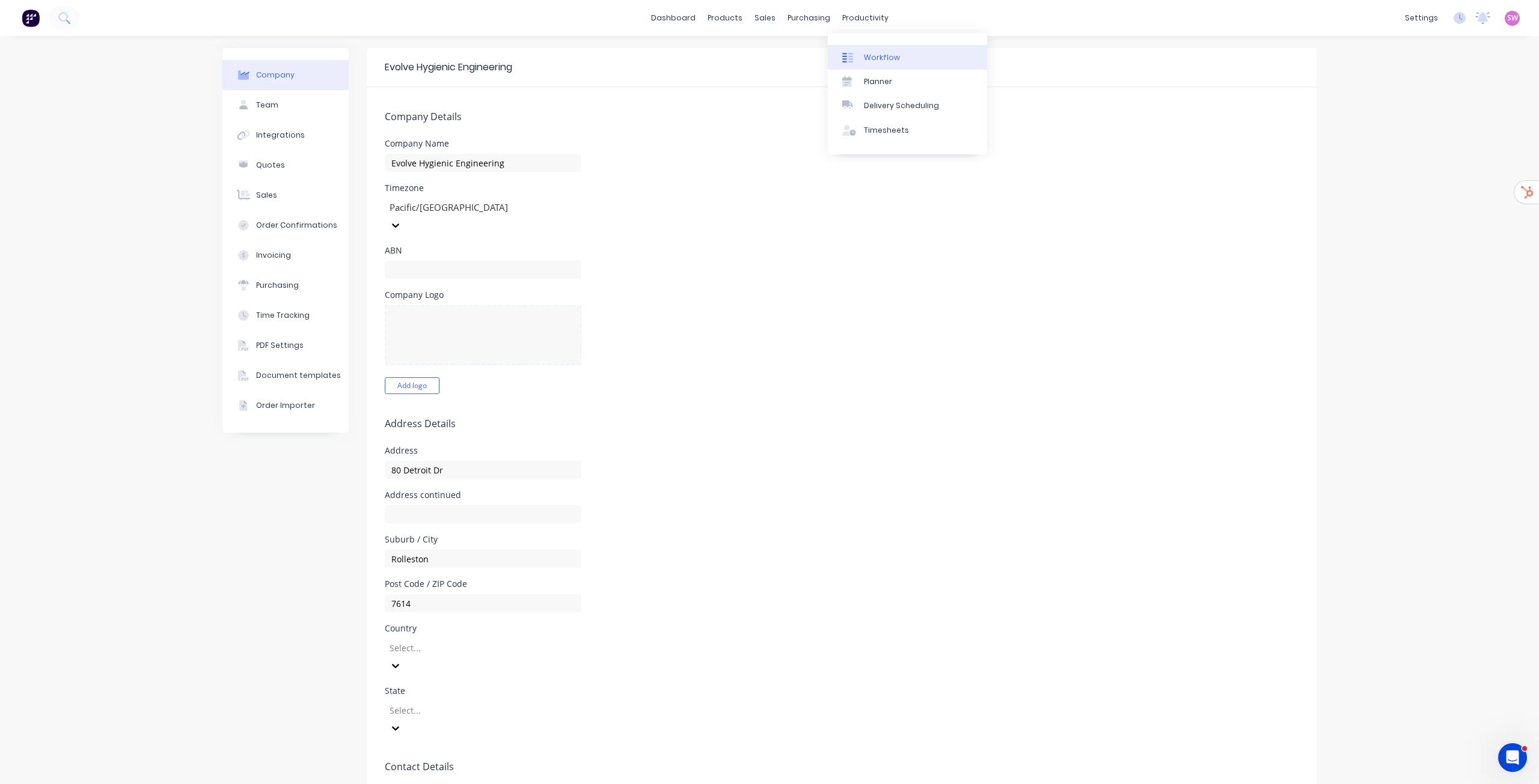
click at [861, 55] on link "Workflow" at bounding box center [907, 57] width 159 height 24
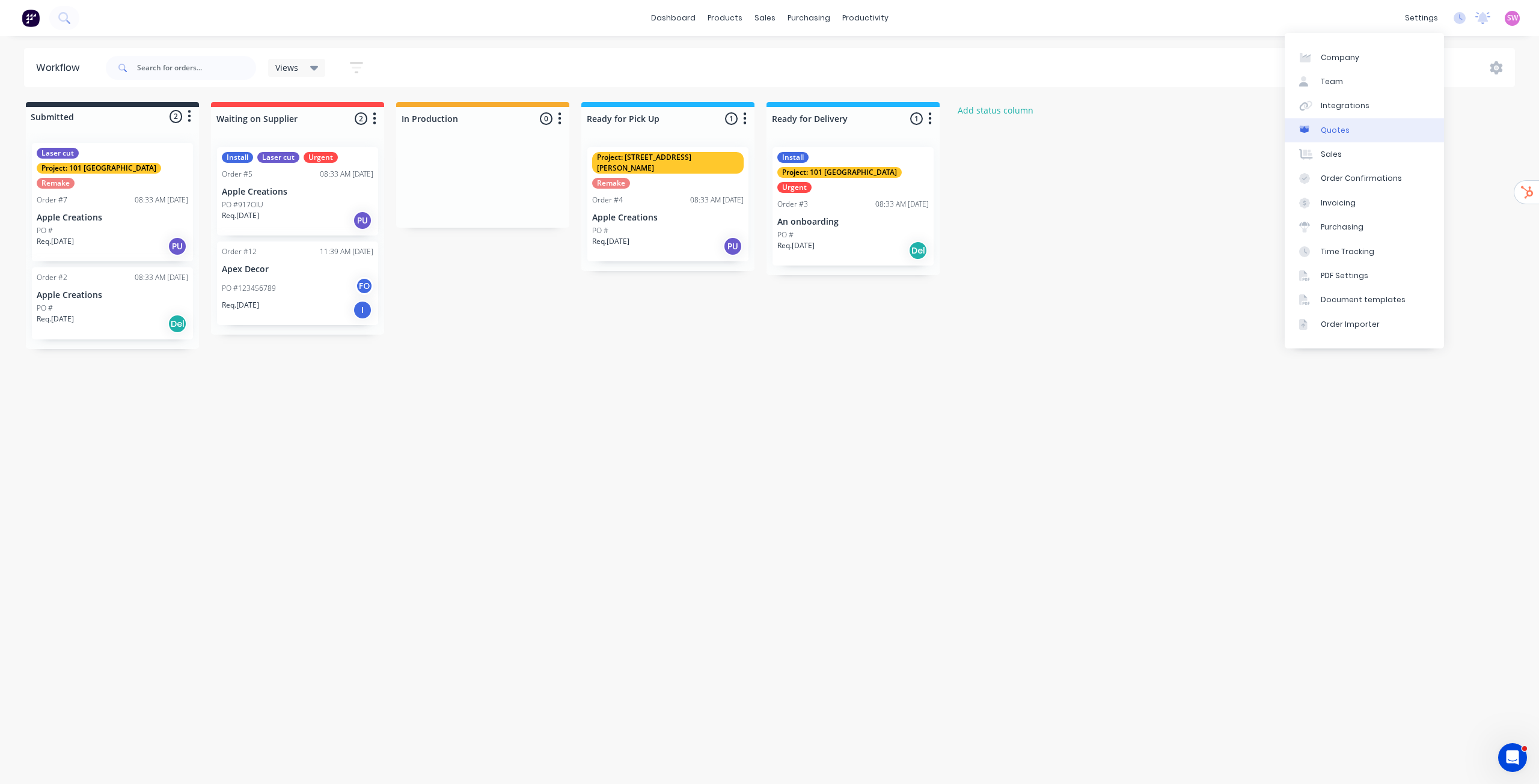
click at [1341, 128] on div "Quotes" at bounding box center [1335, 131] width 28 height 11
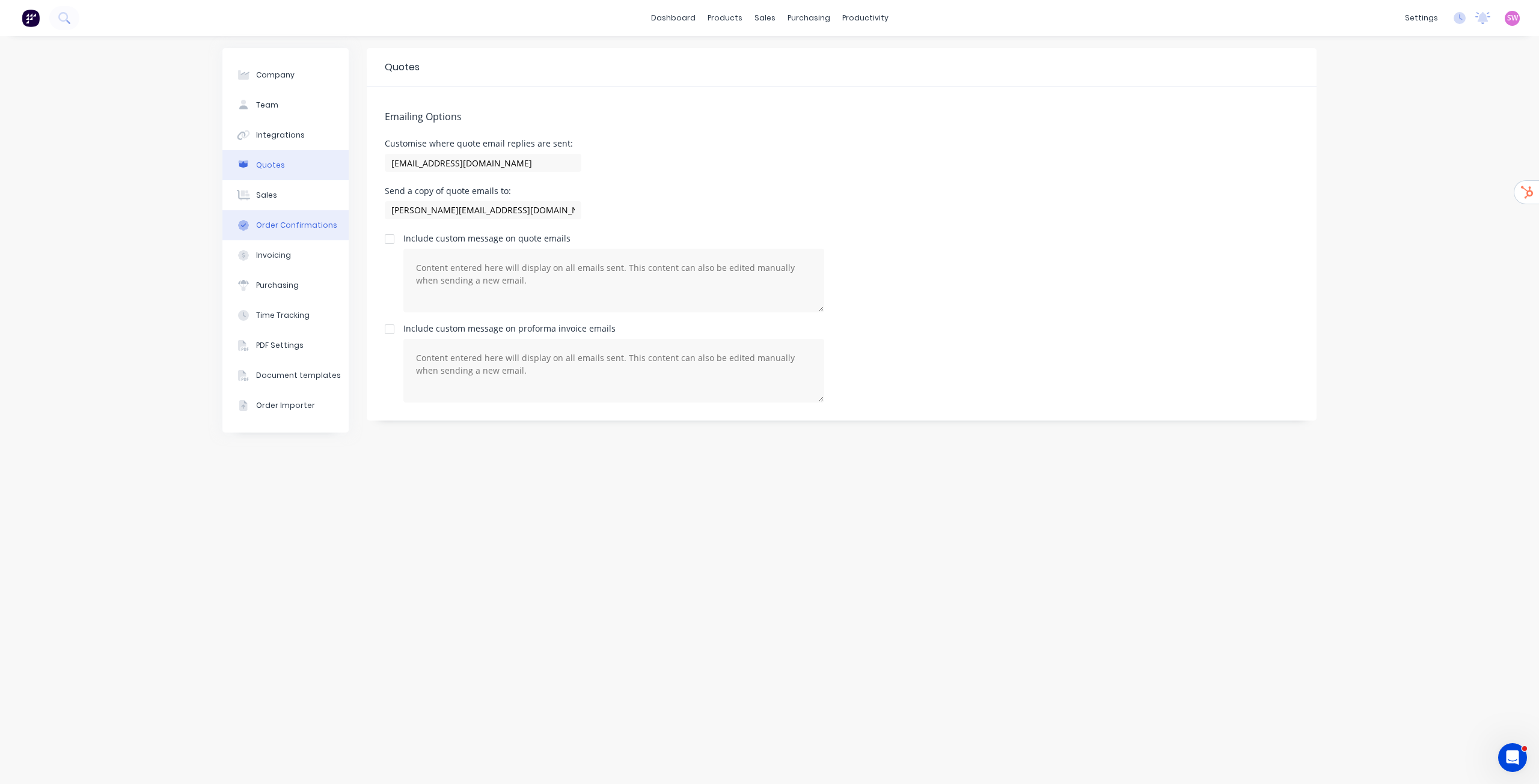
click at [271, 216] on button "Order Confirmations" at bounding box center [285, 226] width 126 height 30
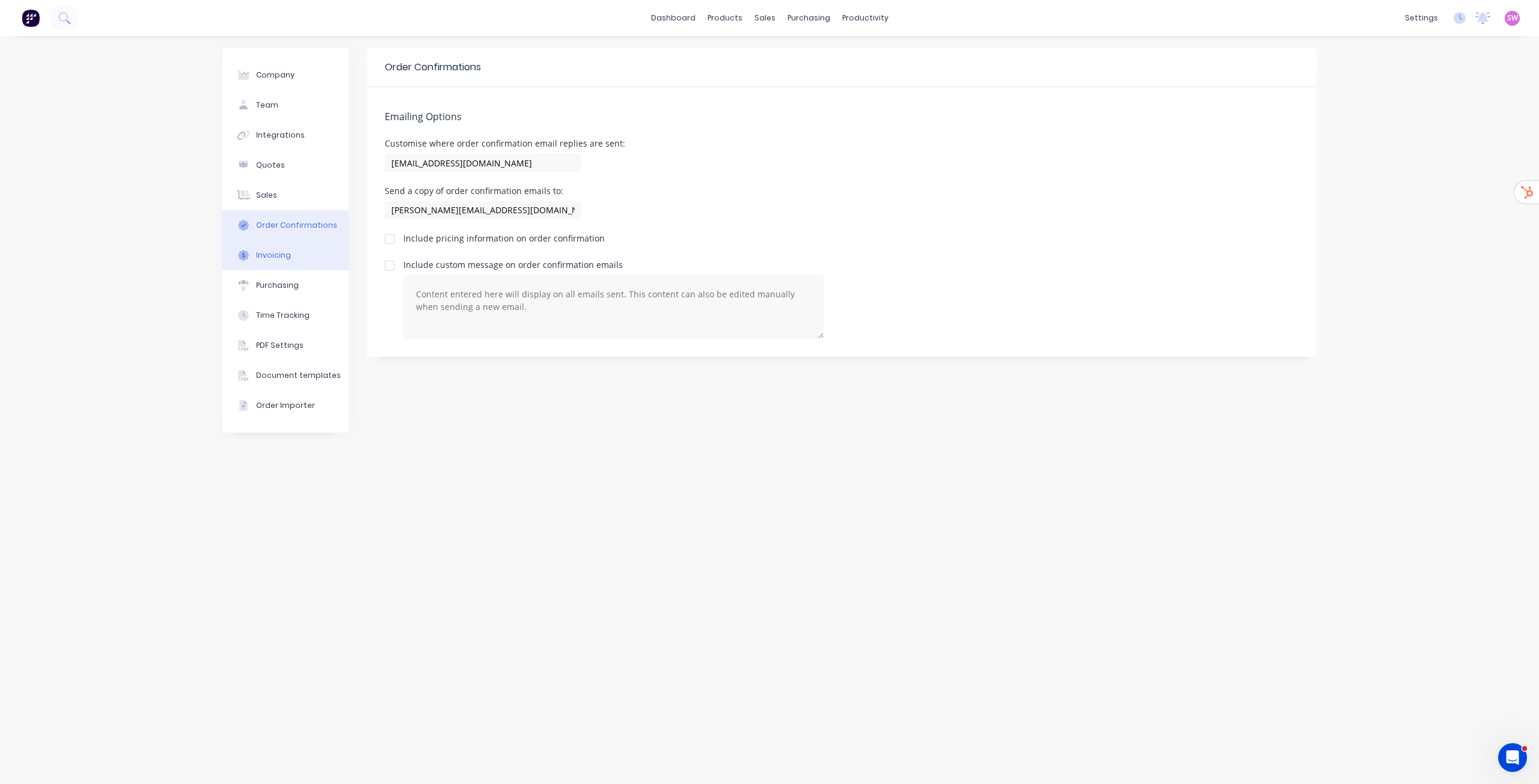
click at [273, 250] on div "Invoicing" at bounding box center [273, 256] width 35 height 11
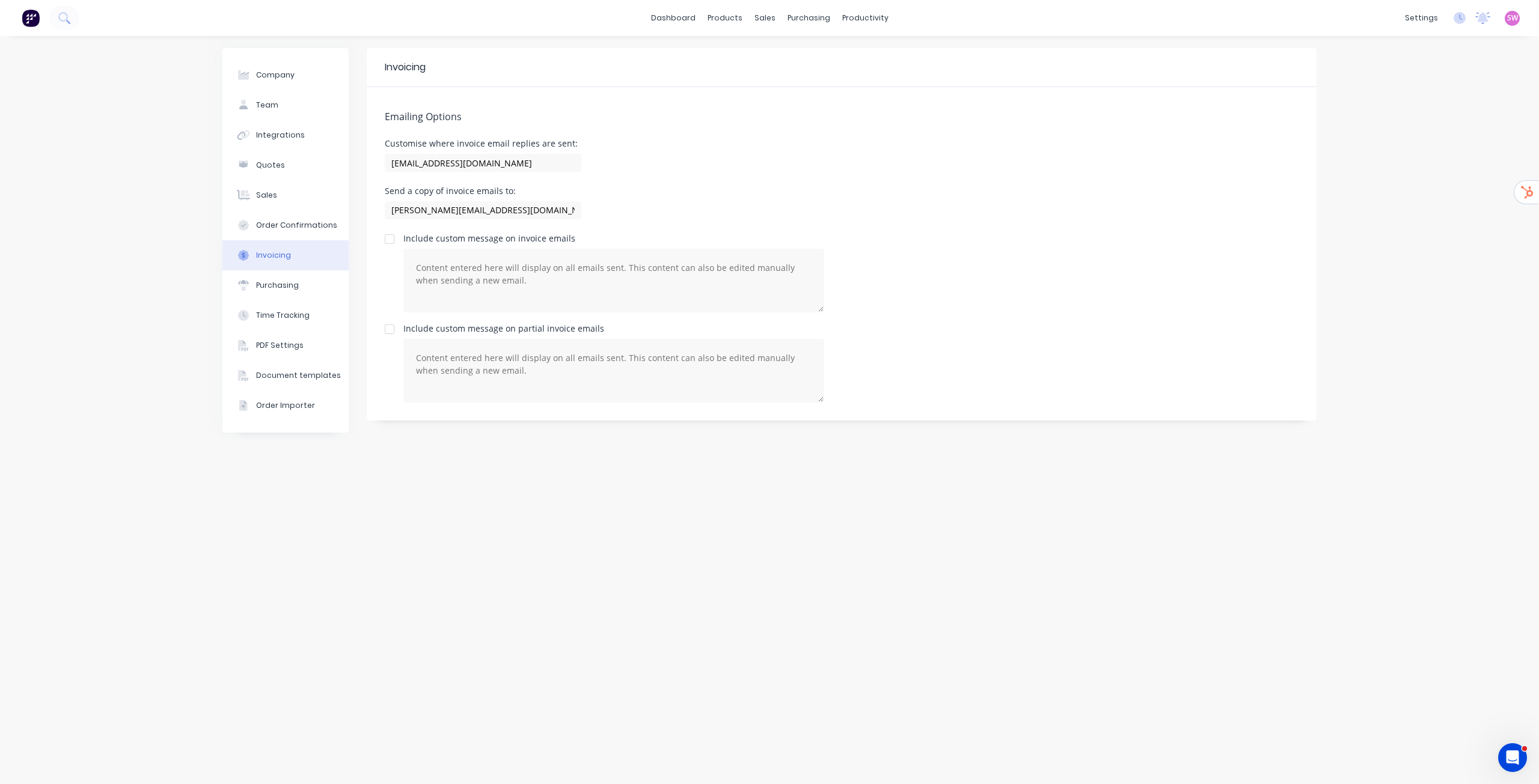
click at [284, 270] on button "Invoicing" at bounding box center [285, 256] width 126 height 30
click at [282, 277] on button "Purchasing" at bounding box center [285, 286] width 126 height 30
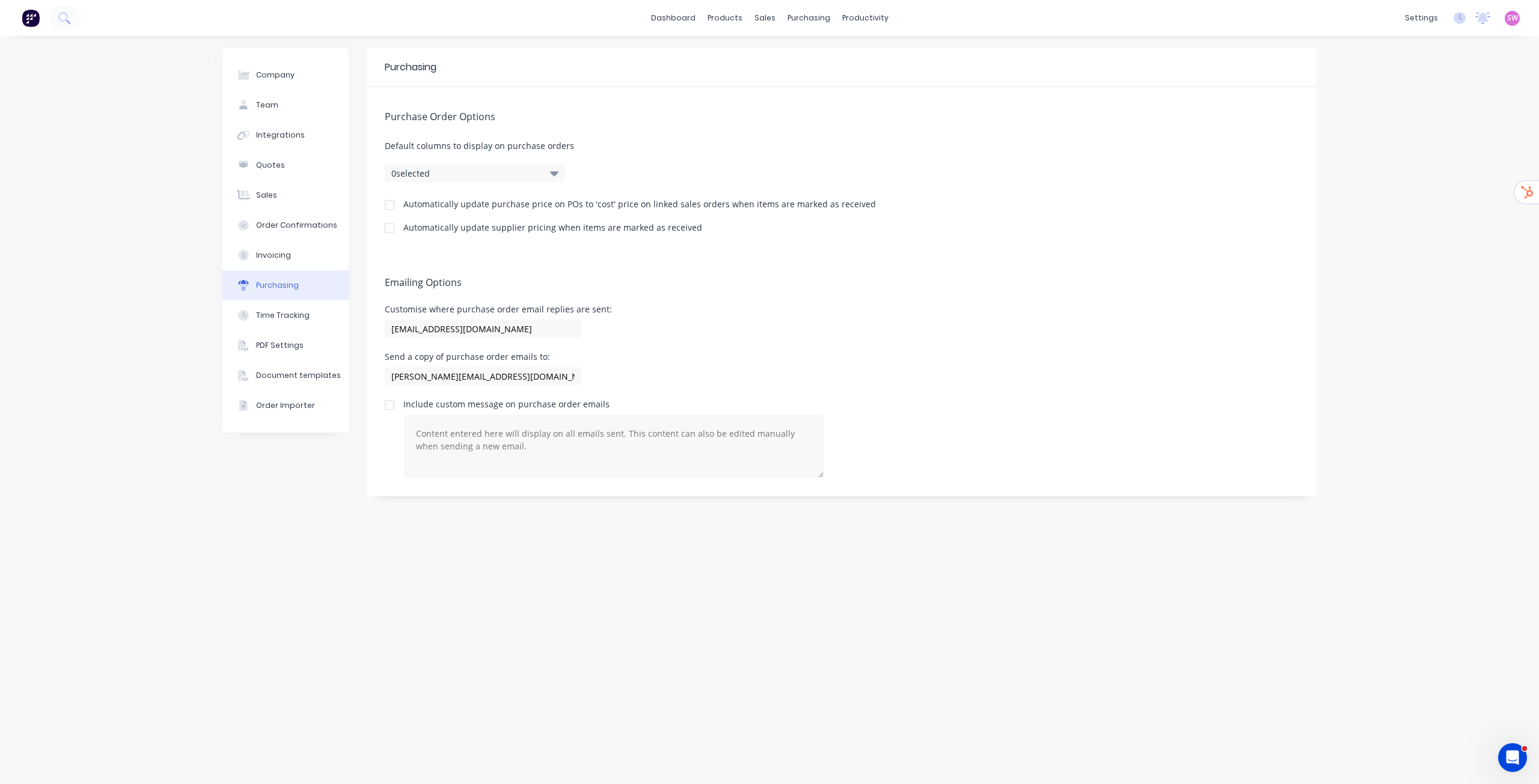
click at [614, 178] on div "Purchase Order Options Default columns to display on purchase orders 0 selected…" at bounding box center [842, 170] width 950 height 166
click at [293, 310] on button "Time Tracking" at bounding box center [285, 315] width 126 height 30
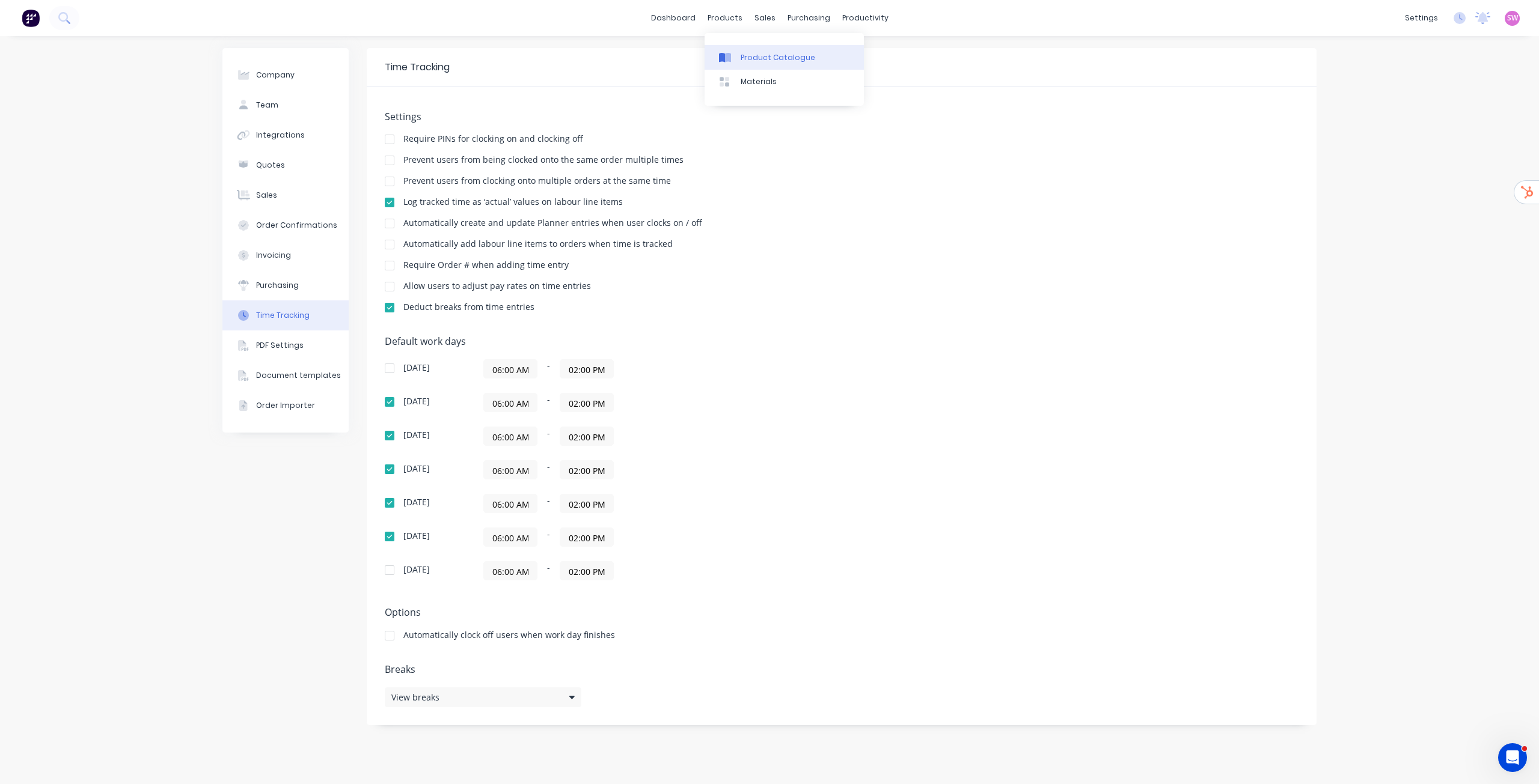
click at [758, 60] on div "Product Catalogue" at bounding box center [778, 58] width 75 height 11
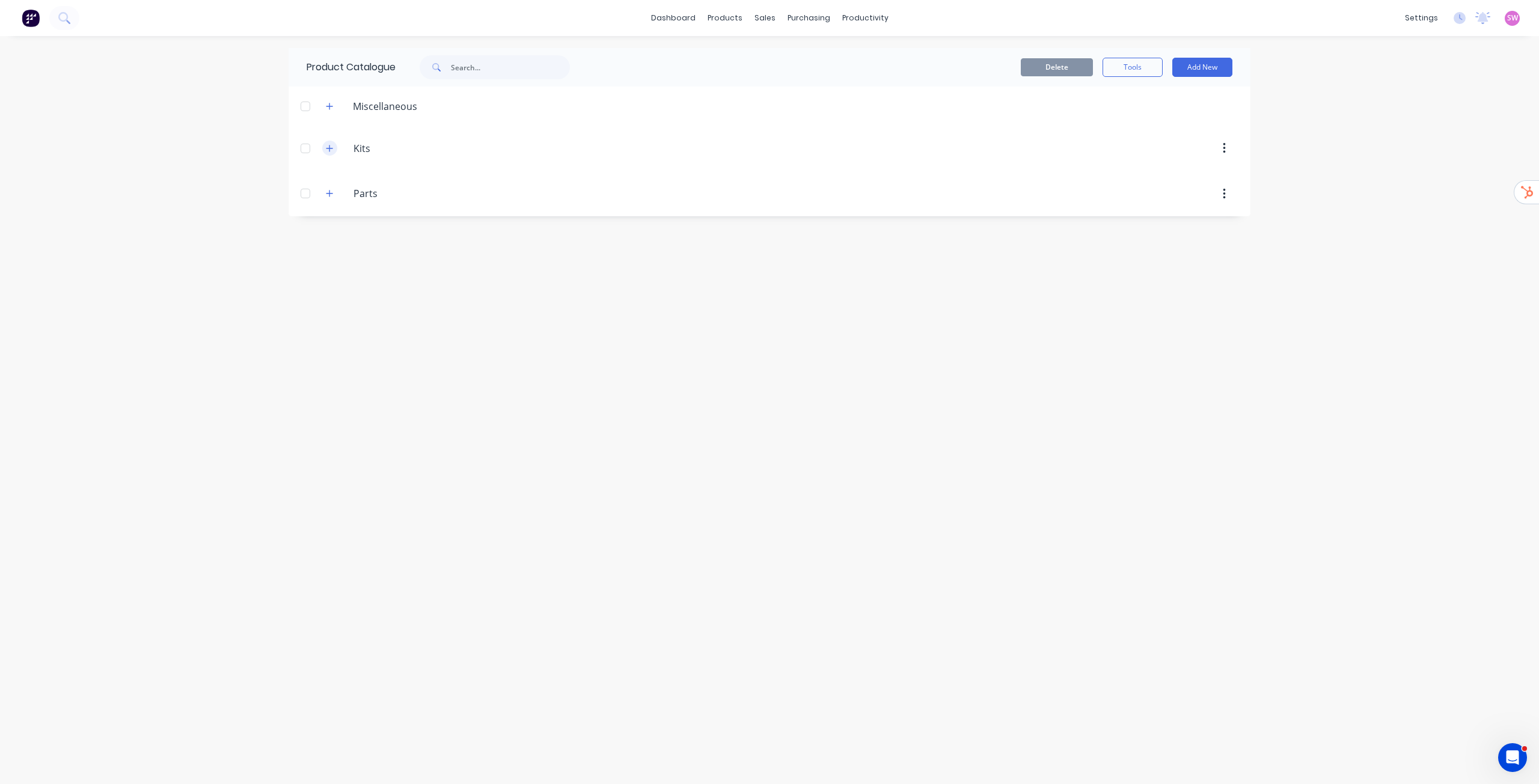
click at [334, 143] on button "button" at bounding box center [329, 147] width 15 height 15
click at [331, 231] on button "button" at bounding box center [329, 236] width 15 height 15
click at [307, 236] on div at bounding box center [305, 236] width 24 height 24
click at [306, 144] on div at bounding box center [305, 148] width 24 height 24
click at [1067, 71] on button "Delete" at bounding box center [1057, 67] width 72 height 18
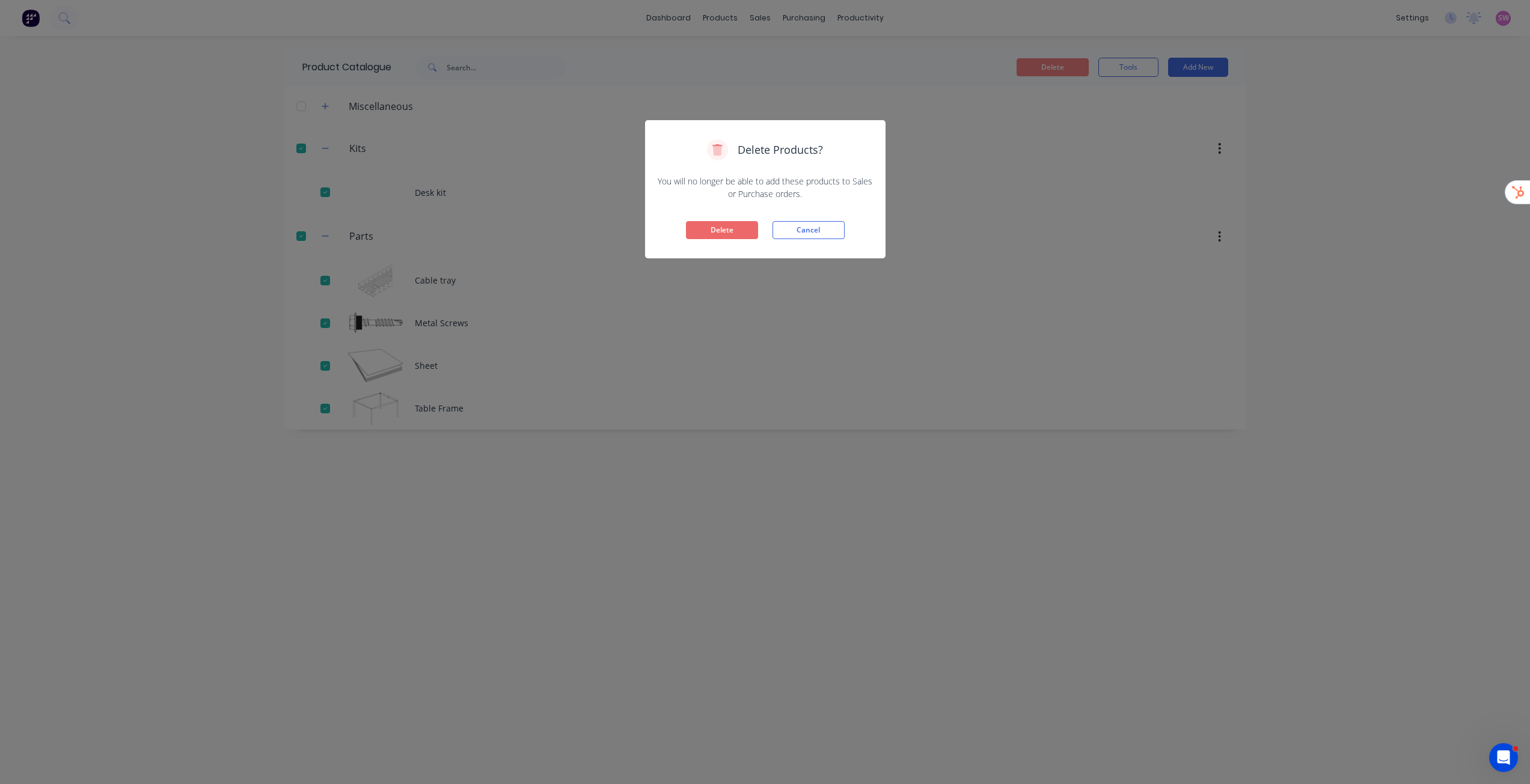
click at [717, 228] on button "Delete" at bounding box center [721, 230] width 72 height 18
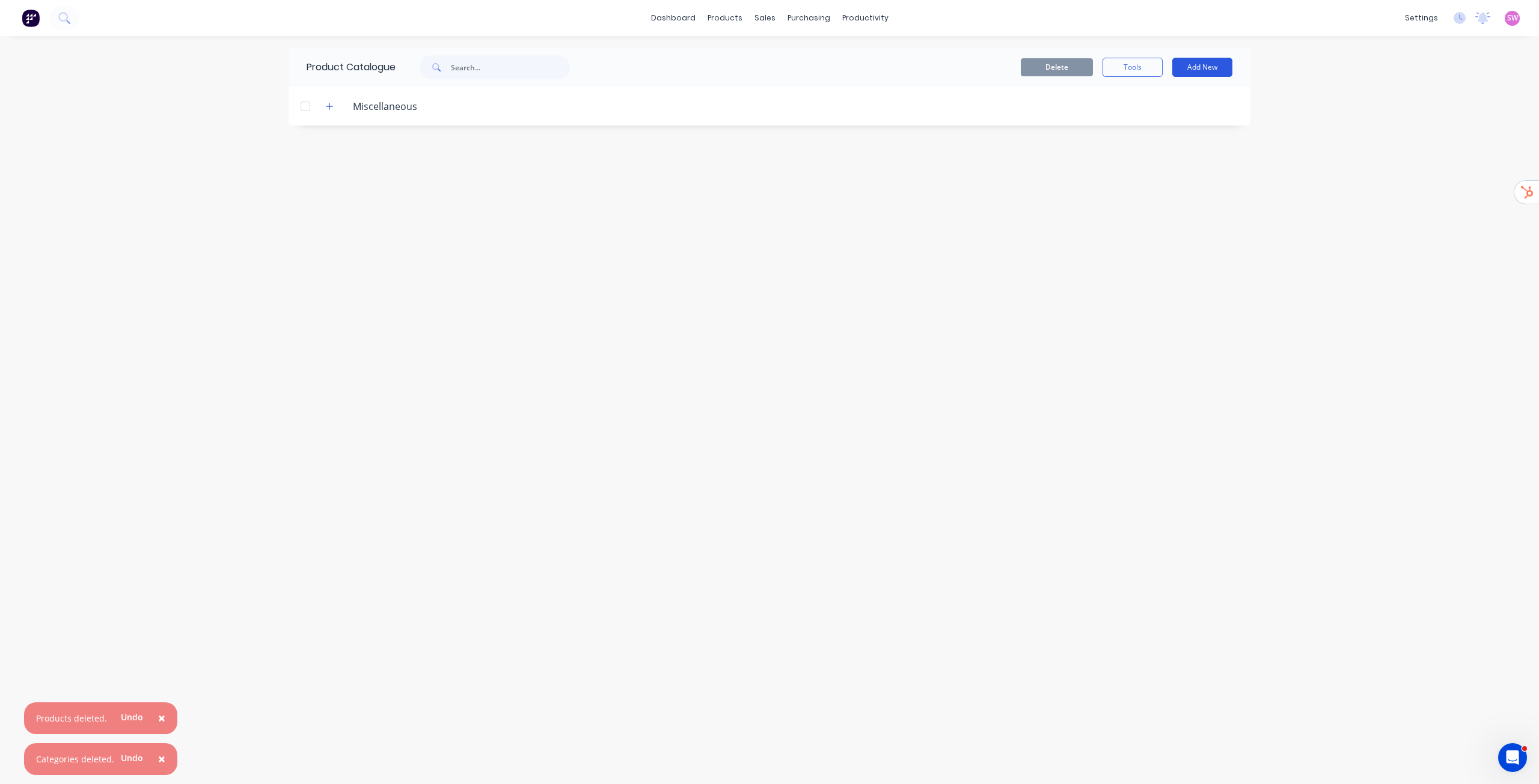
click at [1210, 60] on button "Add New" at bounding box center [1202, 67] width 60 height 20
click at [1166, 139] on div "Product Kit" at bounding box center [1175, 147] width 92 height 18
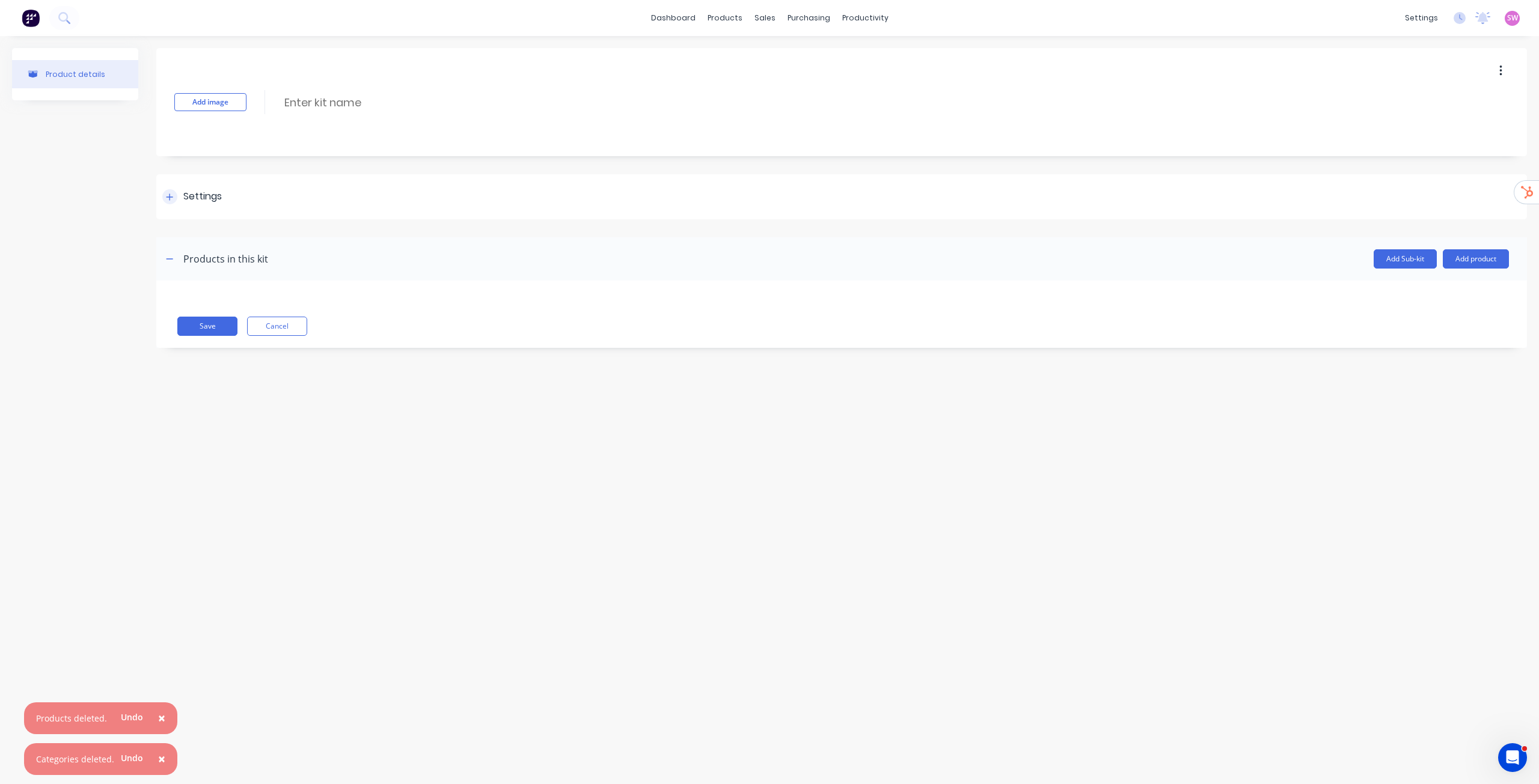
click at [186, 187] on div "Settings" at bounding box center [842, 196] width 1371 height 45
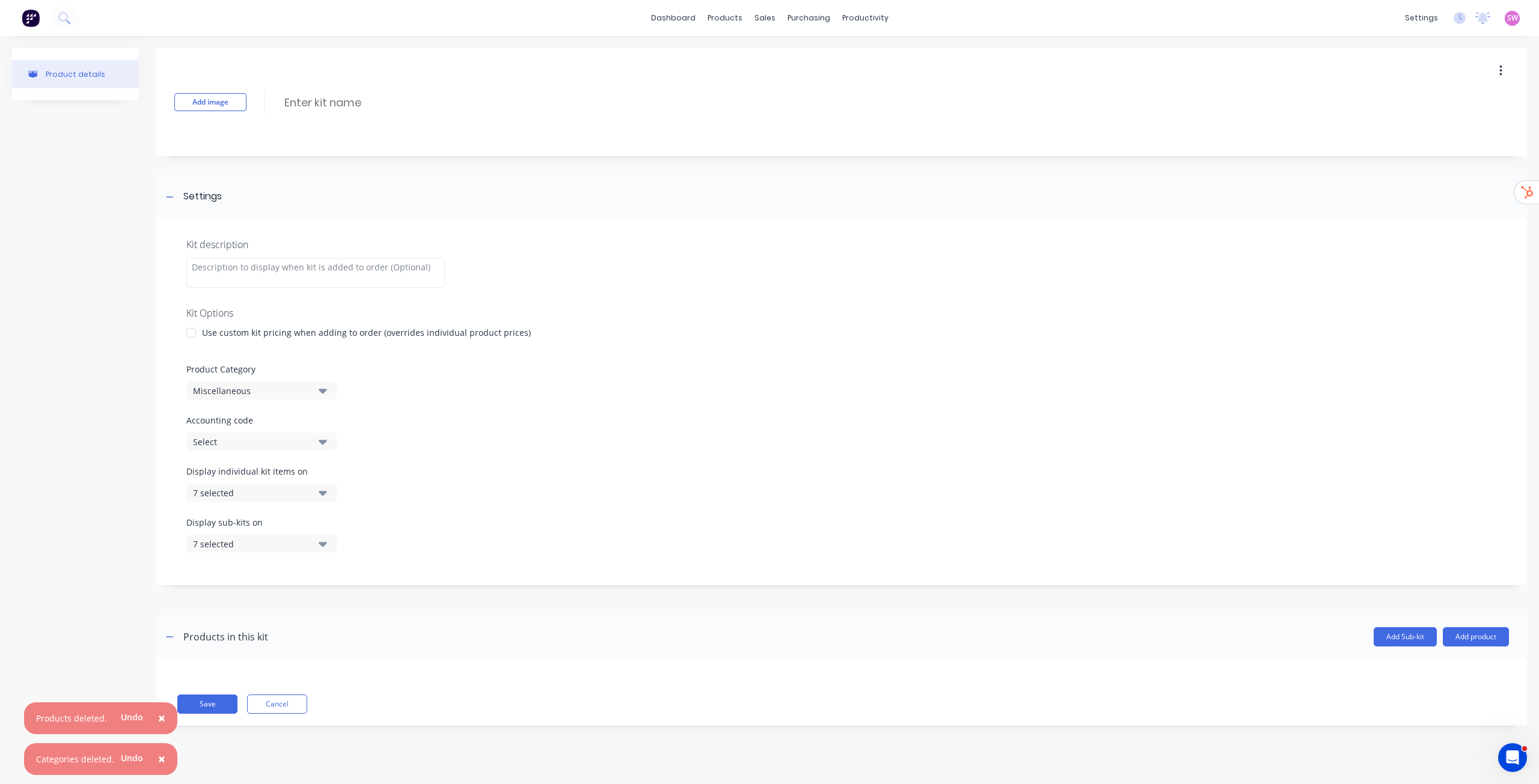
click at [293, 489] on div "7 selected" at bounding box center [250, 493] width 116 height 12
click at [341, 516] on div "button" at bounding box center [346, 522] width 24 height 24
click at [340, 558] on div "button" at bounding box center [346, 547] width 24 height 24
click at [488, 495] on div "Display individual kit items on 1 selected" at bounding box center [842, 491] width 1311 height 51
click at [444, 507] on div "Display individual kit items on 1 selected" at bounding box center [842, 491] width 1311 height 51
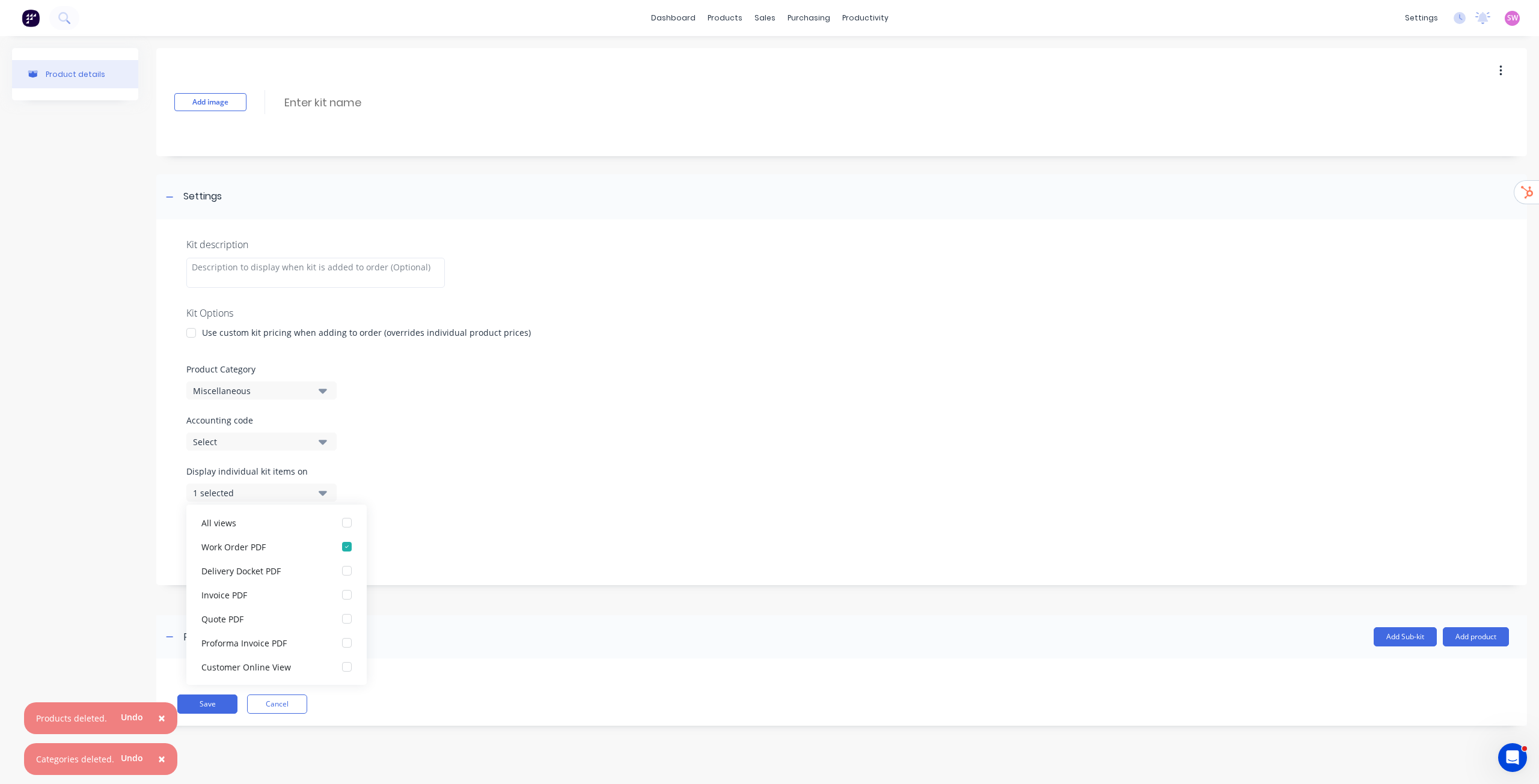
click at [307, 494] on div "1 selected" at bounding box center [250, 493] width 116 height 12
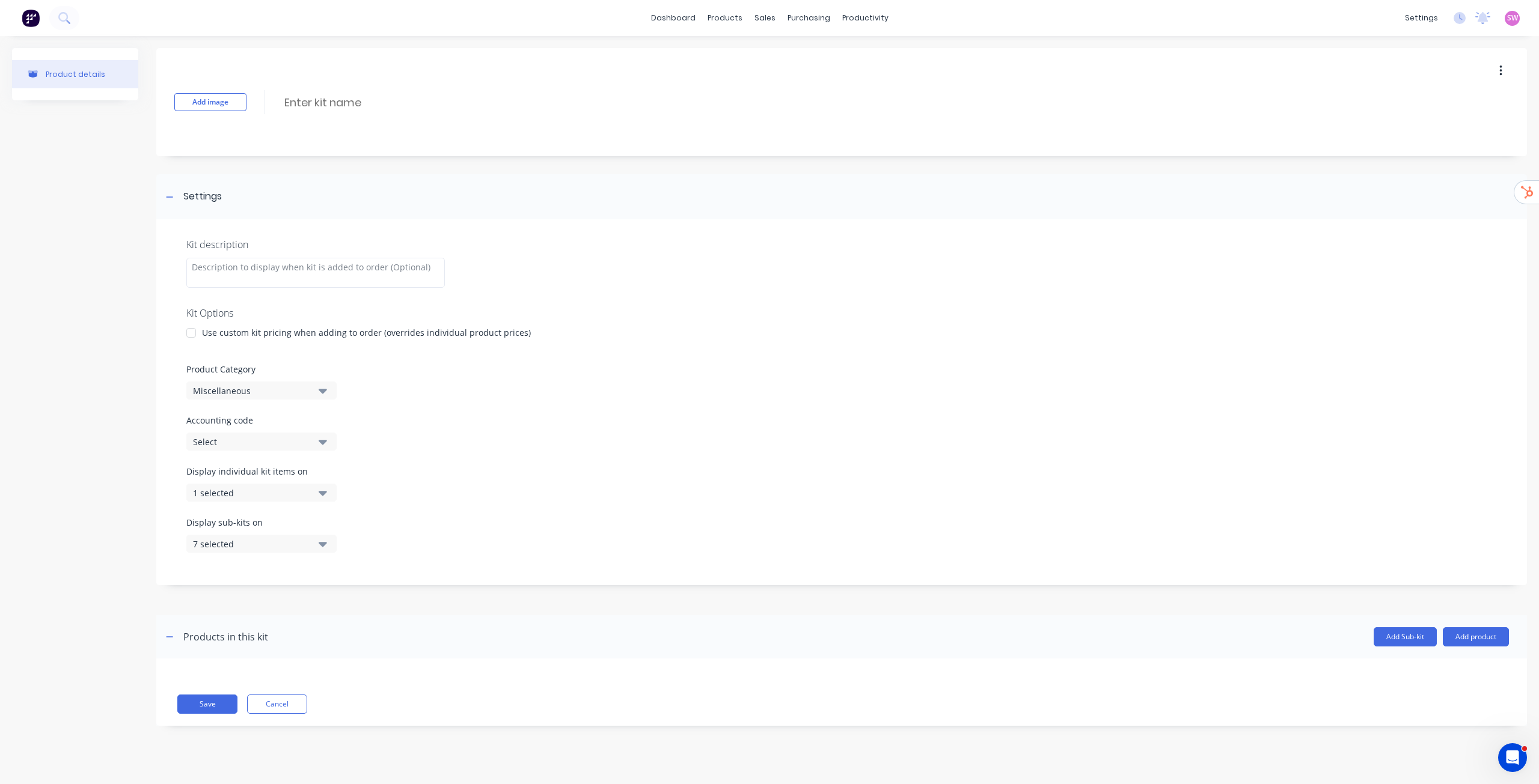
click at [319, 549] on icon "button" at bounding box center [322, 543] width 8 height 13
click at [341, 572] on div "button" at bounding box center [346, 574] width 24 height 24
click at [336, 592] on div "button" at bounding box center [346, 598] width 24 height 24
click at [480, 475] on div "Display individual kit items on 1 selected" at bounding box center [842, 491] width 1311 height 51
click at [361, 98] on input at bounding box center [390, 103] width 213 height 18
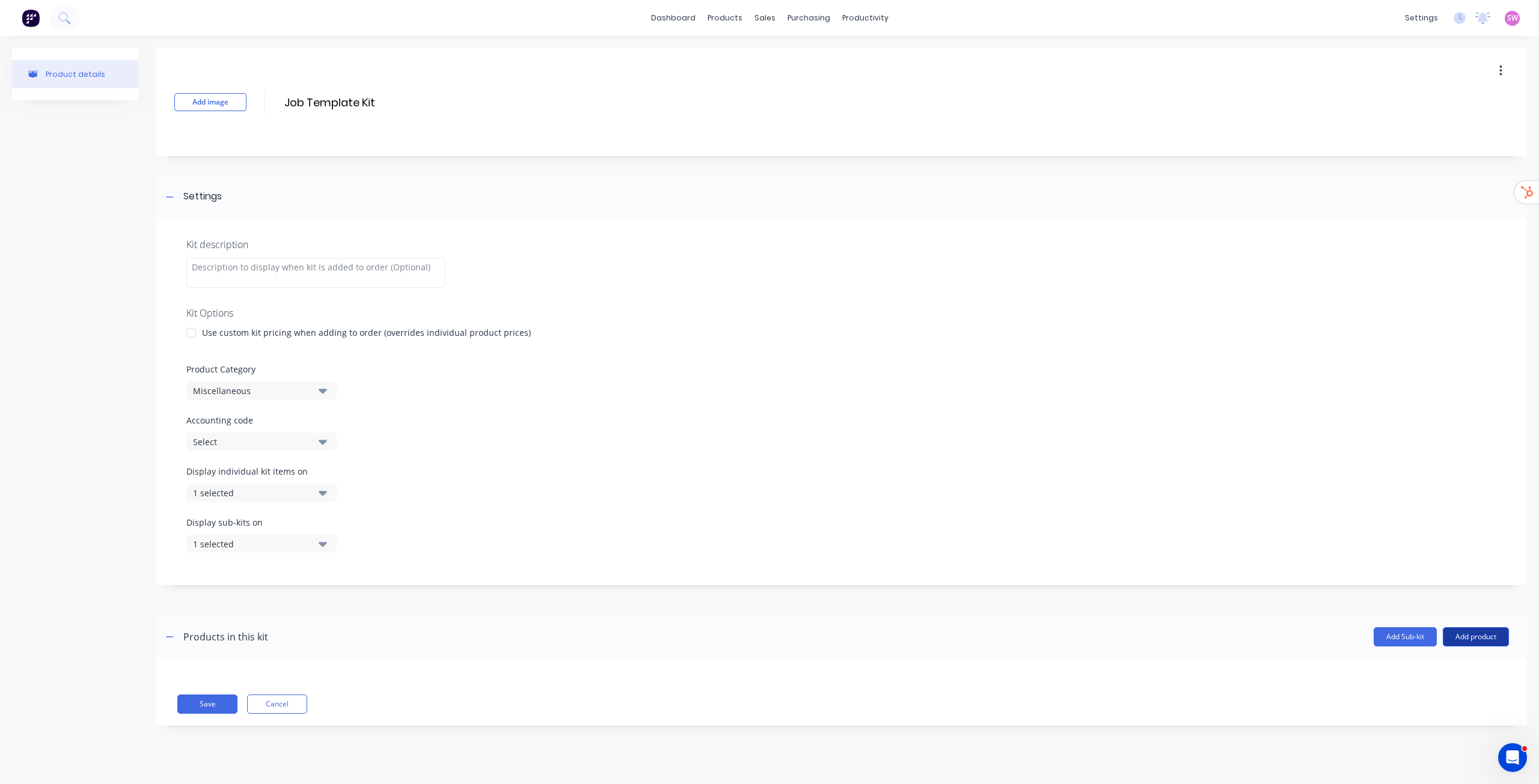
type input "Job Template Kit"
click at [1475, 631] on button "Add product" at bounding box center [1476, 637] width 66 height 20
click at [1406, 689] on div "Labour" at bounding box center [1452, 693] width 92 height 18
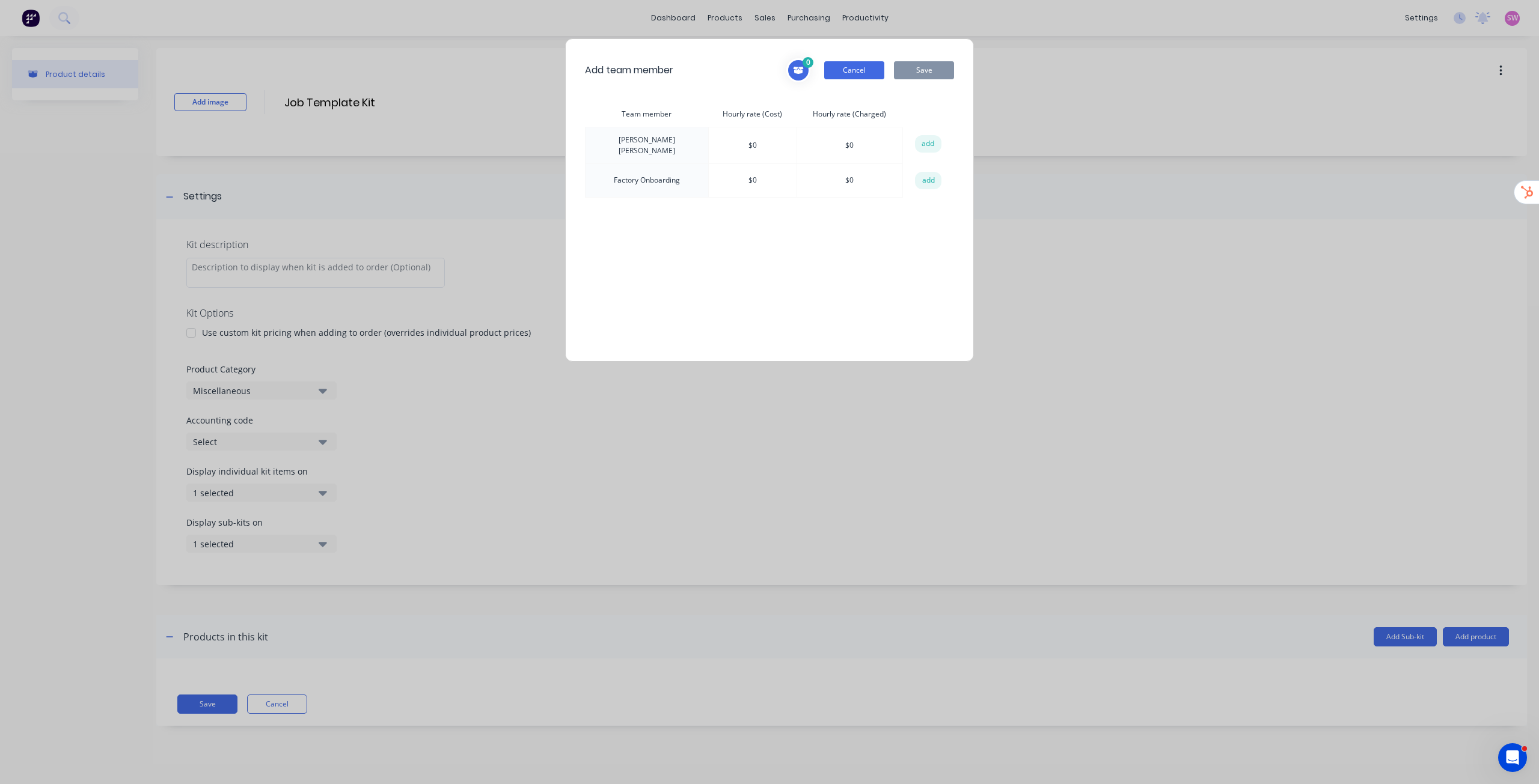
click at [870, 77] on button "Cancel" at bounding box center [854, 70] width 60 height 18
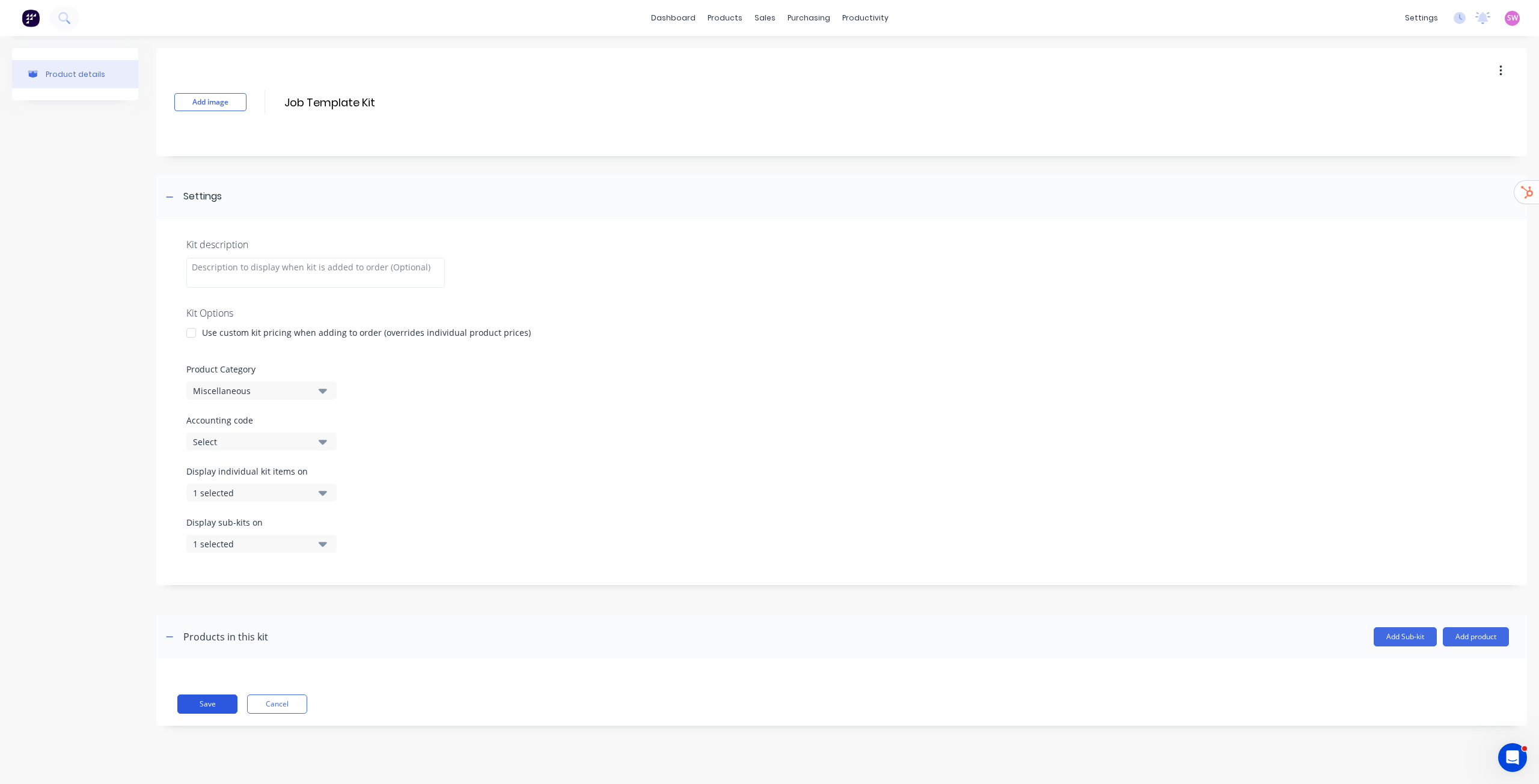
click at [228, 706] on button "Save" at bounding box center [208, 705] width 60 height 20
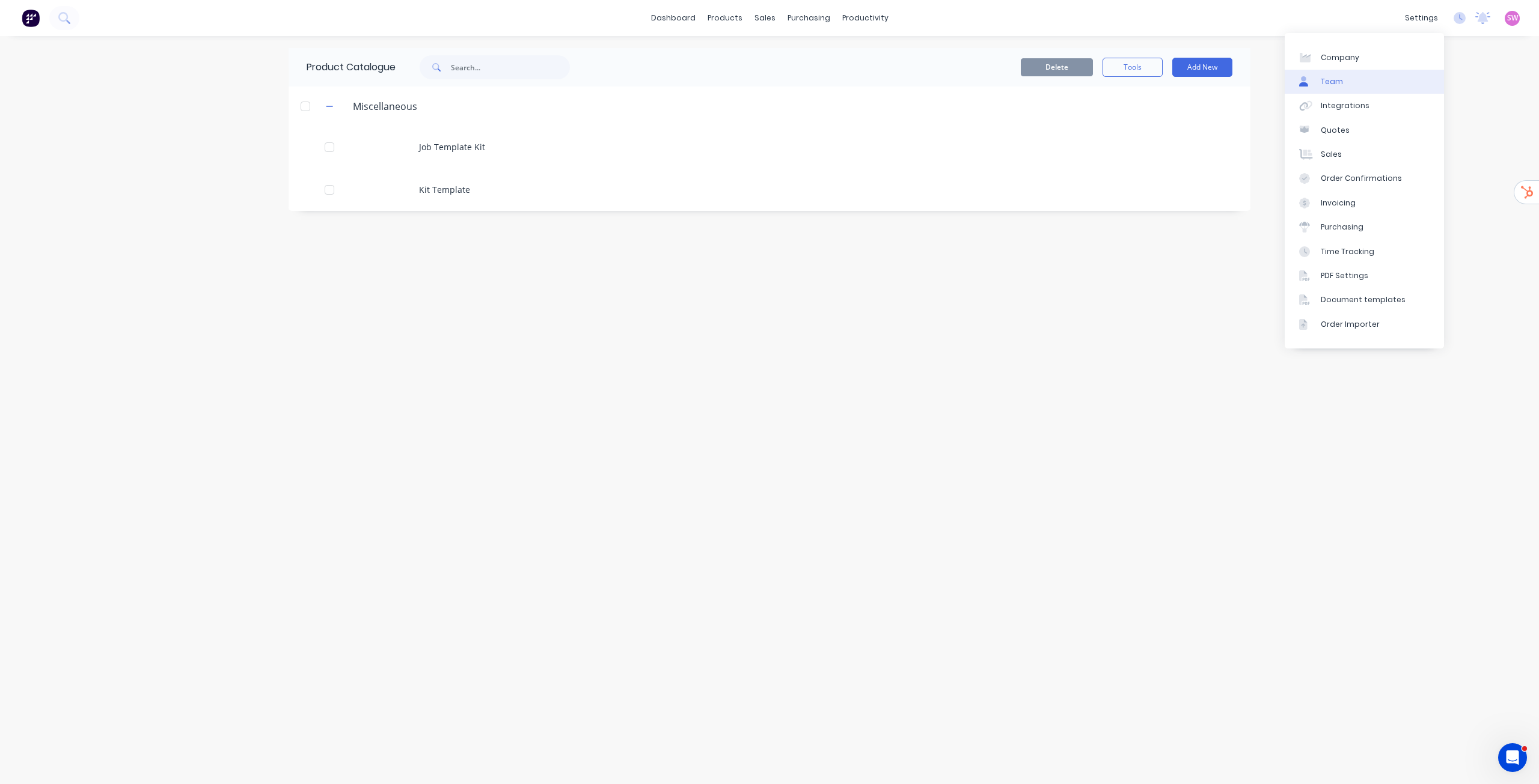
click at [1356, 83] on link "Team" at bounding box center [1364, 82] width 159 height 24
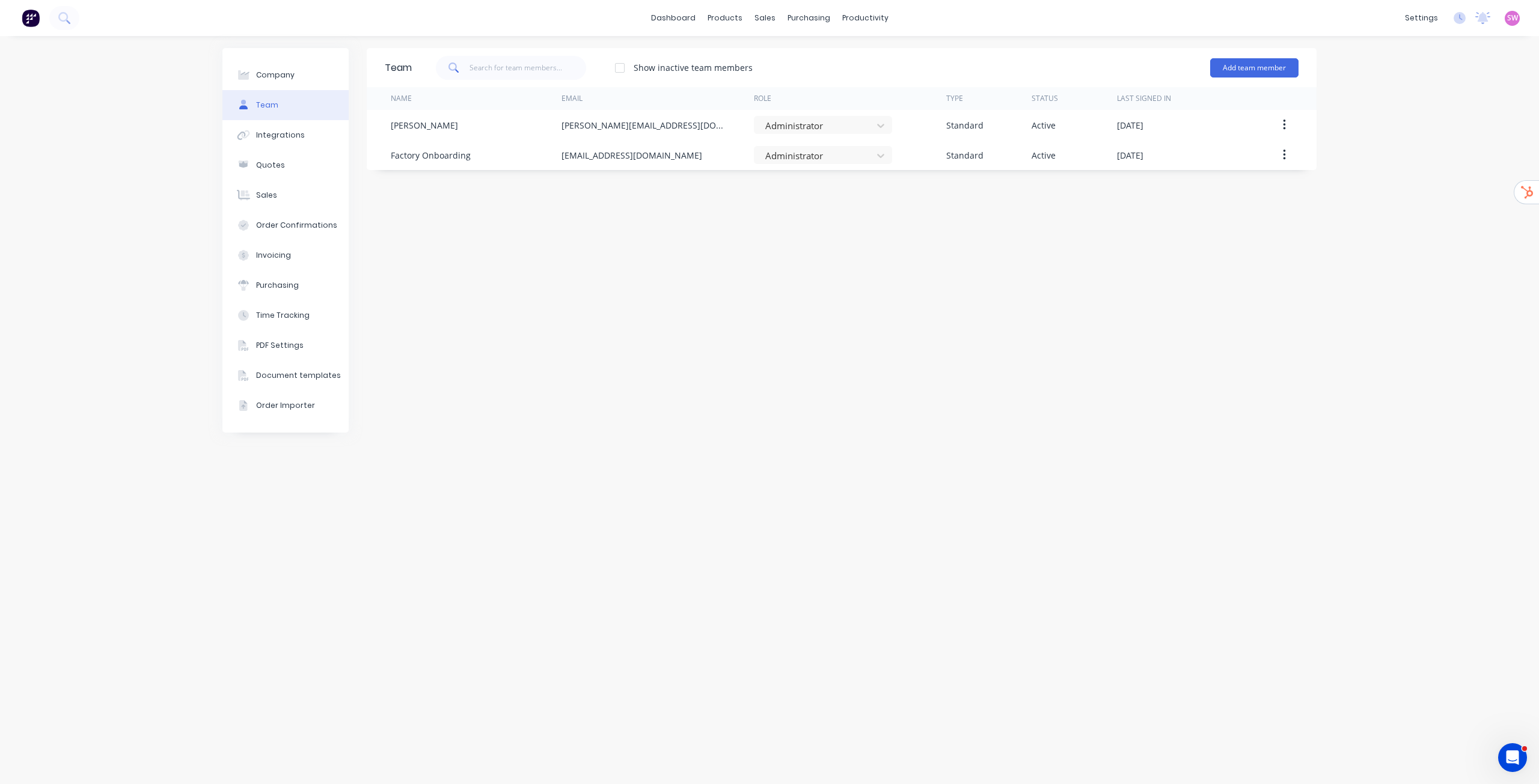
click at [1276, 78] on div "Add team member" at bounding box center [1255, 67] width 89 height 36
click at [1274, 75] on button "Add team member" at bounding box center [1255, 68] width 89 height 20
click at [1184, 155] on span "A team member that can be assigned to orders, but cannot login to Factory" at bounding box center [1202, 149] width 171 height 21
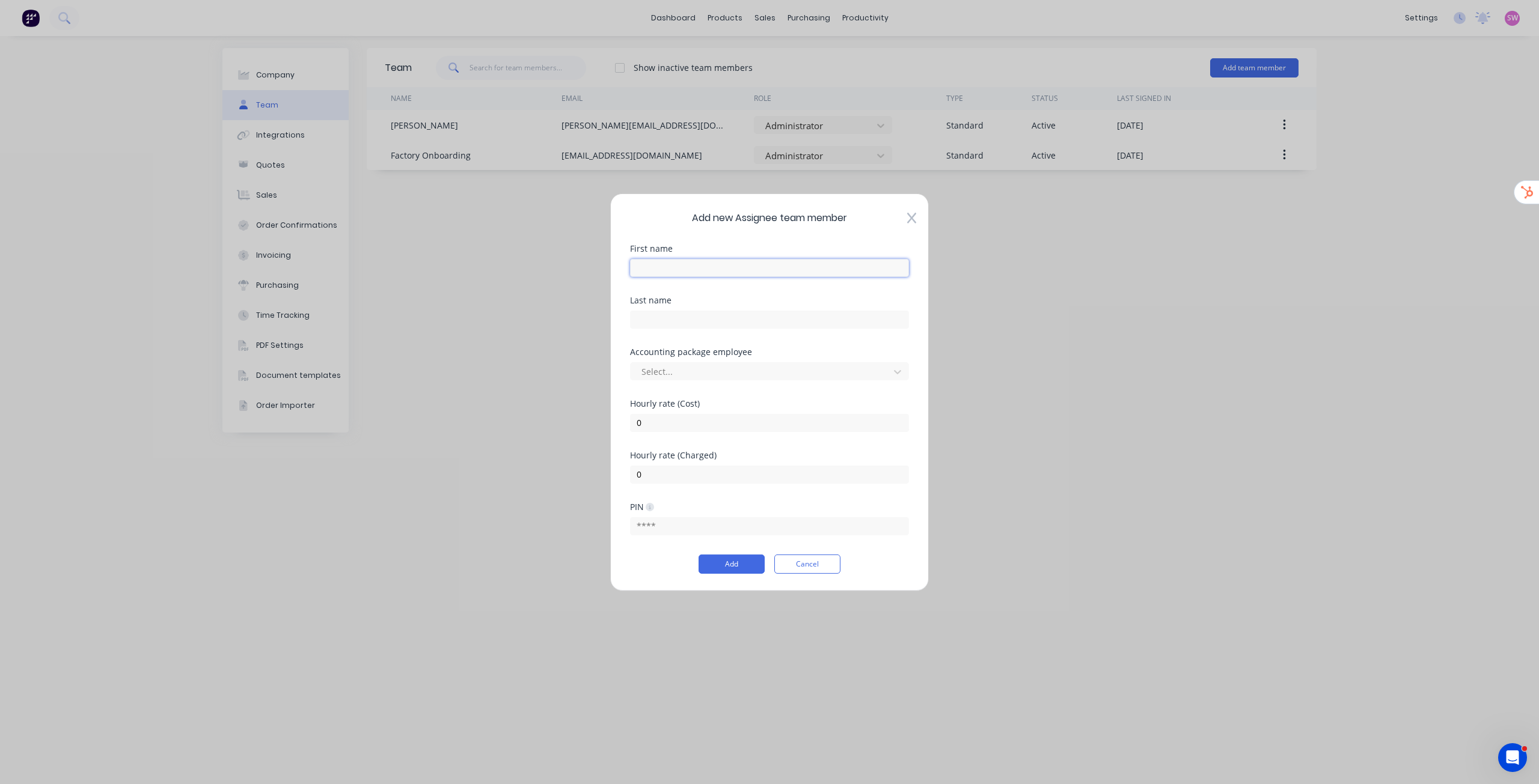
click at [726, 271] on input "text" at bounding box center [769, 267] width 279 height 18
type input "Labour"
click at [756, 242] on div "Add new Assignee team member First name Labour Last name Accounting package emp…" at bounding box center [769, 392] width 319 height 398
drag, startPoint x: 712, startPoint y: 431, endPoint x: 541, endPoint y: 407, distance: 172.7
click at [541, 407] on div "Add new Assignee team member First name Labour Last name Accounting package emp…" at bounding box center [769, 392] width 1539 height 784
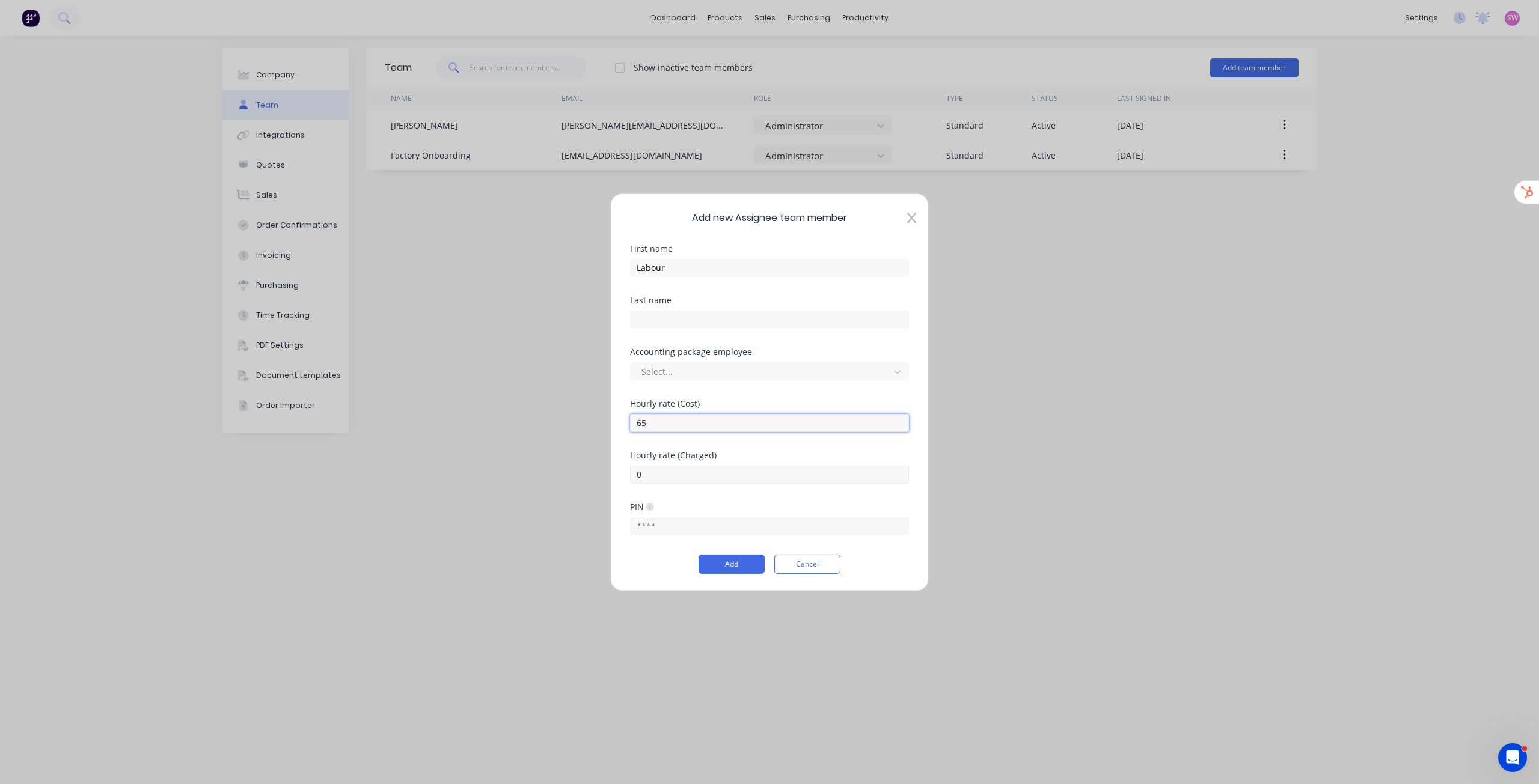
type input "65"
click at [666, 480] on input "0" at bounding box center [769, 474] width 279 height 18
type input "110"
click at [754, 258] on input "Labour" at bounding box center [769, 267] width 279 height 18
type input "Labour - Workshop"
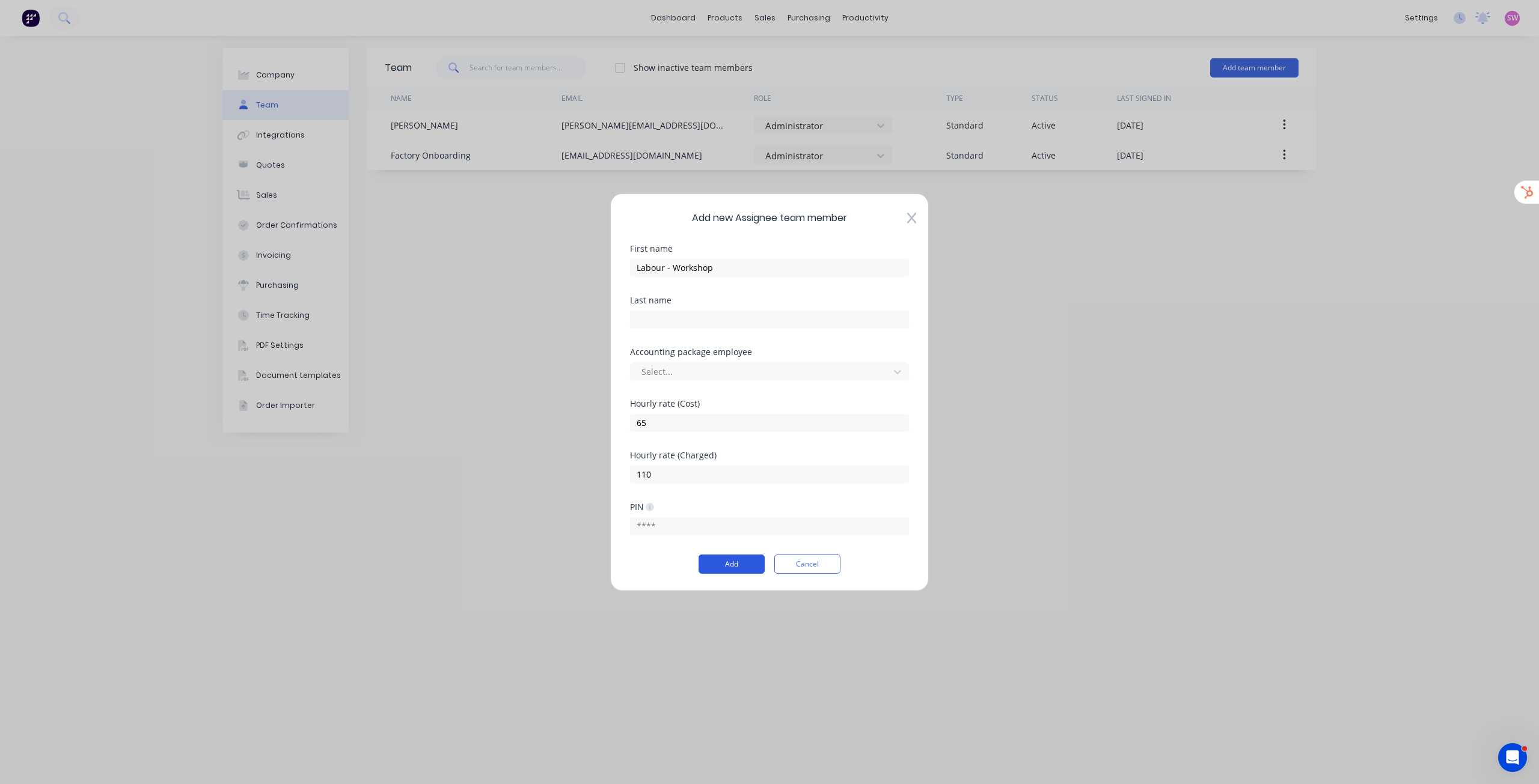
click at [724, 565] on button "Add" at bounding box center [732, 565] width 66 height 20
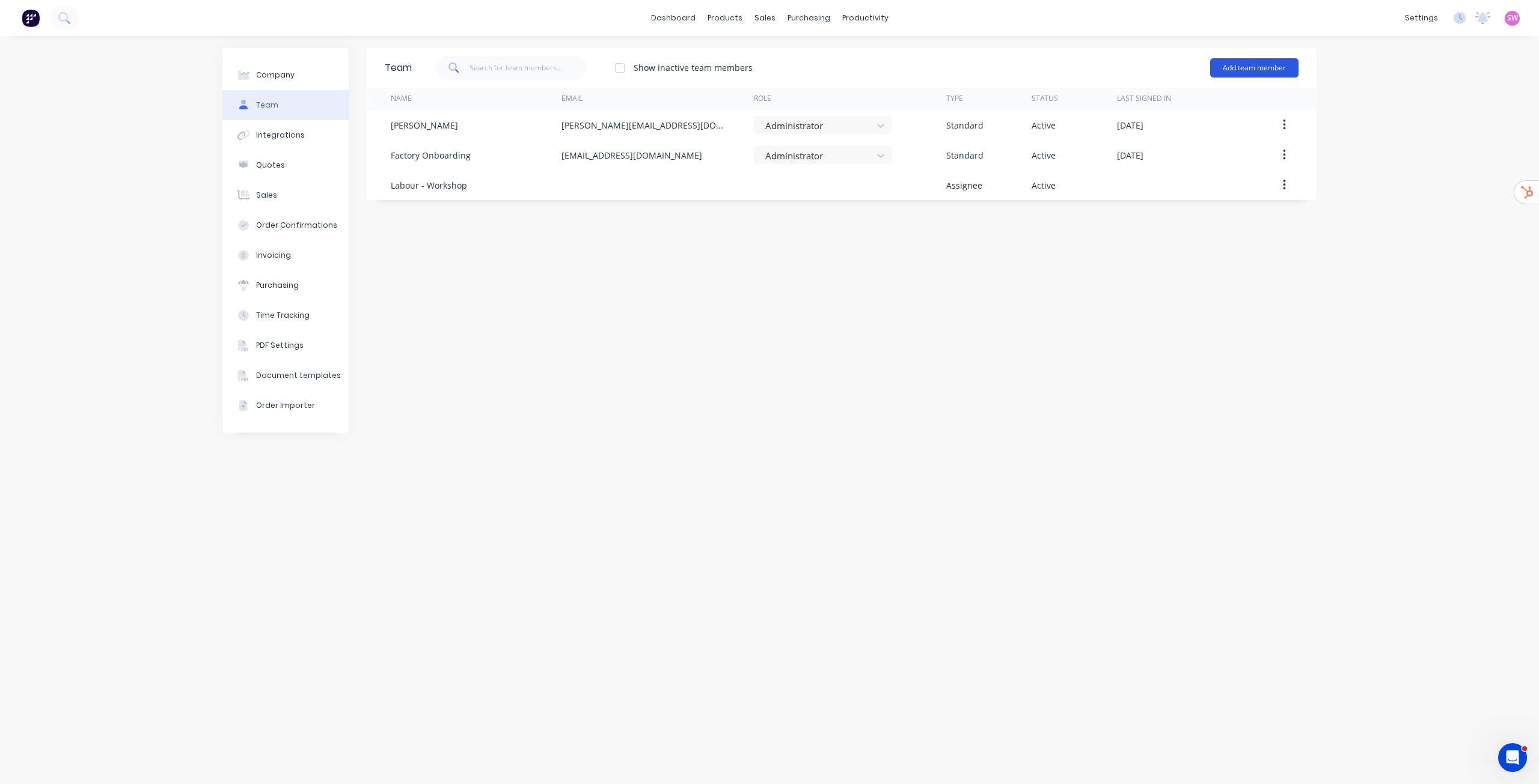
click at [1278, 75] on button "Add team member" at bounding box center [1255, 68] width 89 height 20
click at [1204, 145] on span "A team member that can be assigned to orders, but cannot login to Factory" at bounding box center [1202, 149] width 171 height 21
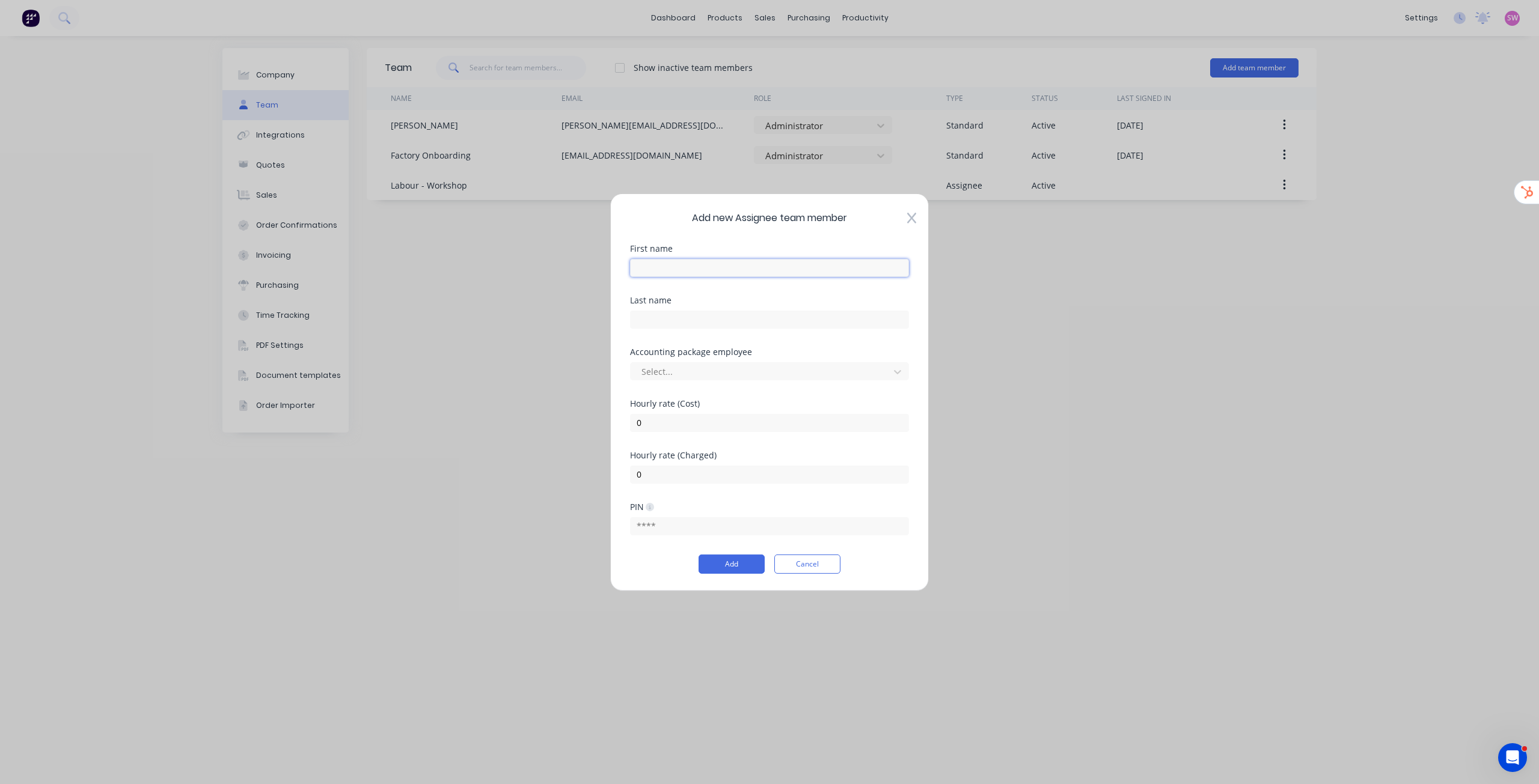
click at [706, 272] on input "text" at bounding box center [769, 267] width 279 height 18
type input "Labour - Onsite"
click at [691, 419] on input "0" at bounding box center [769, 423] width 279 height 18
type input "65"
click at [650, 482] on input "0" at bounding box center [769, 474] width 279 height 18
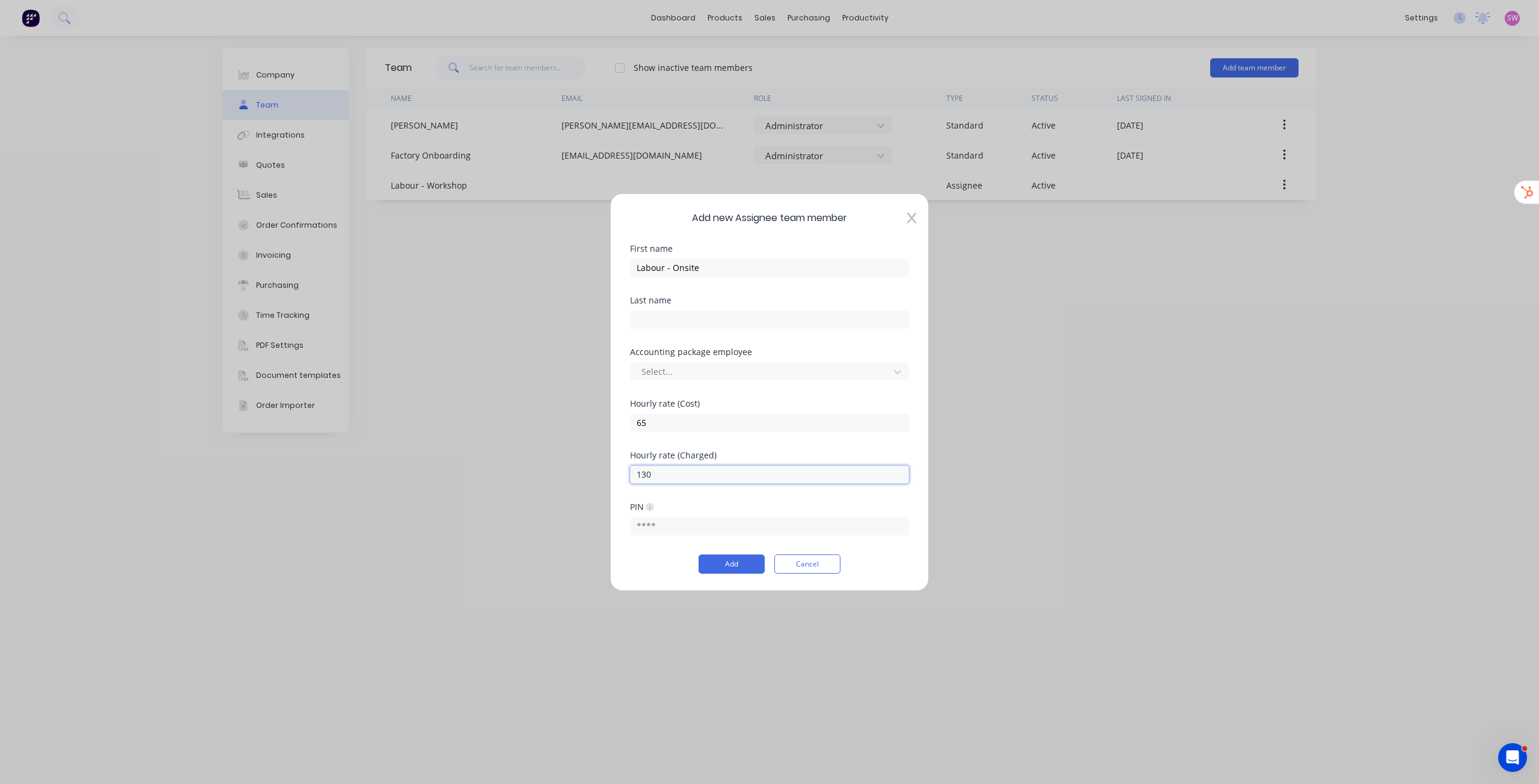
type input "130"
click at [789, 446] on div "Hourly rate (Cost) 65" at bounding box center [769, 425] width 279 height 51
click at [736, 566] on button "Add" at bounding box center [732, 565] width 66 height 20
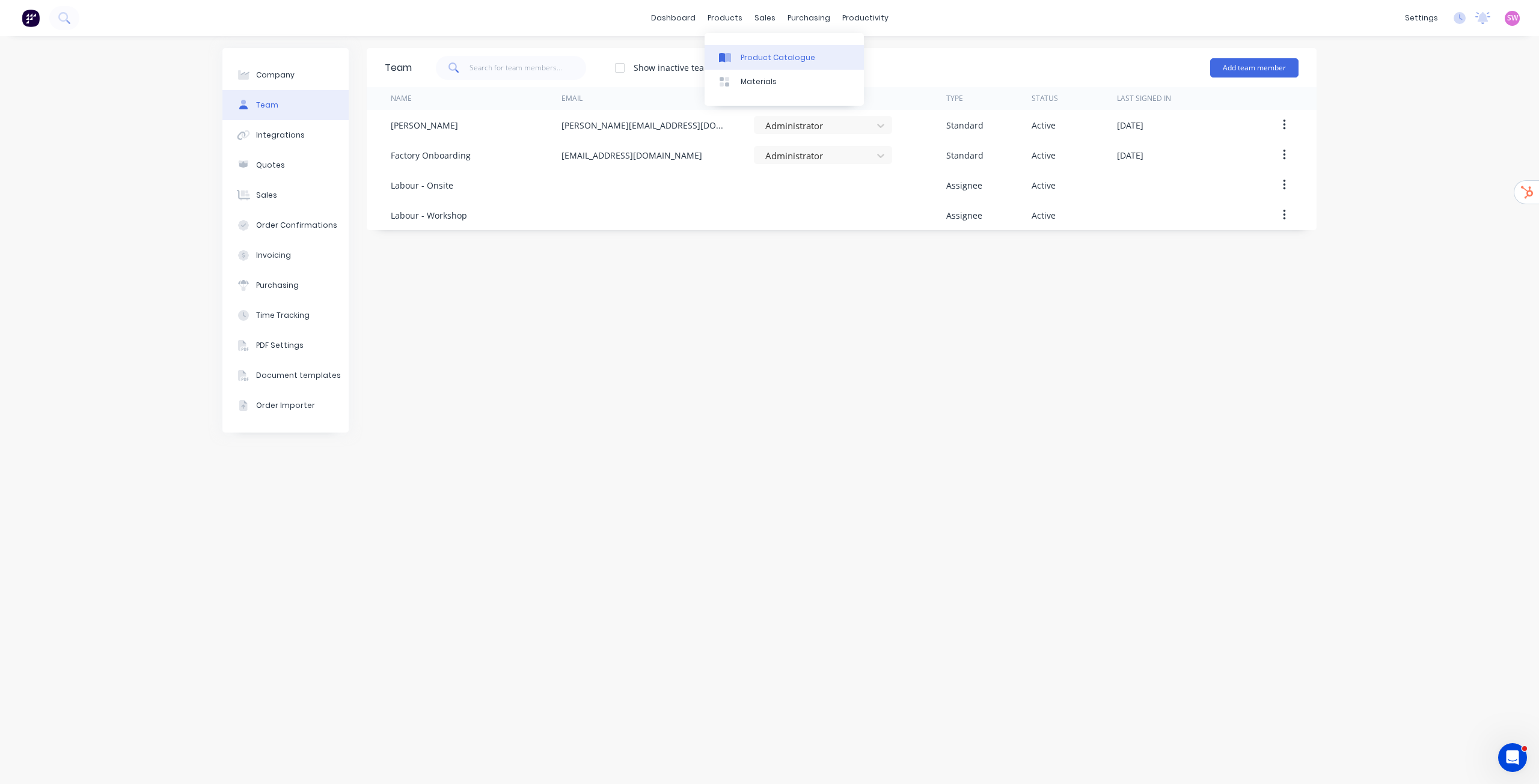
click at [747, 59] on div "Product Catalogue" at bounding box center [778, 58] width 75 height 11
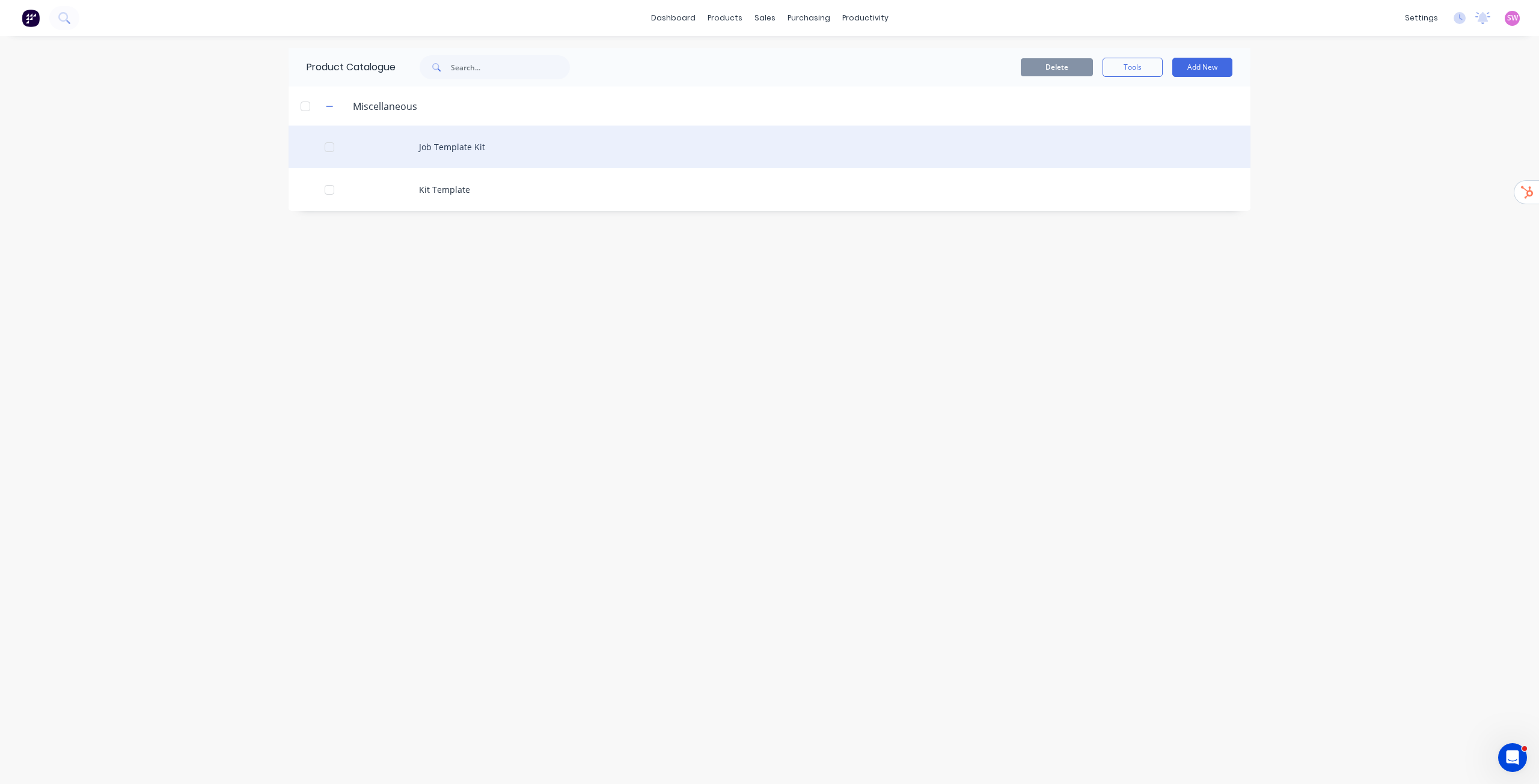
click at [469, 150] on div "Job Template Kit" at bounding box center [769, 147] width 962 height 43
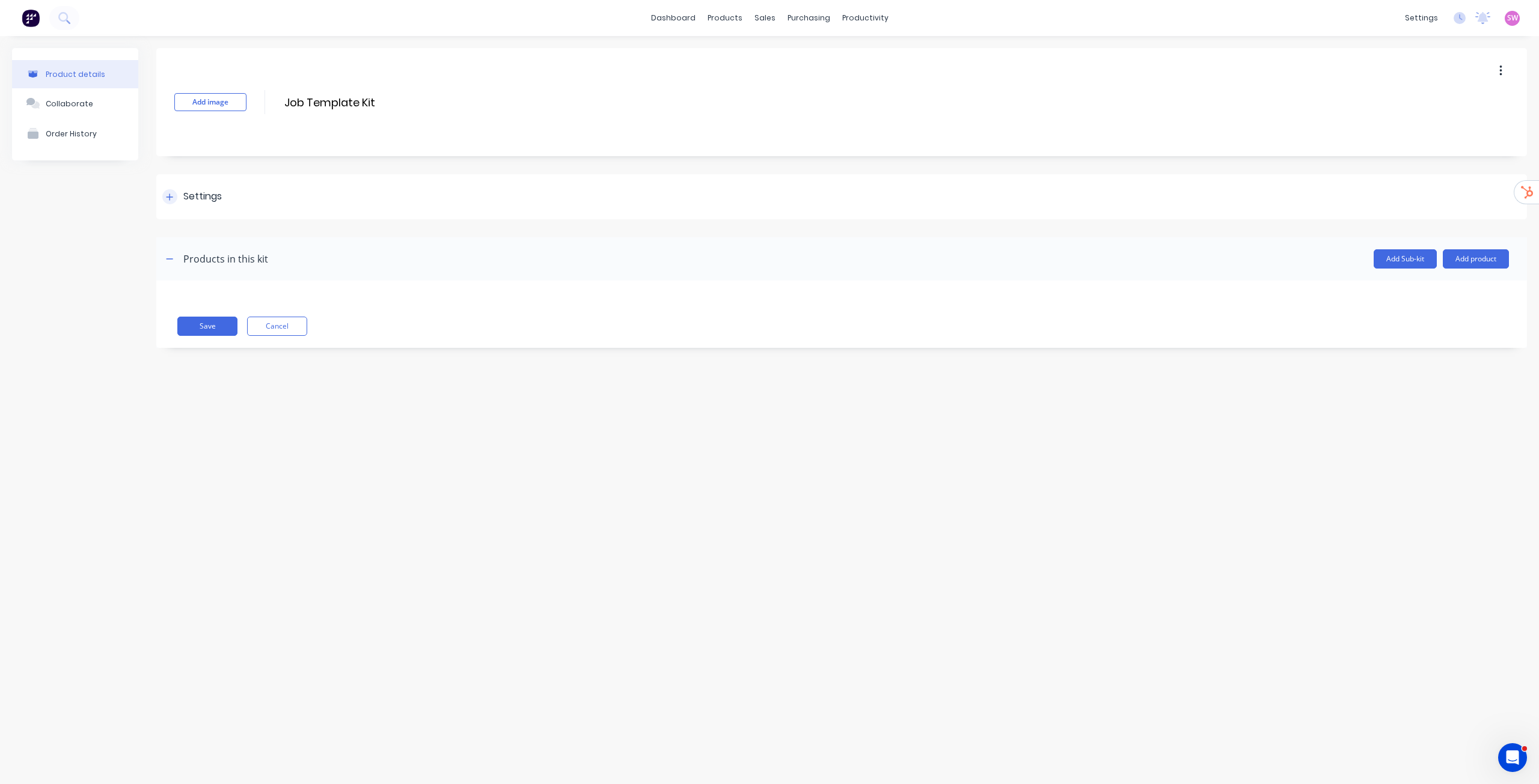
click at [181, 195] on div "Settings" at bounding box center [192, 196] width 59 height 15
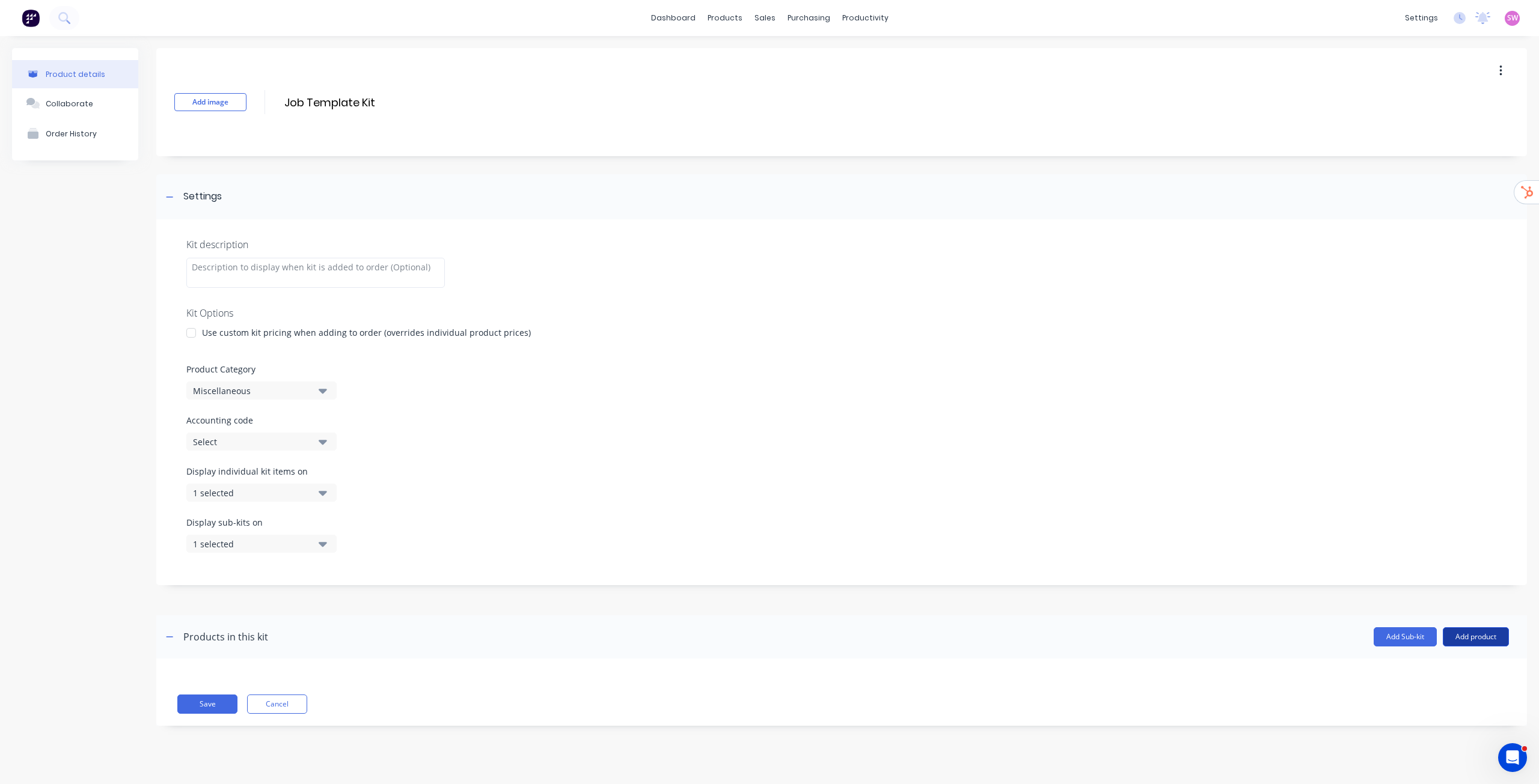
click at [1472, 636] on button "Add product" at bounding box center [1476, 637] width 66 height 20
click at [1399, 701] on button "Labour" at bounding box center [1452, 692] width 115 height 24
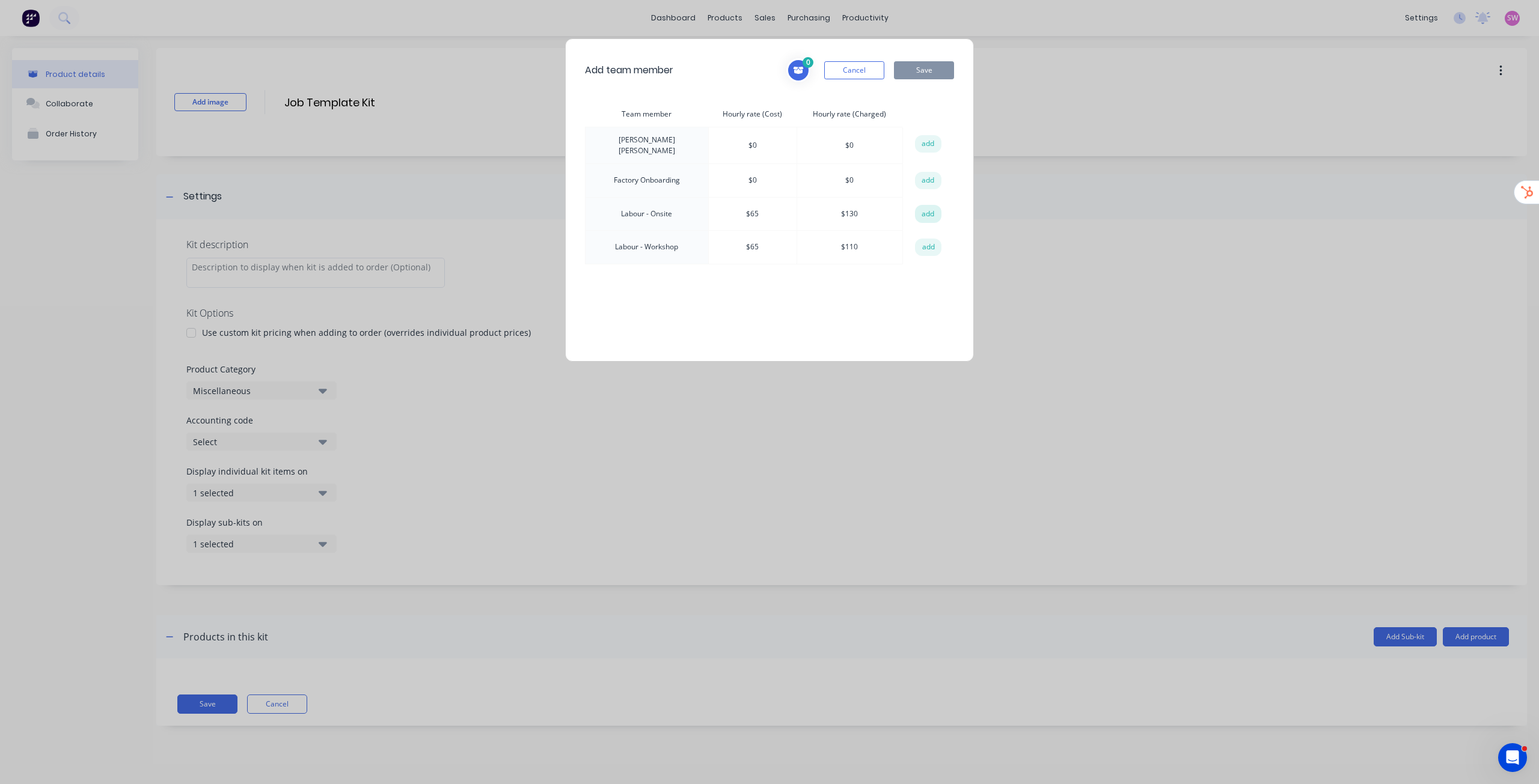
click at [929, 215] on button "add" at bounding box center [928, 214] width 27 height 18
click at [930, 247] on button "add" at bounding box center [928, 248] width 27 height 18
click at [928, 65] on button "Save" at bounding box center [924, 70] width 60 height 18
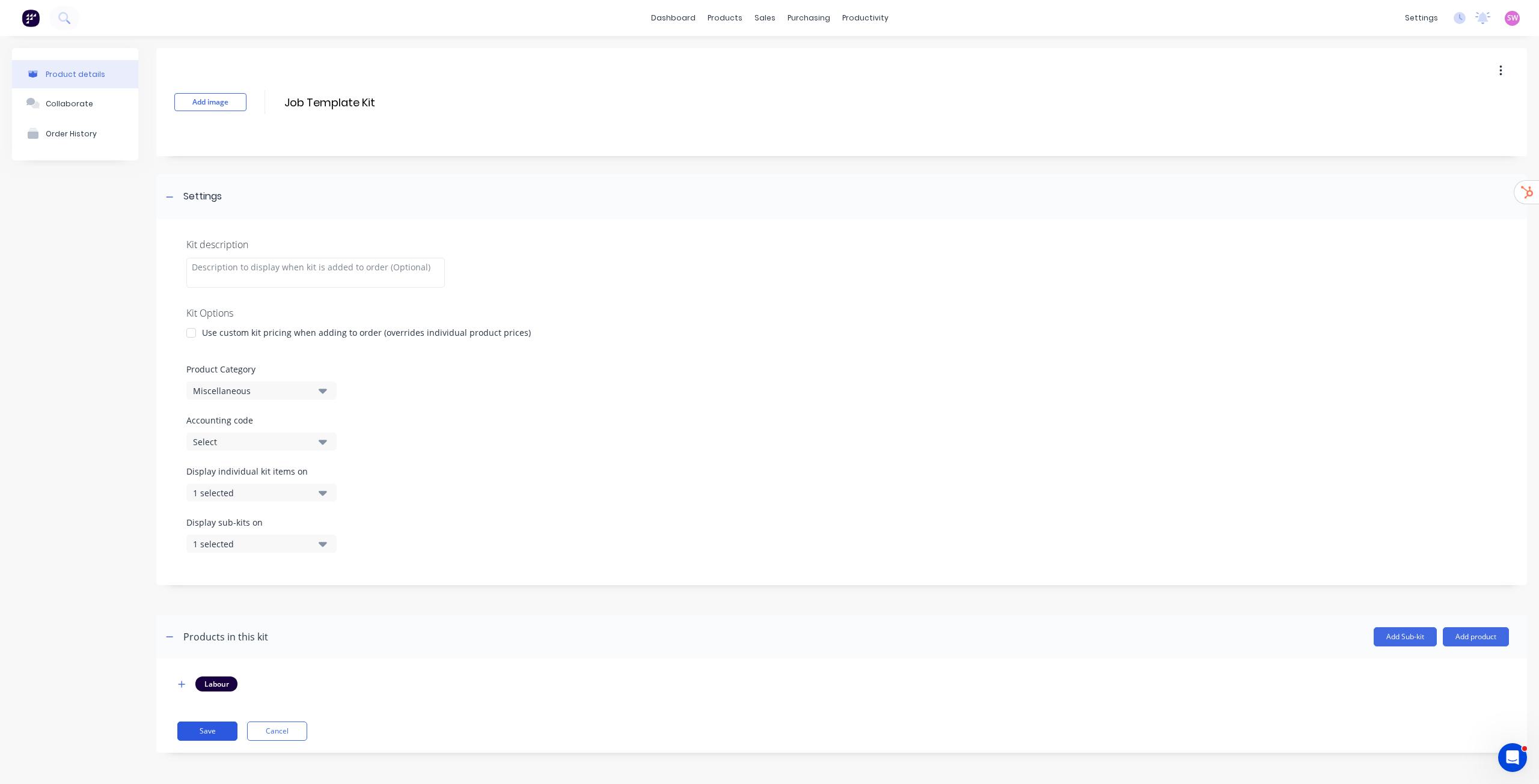
click at [216, 733] on button "Save" at bounding box center [208, 732] width 60 height 20
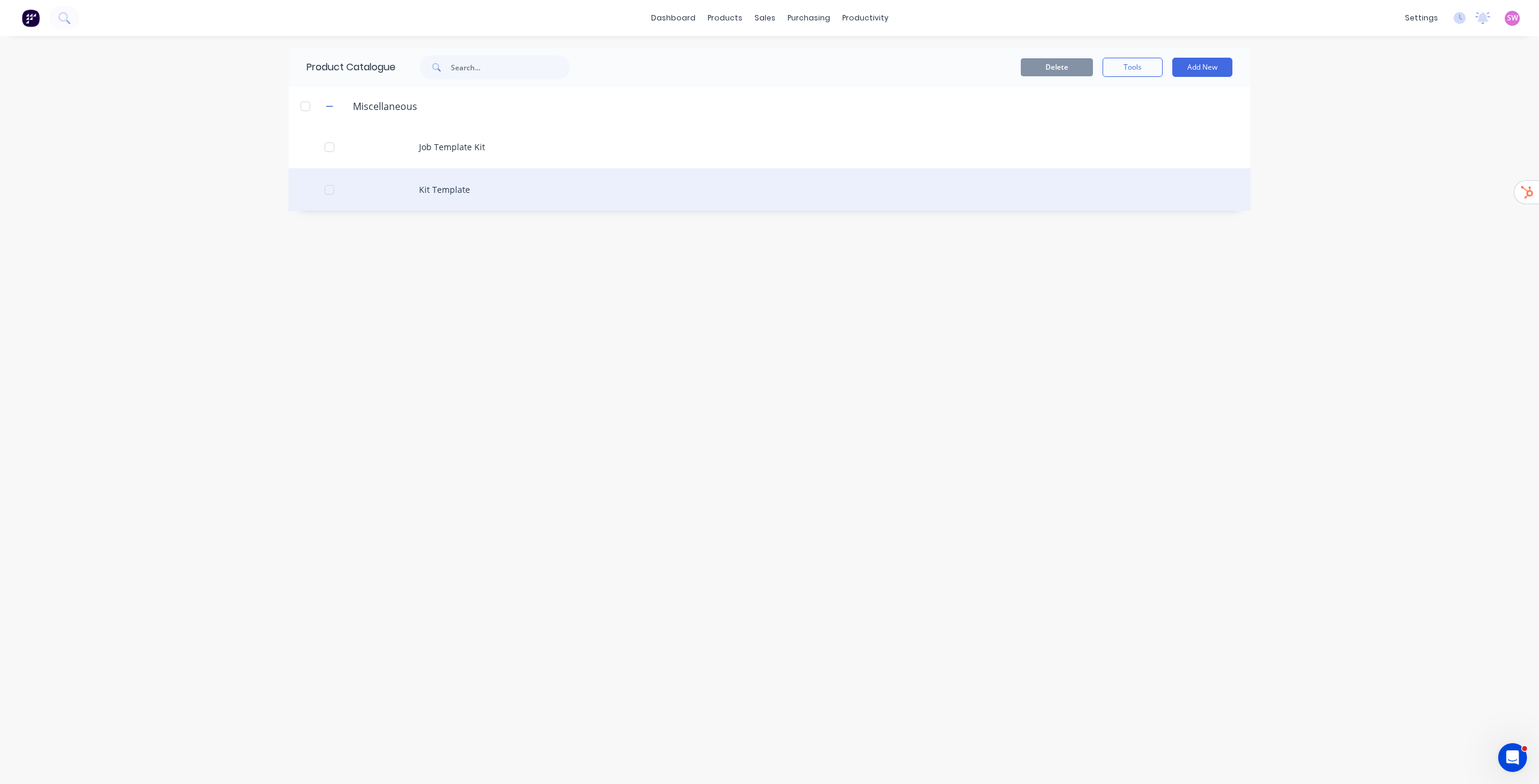
click at [460, 184] on div "Kit Template" at bounding box center [769, 190] width 962 height 43
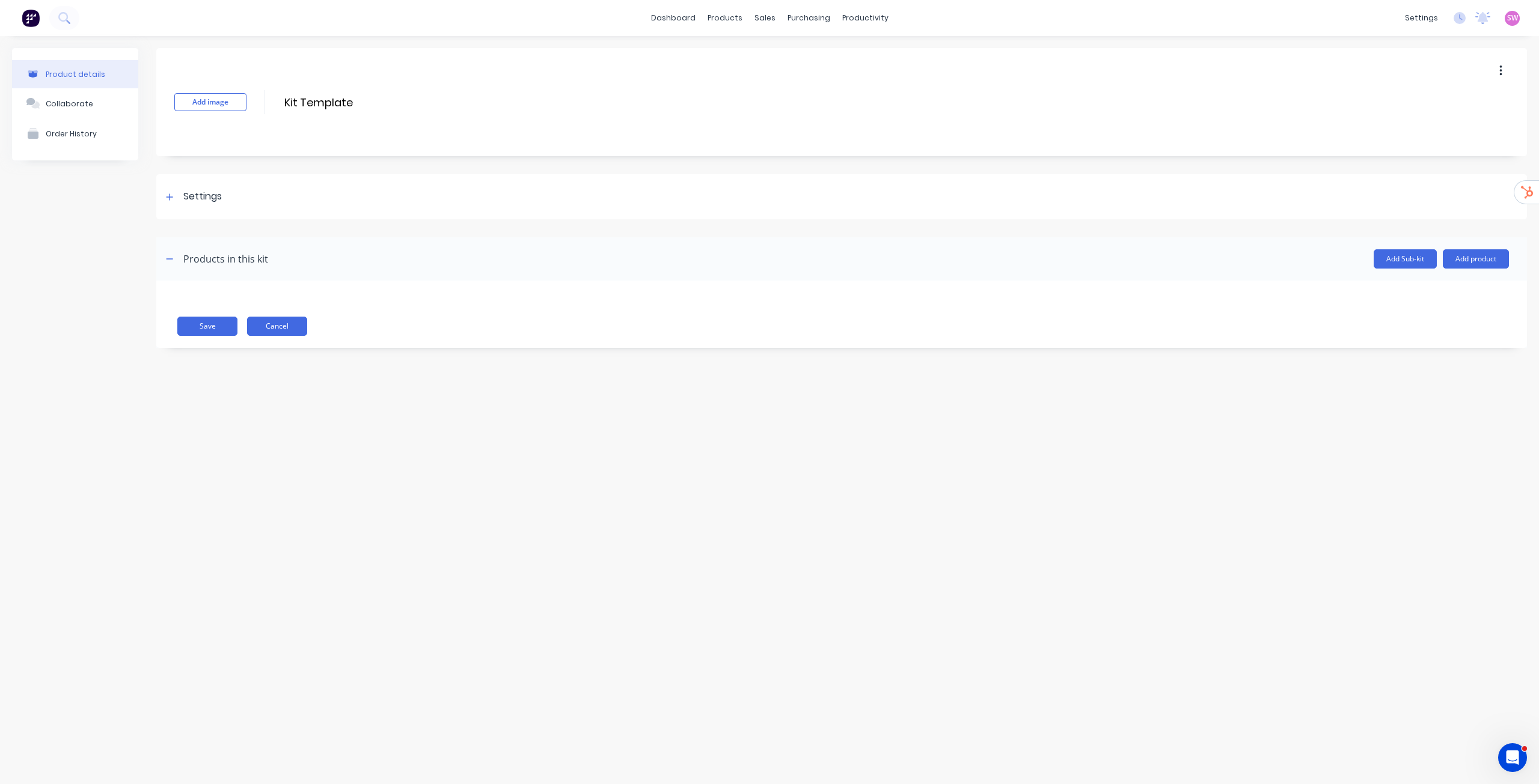
click at [287, 329] on button "Cancel" at bounding box center [277, 327] width 60 height 20
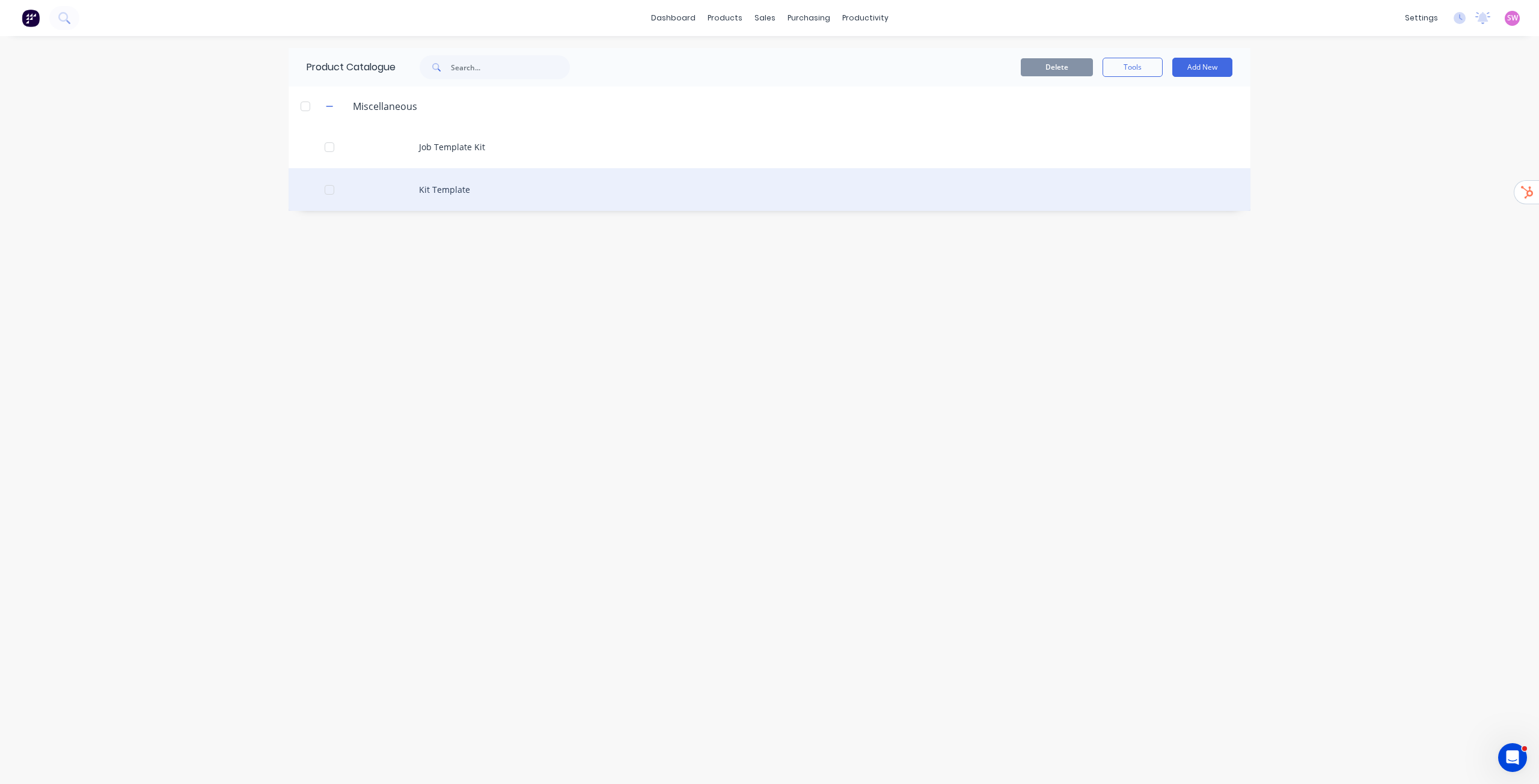
click at [535, 191] on div "Kit Template" at bounding box center [769, 190] width 962 height 43
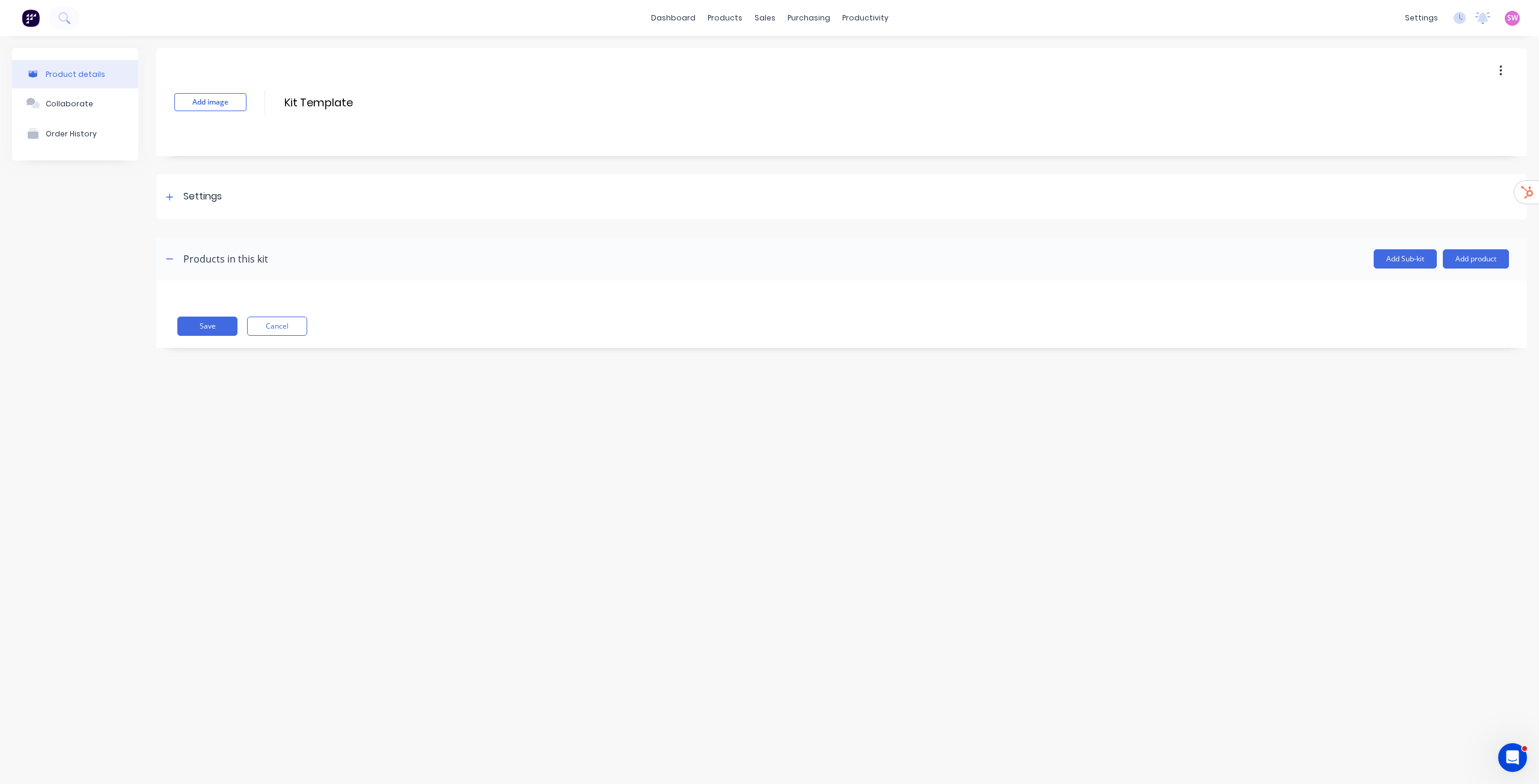
click at [1504, 75] on button "button" at bounding box center [1501, 71] width 28 height 21
click at [1445, 128] on div "Delete" at bounding box center [1458, 127] width 92 height 18
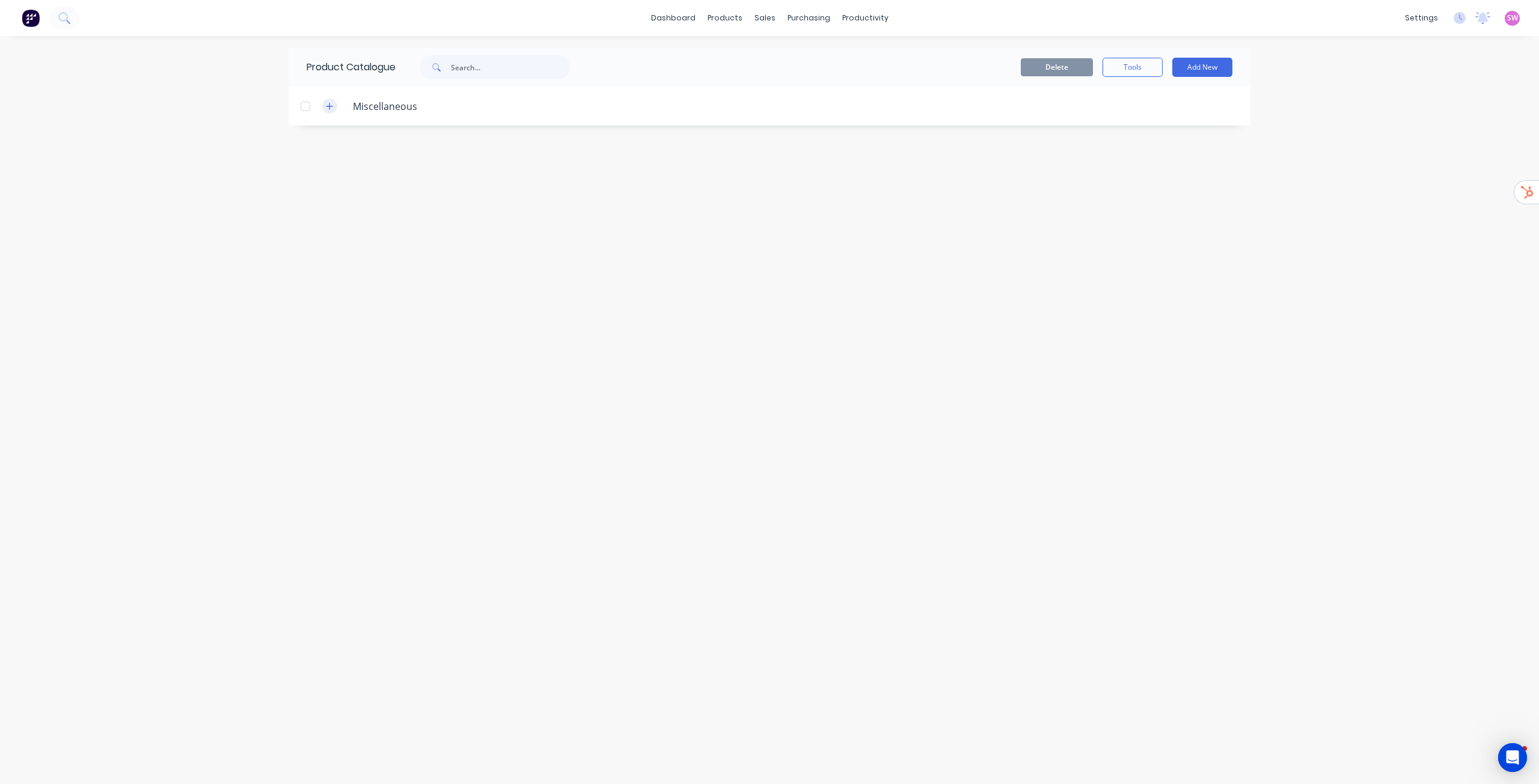
click at [333, 112] on button "button" at bounding box center [329, 106] width 15 height 15
click at [1213, 63] on button "Add New" at bounding box center [1202, 67] width 60 height 20
click at [1168, 99] on div "Category" at bounding box center [1175, 99] width 92 height 18
type input ".Job Template Kite"
drag, startPoint x: 527, startPoint y: 202, endPoint x: 431, endPoint y: 191, distance: 96.6
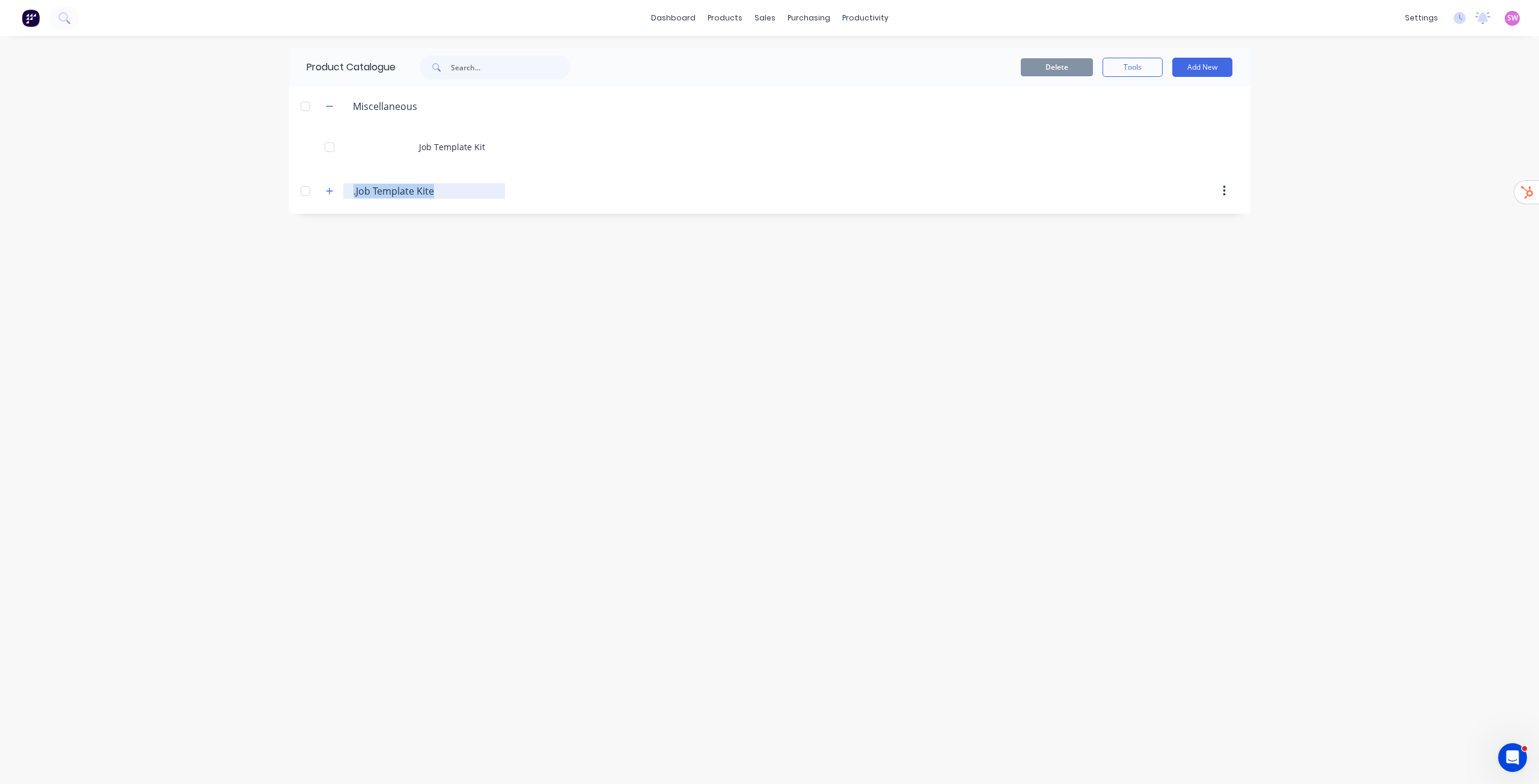
click at [431, 191] on header ".Job.Template.Kite .Job Template Kite" at bounding box center [769, 191] width 962 height 45
click at [431, 191] on input ".Job Template Kite" at bounding box center [424, 191] width 142 height 14
type input ".Job Template Kit"
click at [469, 235] on div "Product Catalogue Delete Tools Add New Miscellaneous Job Template Kit .Job.Temp…" at bounding box center [769, 410] width 962 height 725
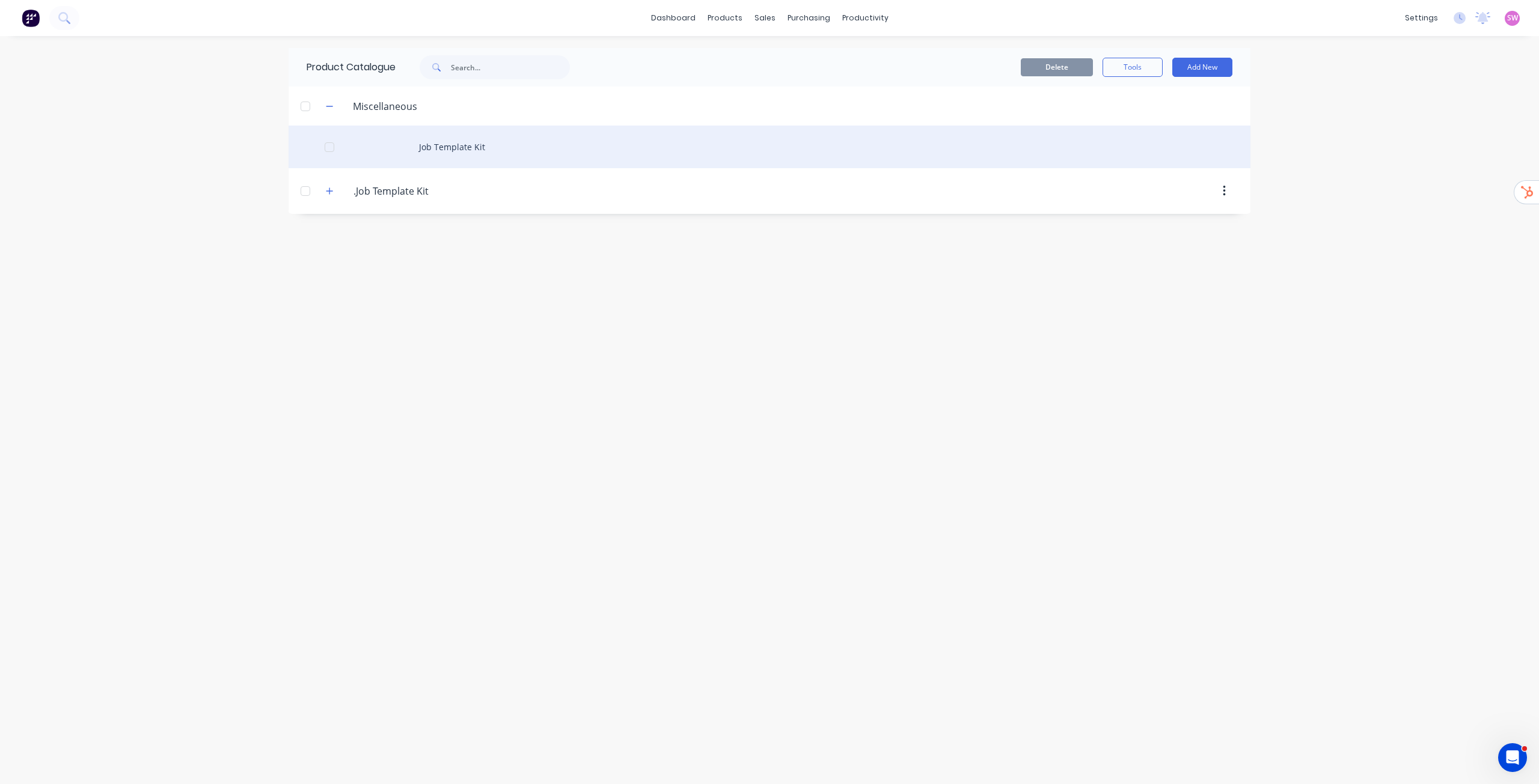
click at [472, 147] on div "Job Template Kit" at bounding box center [769, 147] width 962 height 43
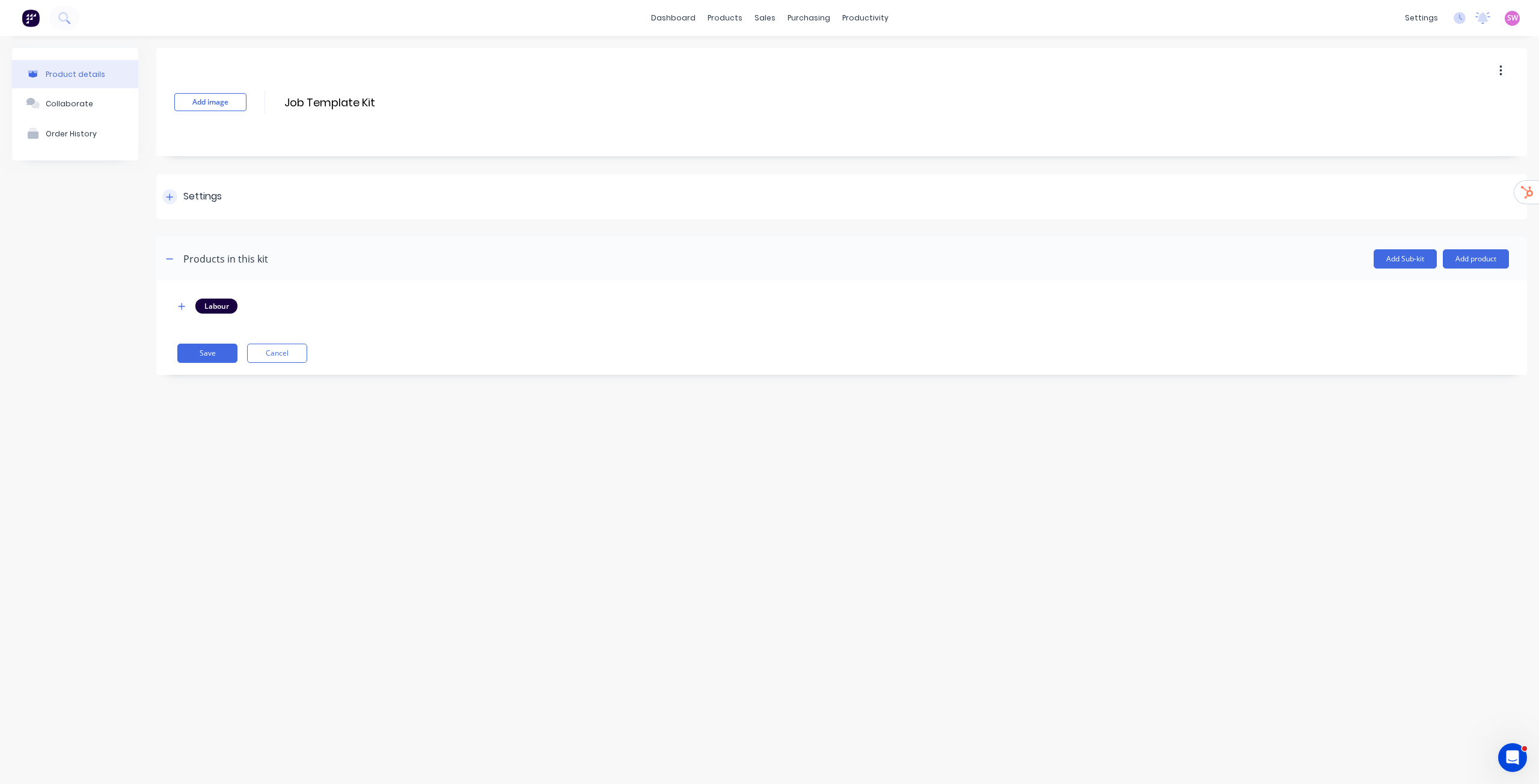
click at [170, 202] on div at bounding box center [170, 196] width 15 height 15
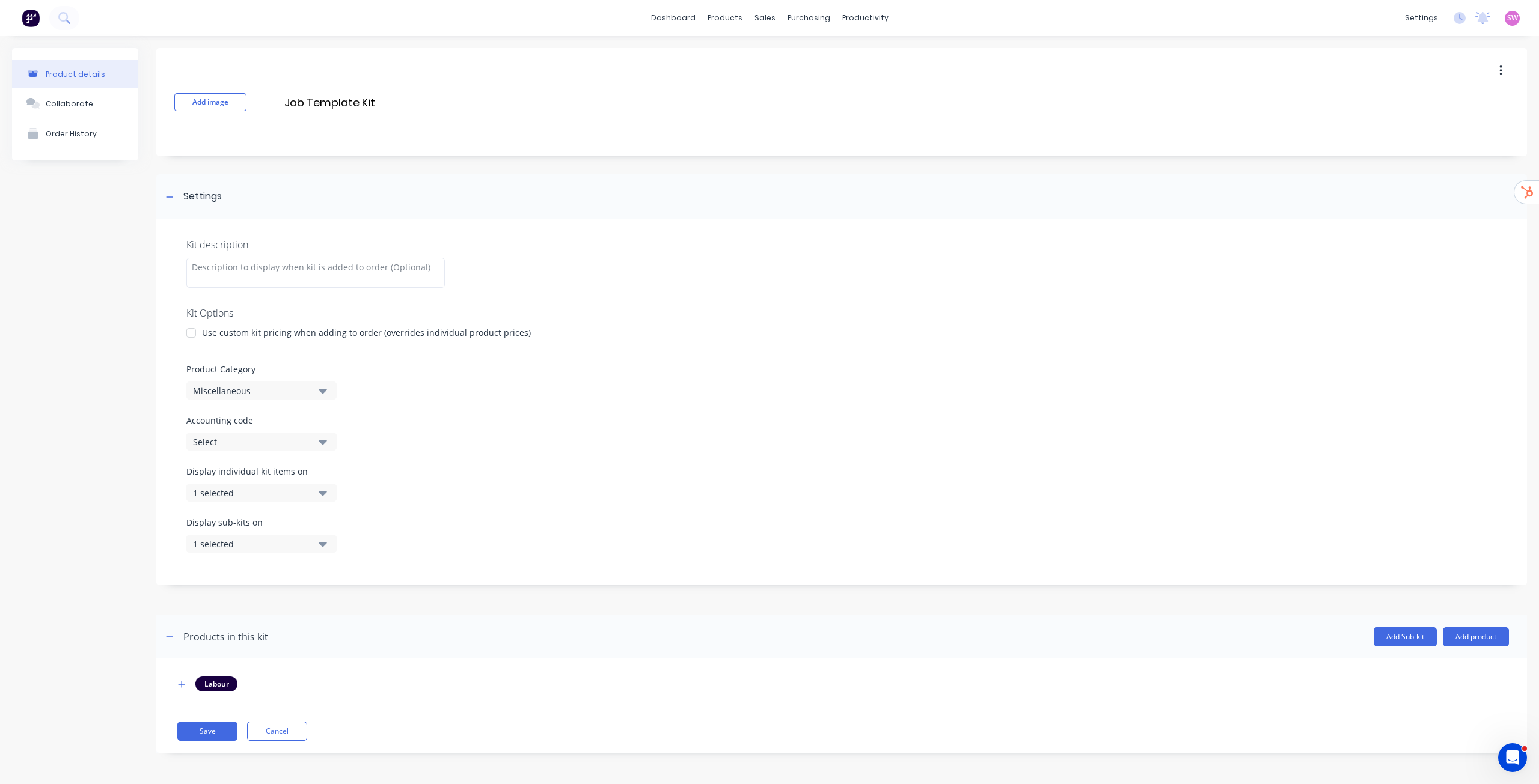
click at [276, 390] on div "Miscellaneous" at bounding box center [250, 391] width 116 height 12
click at [274, 458] on div ".Job Template Kit" at bounding box center [276, 456] width 180 height 24
click at [200, 723] on button "Save" at bounding box center [208, 732] width 60 height 20
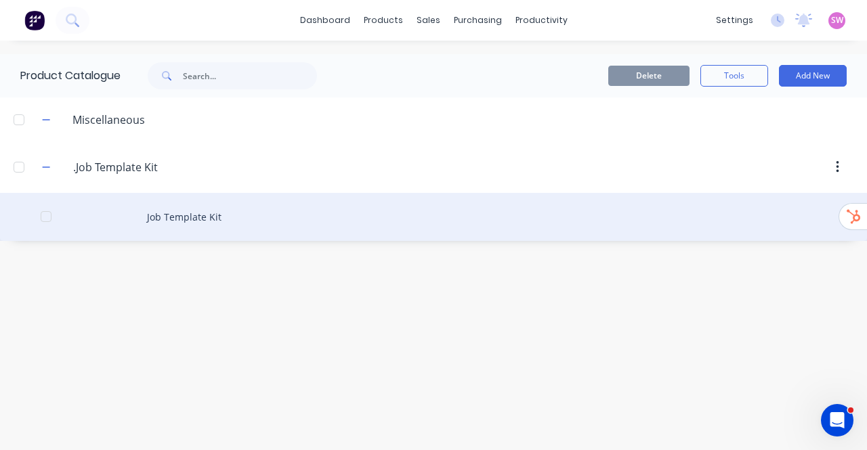
click at [196, 213] on div "Job Template Kit" at bounding box center [433, 217] width 867 height 48
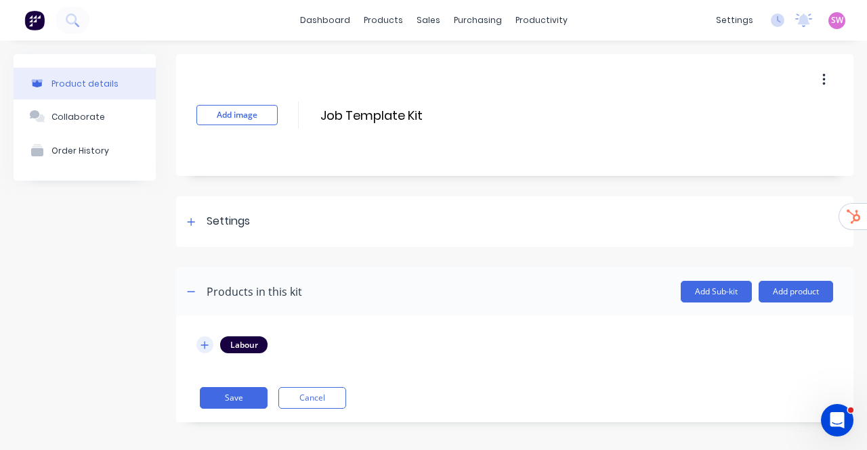
click at [206, 351] on button "button" at bounding box center [204, 344] width 17 height 17
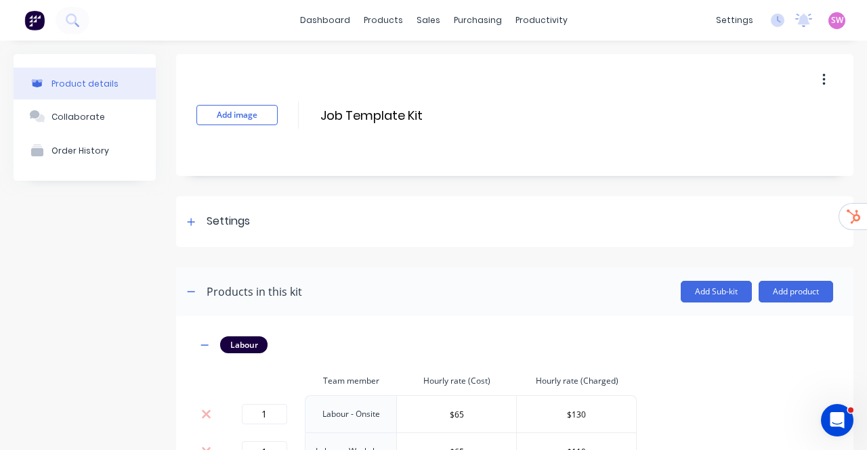
scroll to position [108, 0]
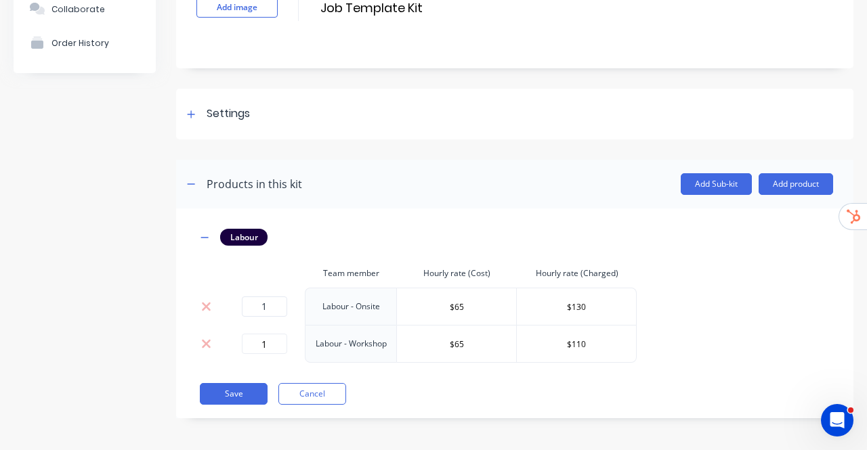
drag, startPoint x: 275, startPoint y: 320, endPoint x: 281, endPoint y: 303, distance: 18.6
click at [281, 303] on td "1" at bounding box center [263, 306] width 81 height 37
drag, startPoint x: 281, startPoint y: 303, endPoint x: 206, endPoint y: 292, distance: 75.9
click at [206, 292] on tr "1 Labour - Onsite $65 $130" at bounding box center [416, 306] width 440 height 37
type input "0"
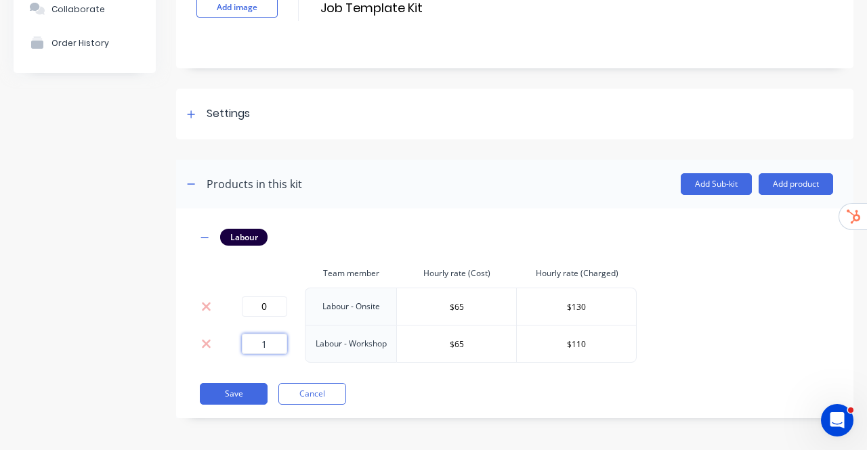
drag, startPoint x: 268, startPoint y: 345, endPoint x: 184, endPoint y: 334, distance: 84.6
click at [184, 334] on div "Labour Team member Hourly rate (Cost) Hourly rate (Charged) 0 Labour - Onsite $…" at bounding box center [514, 314] width 677 height 210
type input "0"
click at [231, 399] on button "Save" at bounding box center [234, 394] width 68 height 22
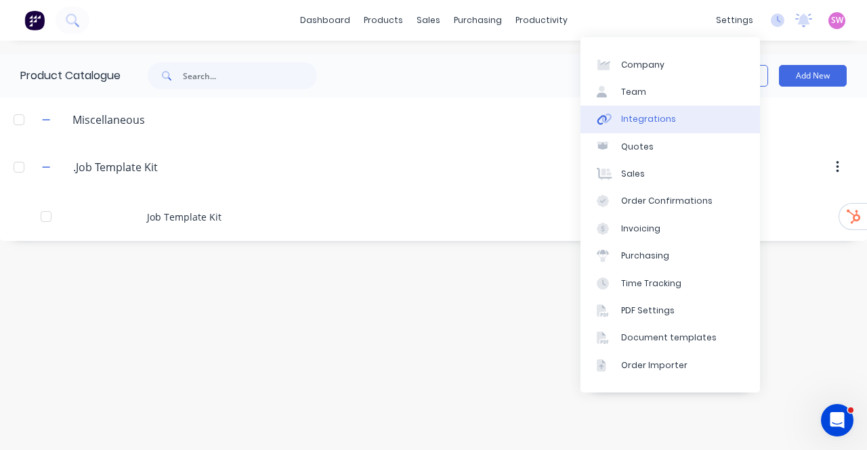
click at [662, 127] on link "Integrations" at bounding box center [669, 119] width 179 height 27
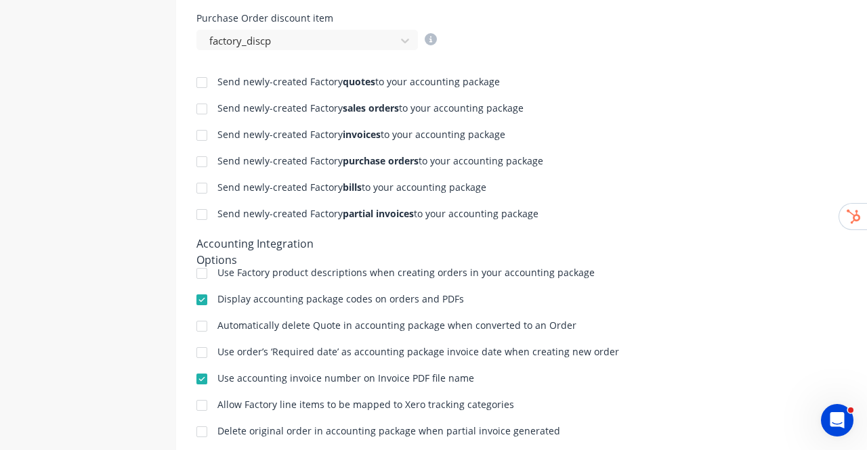
scroll to position [703, 0]
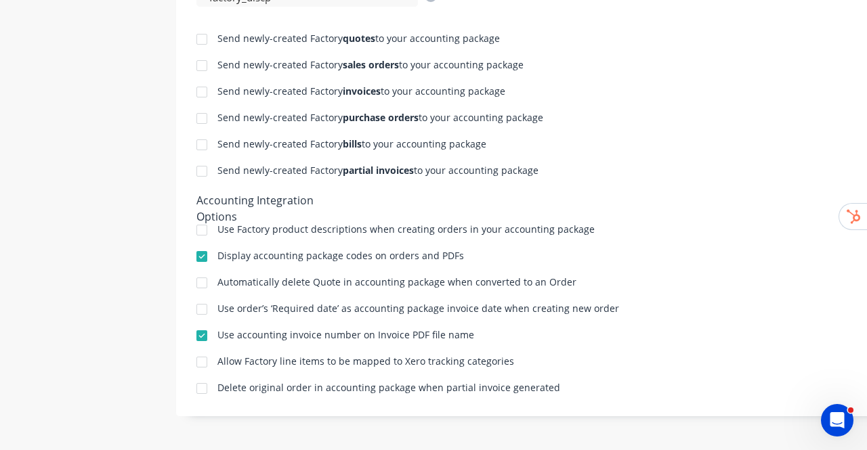
click at [204, 219] on div at bounding box center [201, 230] width 27 height 27
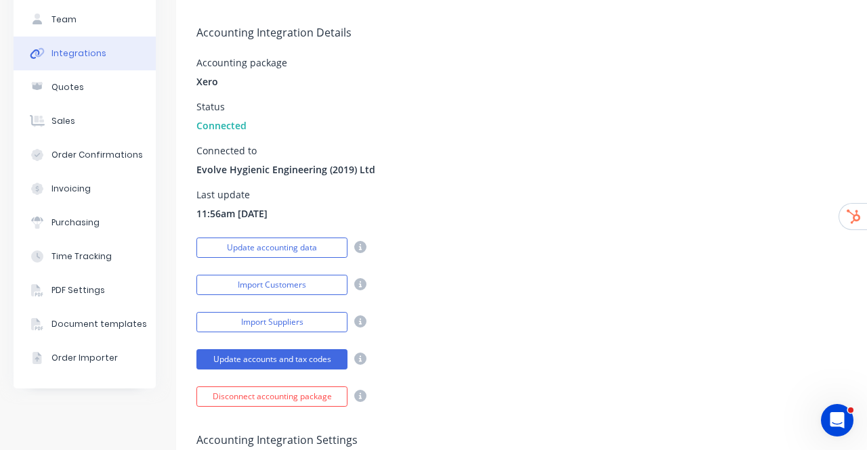
scroll to position [0, 0]
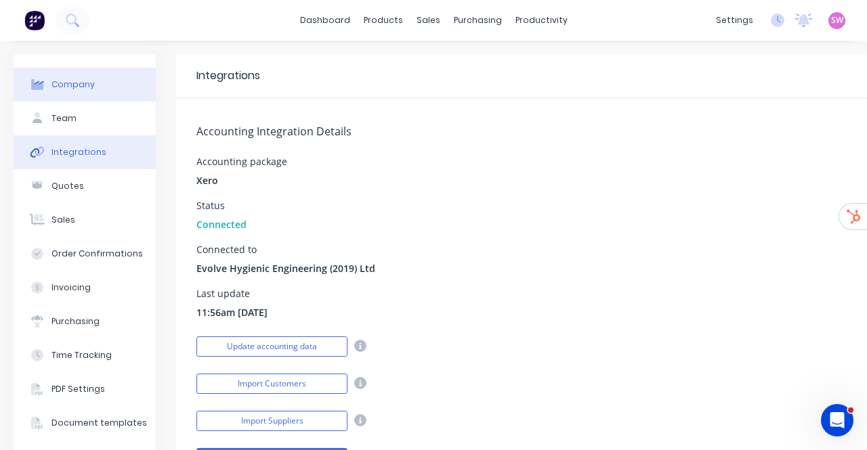
click at [89, 79] on div "Company" at bounding box center [72, 85] width 43 height 12
select select "NZ"
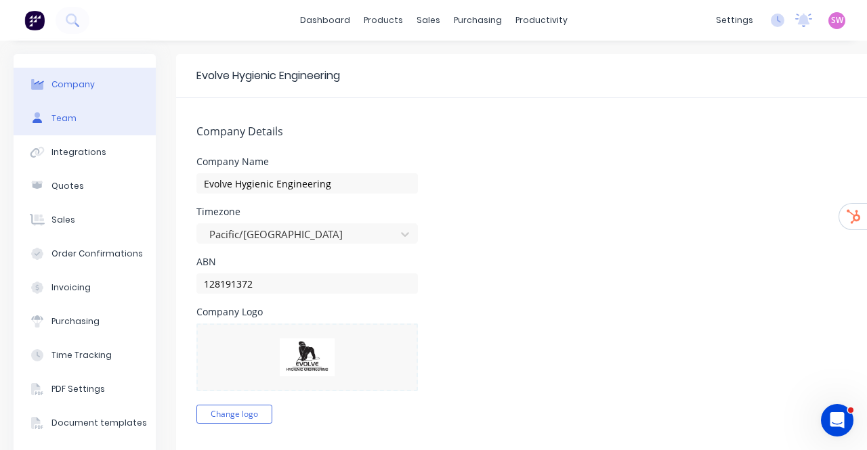
click at [84, 120] on button "Team" at bounding box center [85, 119] width 142 height 34
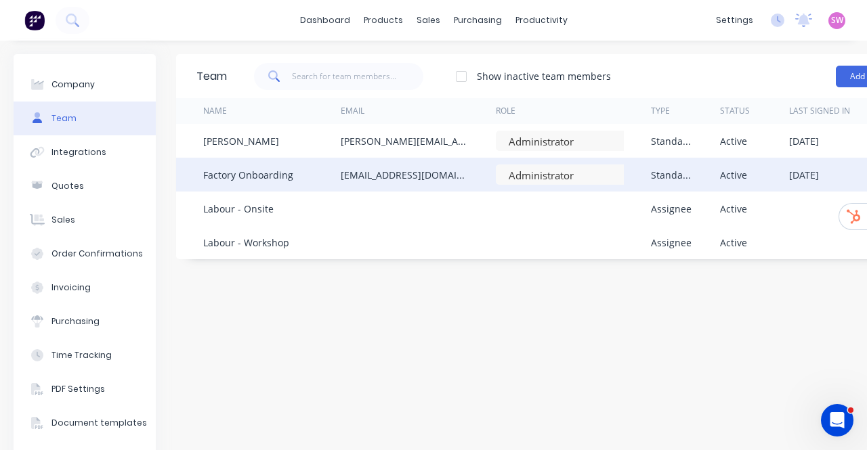
scroll to position [0, 99]
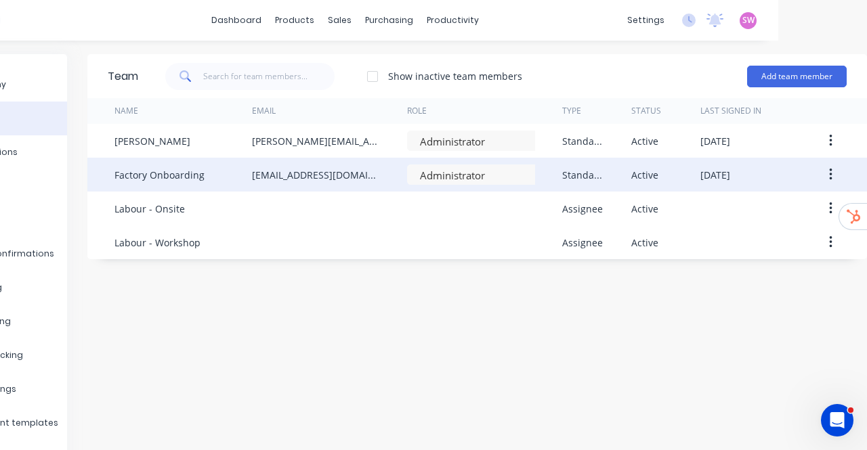
click at [829, 168] on icon "button" at bounding box center [830, 174] width 3 height 15
click at [753, 269] on div "Delete" at bounding box center [782, 265] width 104 height 20
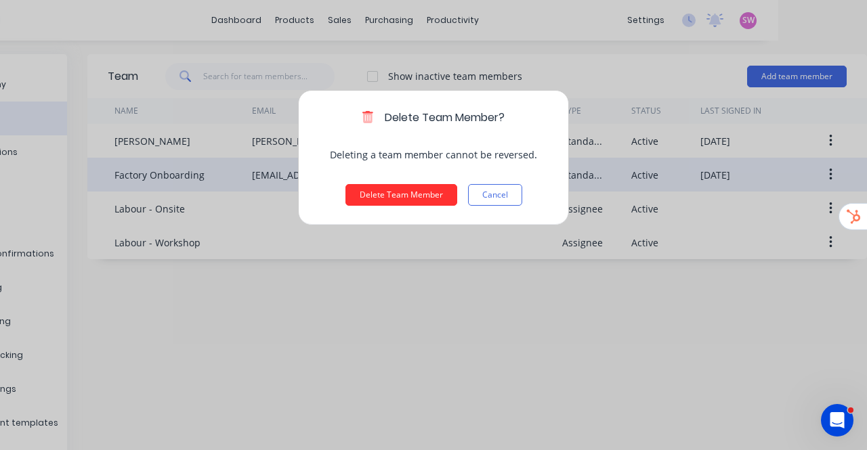
click at [430, 198] on button "Delete Team Member" at bounding box center [401, 195] width 112 height 22
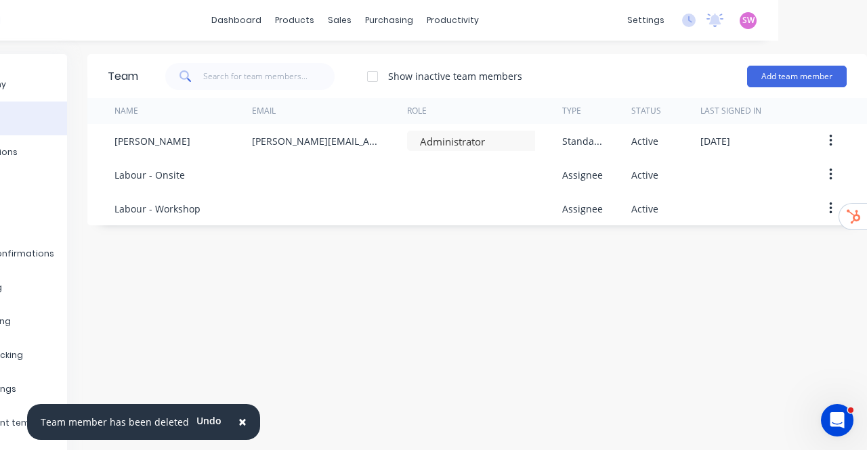
click at [437, 332] on div "Team Show inactive team members Add team member Name Email Role Type Status Las…" at bounding box center [476, 270] width 779 height 433
